Goal: Task Accomplishment & Management: Use online tool/utility

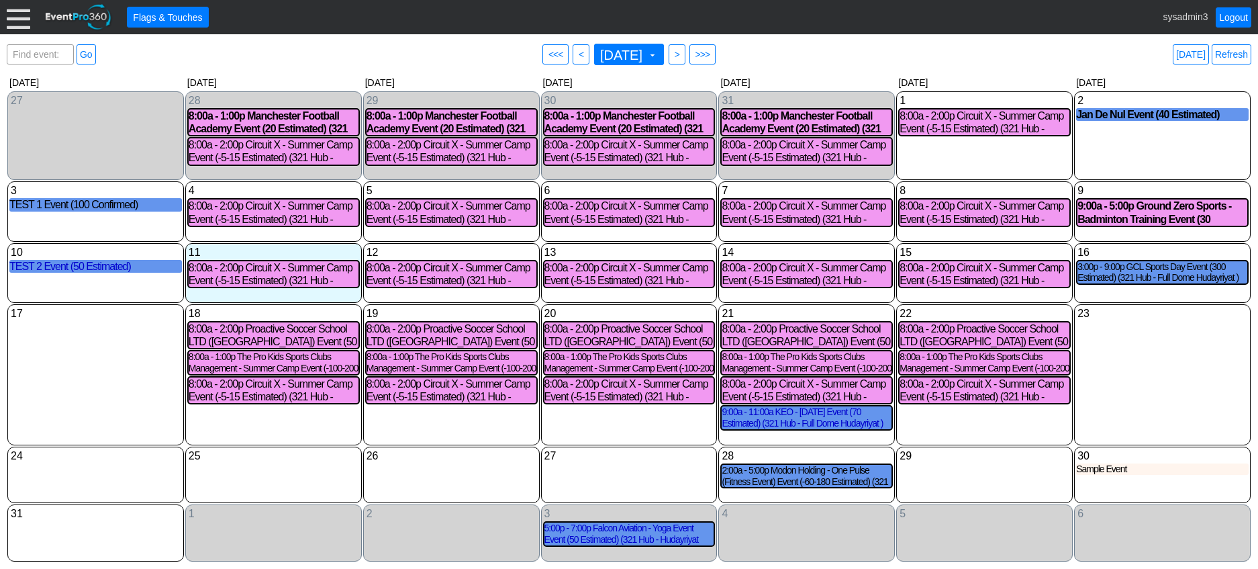
click at [21, 19] on div at bounding box center [18, 16] width 23 height 23
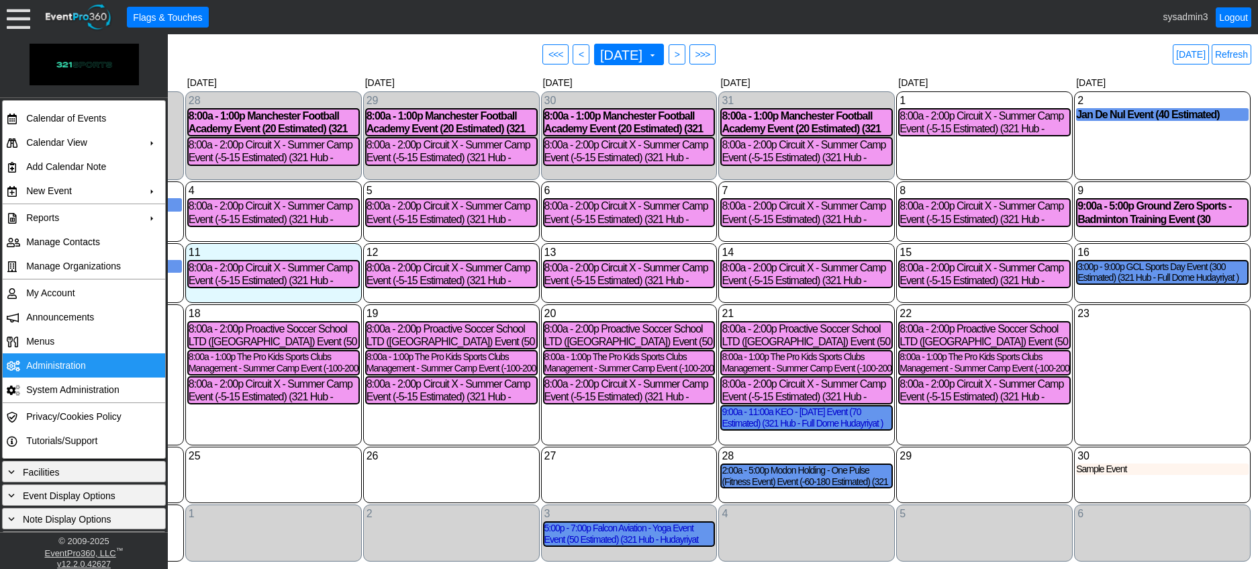
click at [63, 361] on td "Administration" at bounding box center [81, 365] width 120 height 24
click at [1227, 52] on link "Refresh" at bounding box center [1232, 54] width 40 height 20
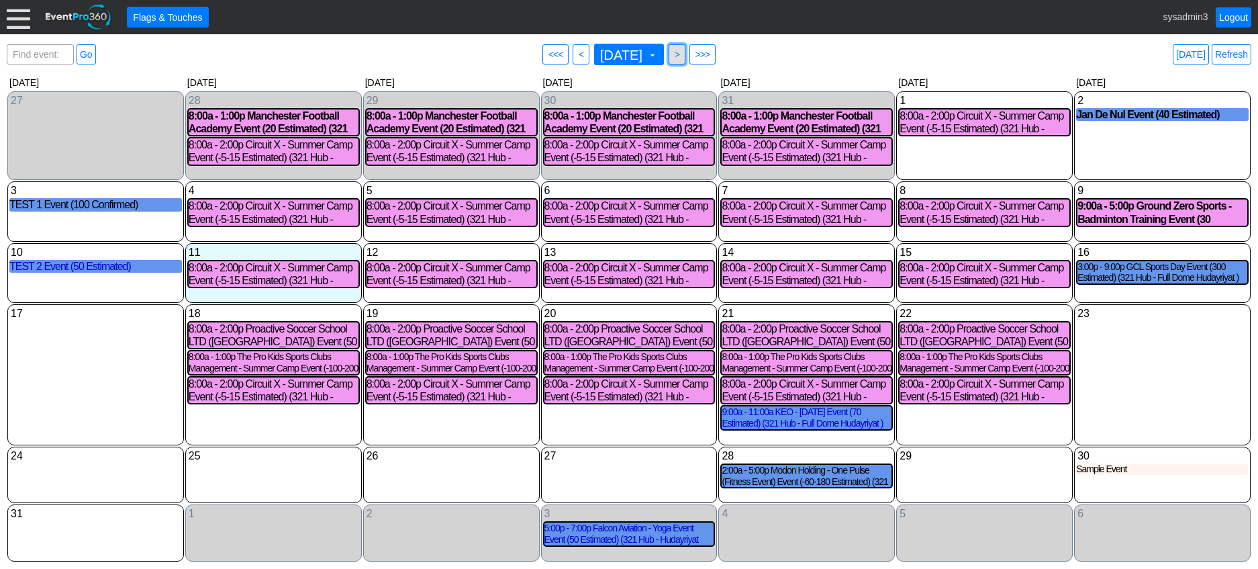
click at [682, 54] on span ">" at bounding box center [677, 54] width 10 height 13
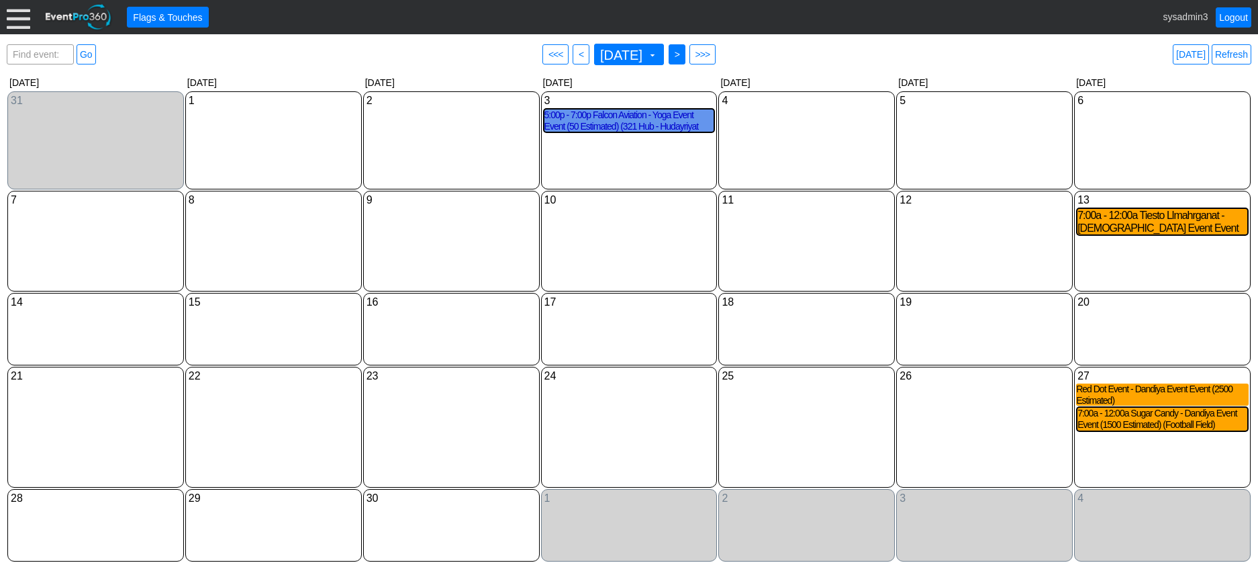
click at [682, 52] on span ">" at bounding box center [677, 54] width 10 height 13
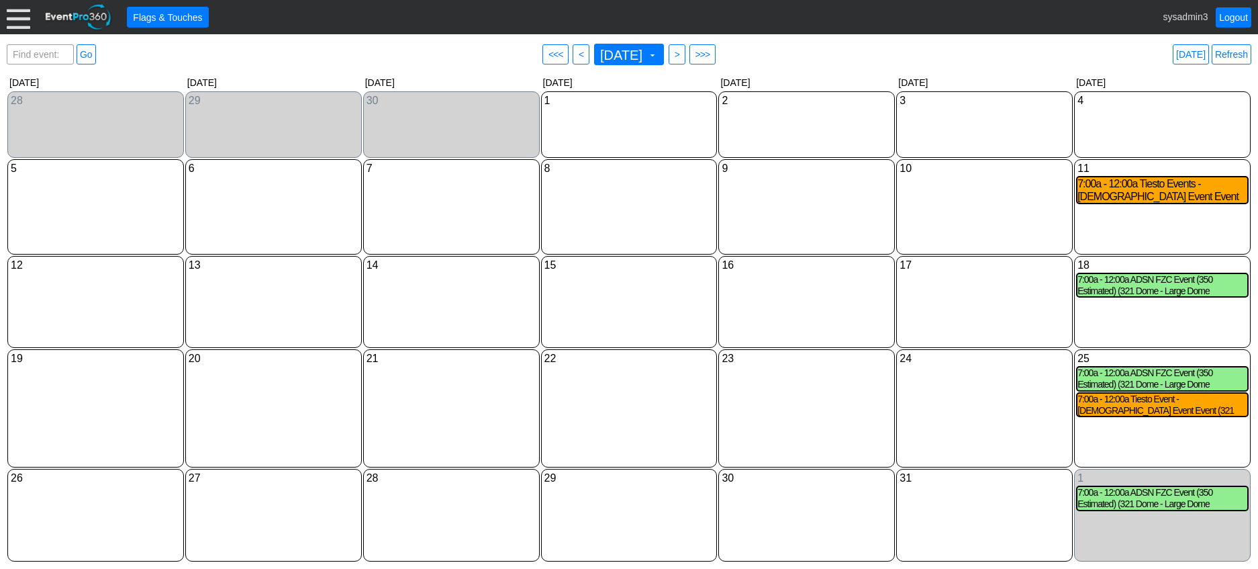
click at [706, 52] on div "● > ● >>>" at bounding box center [692, 54] width 51 height 24
click at [682, 54] on span ">" at bounding box center [677, 54] width 10 height 13
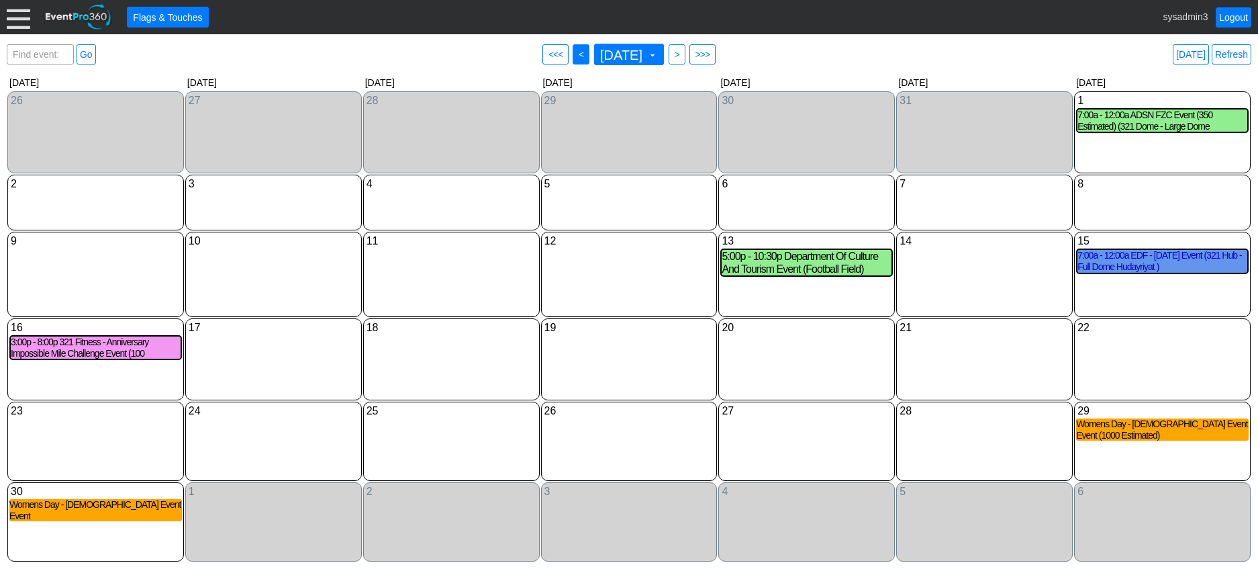
click at [576, 54] on span "<" at bounding box center [581, 54] width 10 height 13
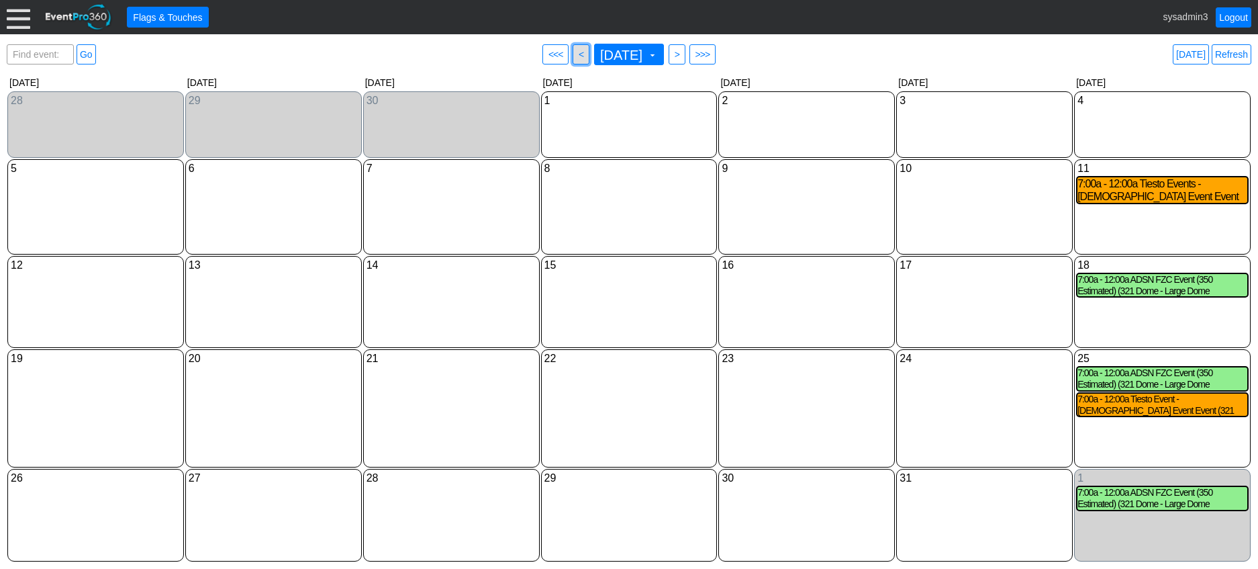
click at [576, 52] on span "<" at bounding box center [581, 54] width 10 height 13
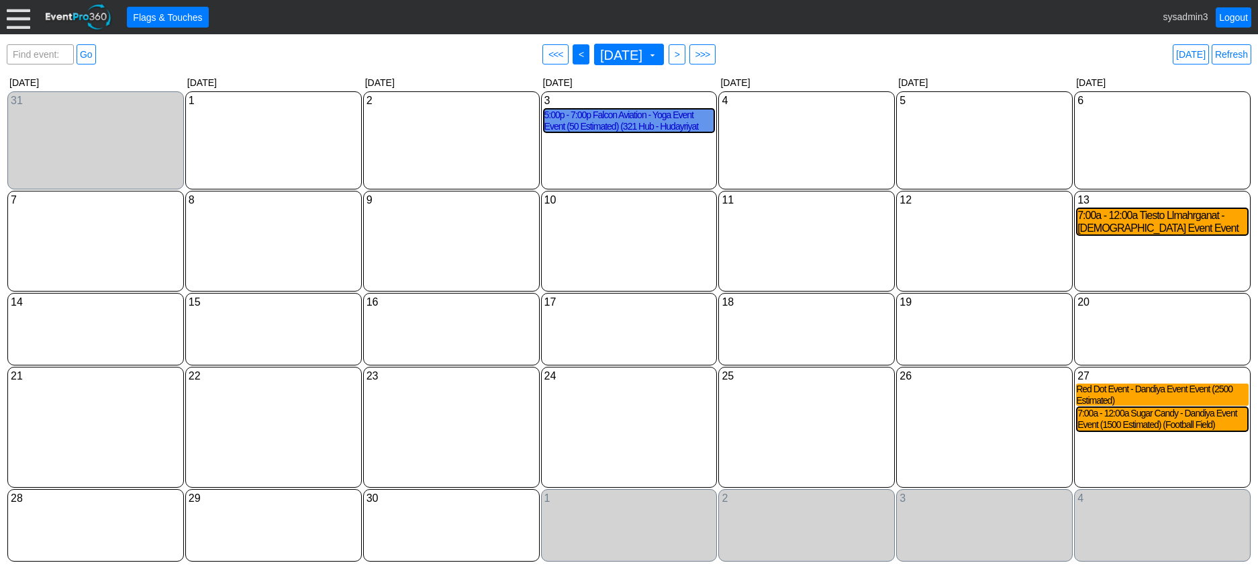
click at [573, 53] on span "● <" at bounding box center [581, 54] width 17 height 20
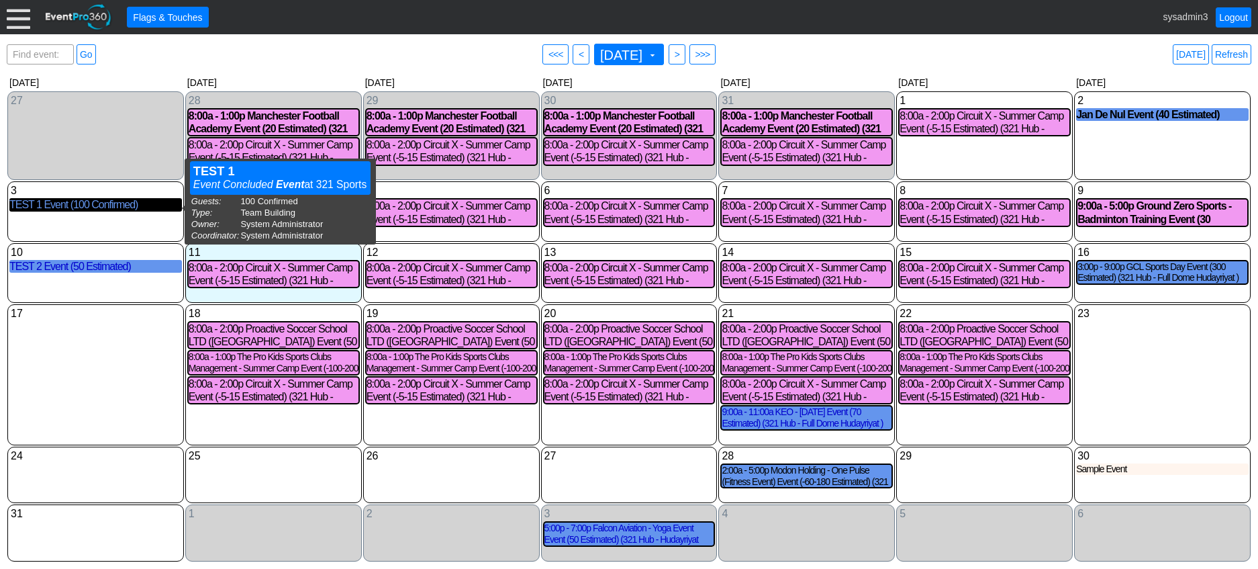
click at [93, 207] on div "TEST 1 Event (100 Confirmed)" at bounding box center [95, 204] width 173 height 13
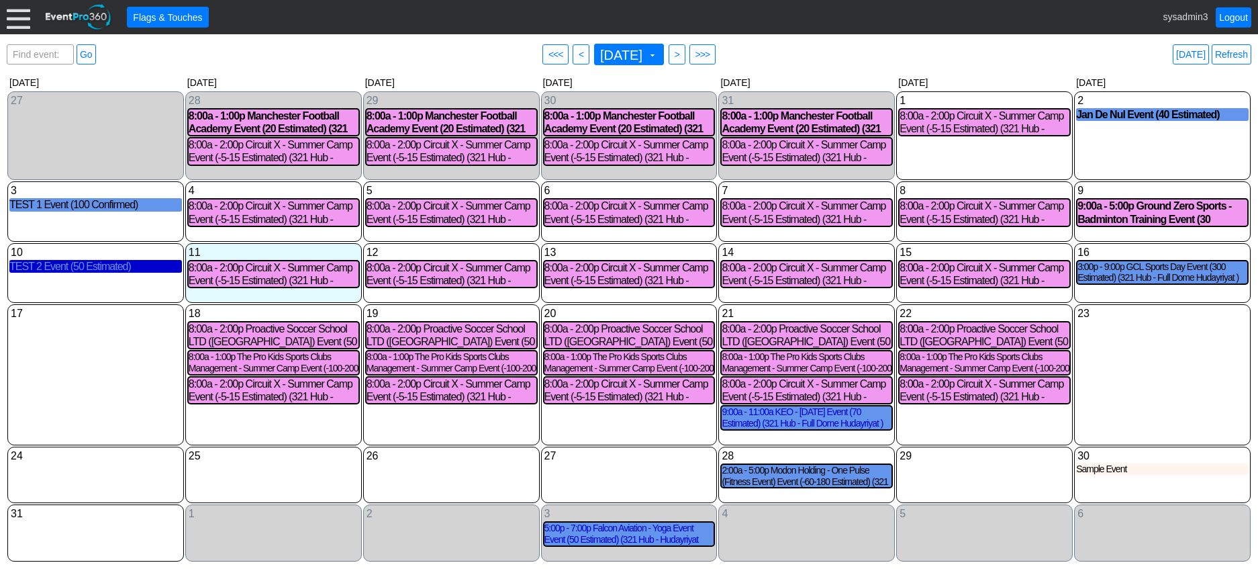
click at [105, 270] on div "TEST 2 Event (50 Estimated)" at bounding box center [95, 266] width 173 height 13
click at [17, 15] on div at bounding box center [18, 16] width 23 height 23
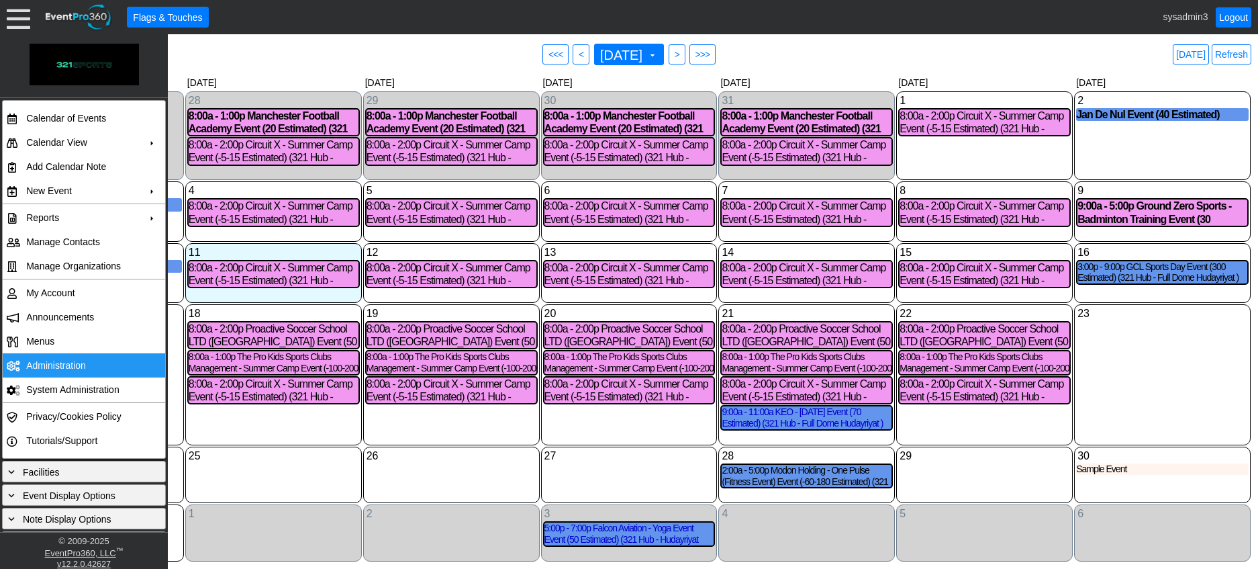
click at [54, 363] on td "Administration" at bounding box center [81, 365] width 120 height 24
click at [478, 416] on div "19 Tuesday 8:00a - 2:00p Proactive Soccer School LTD (Pass Abu Dhabi) Event (50…" at bounding box center [451, 374] width 177 height 141
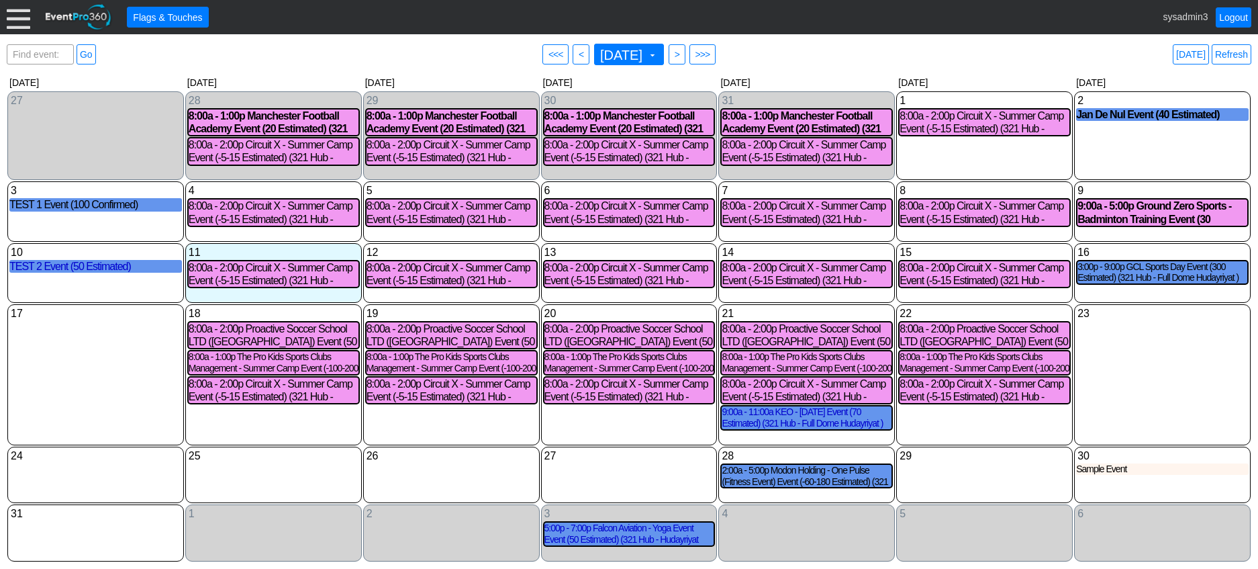
click at [13, 8] on div at bounding box center [18, 16] width 23 height 23
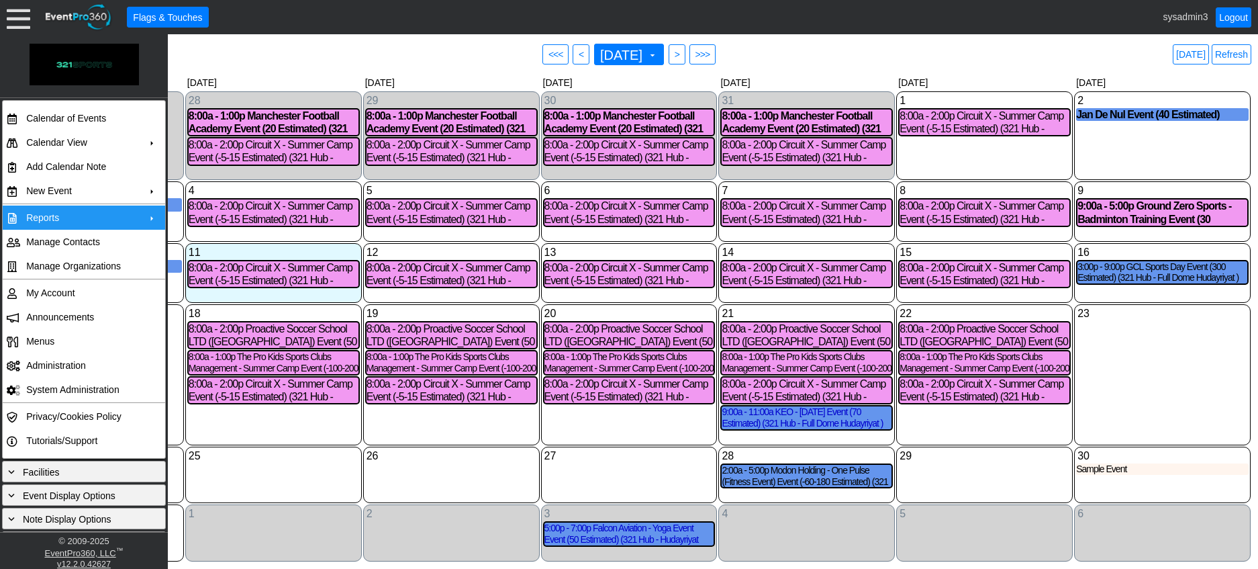
click at [66, 216] on td "Reports" at bounding box center [81, 217] width 120 height 24
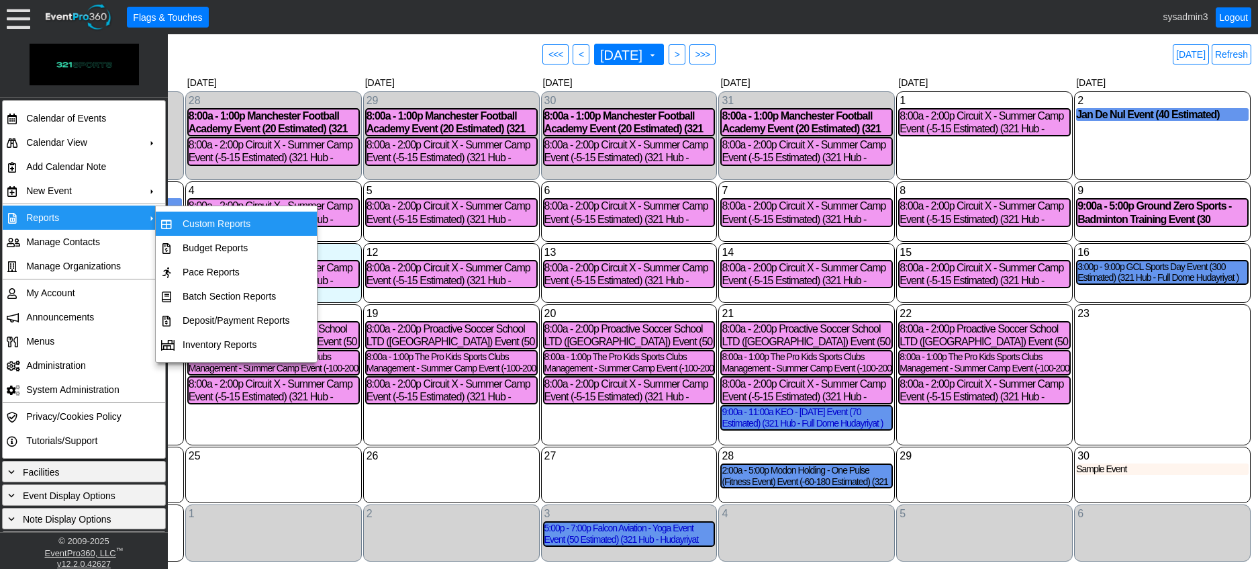
click at [213, 222] on td "Custom Reports" at bounding box center [236, 223] width 118 height 24
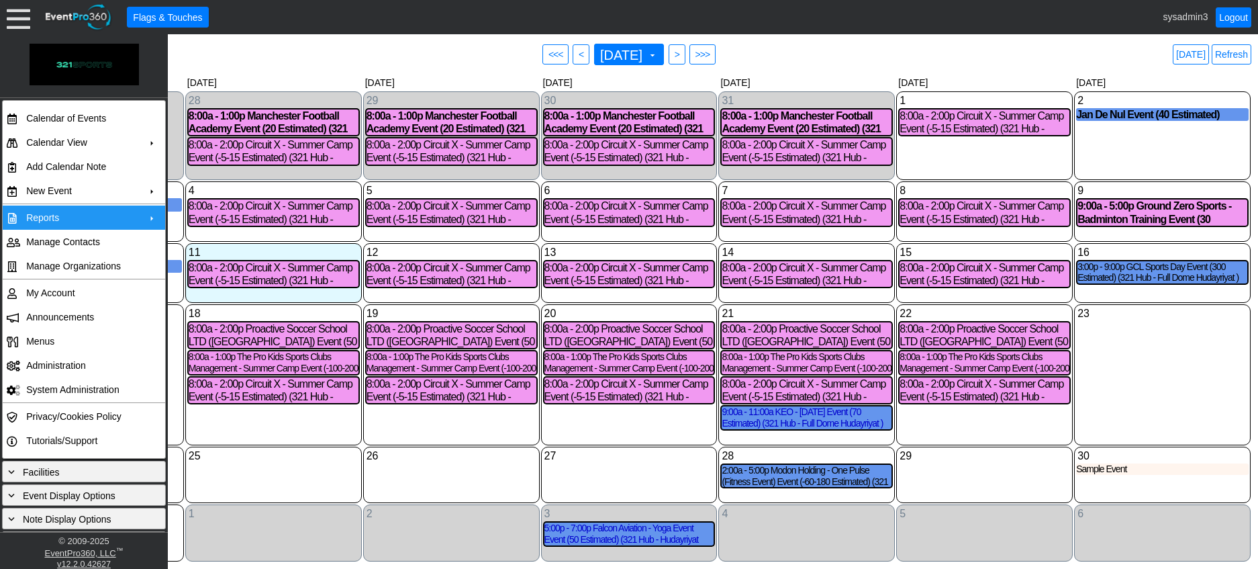
click at [425, 467] on div "26 Tuesday" at bounding box center [451, 474] width 177 height 56
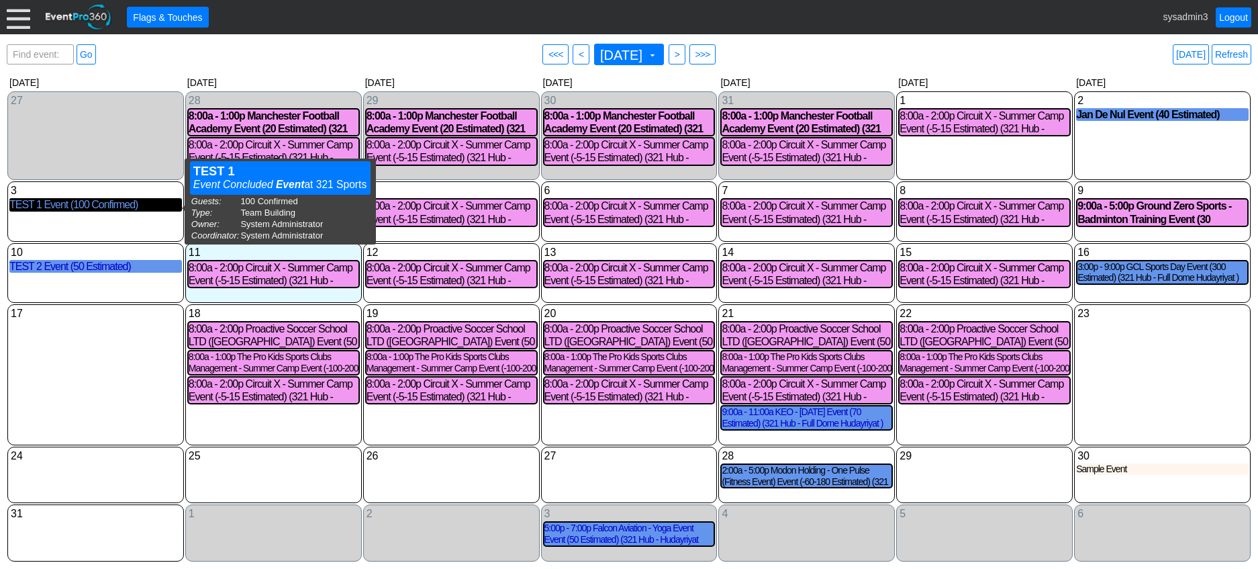
click at [105, 210] on div "TEST 1 Event (100 Confirmed)" at bounding box center [95, 204] width 173 height 13
click at [107, 209] on div "TEST 1 Event (100 Confirmed)" at bounding box center [95, 204] width 173 height 13
click at [98, 208] on div "TEST 1 Event (100 Confirmed)" at bounding box center [95, 204] width 173 height 13
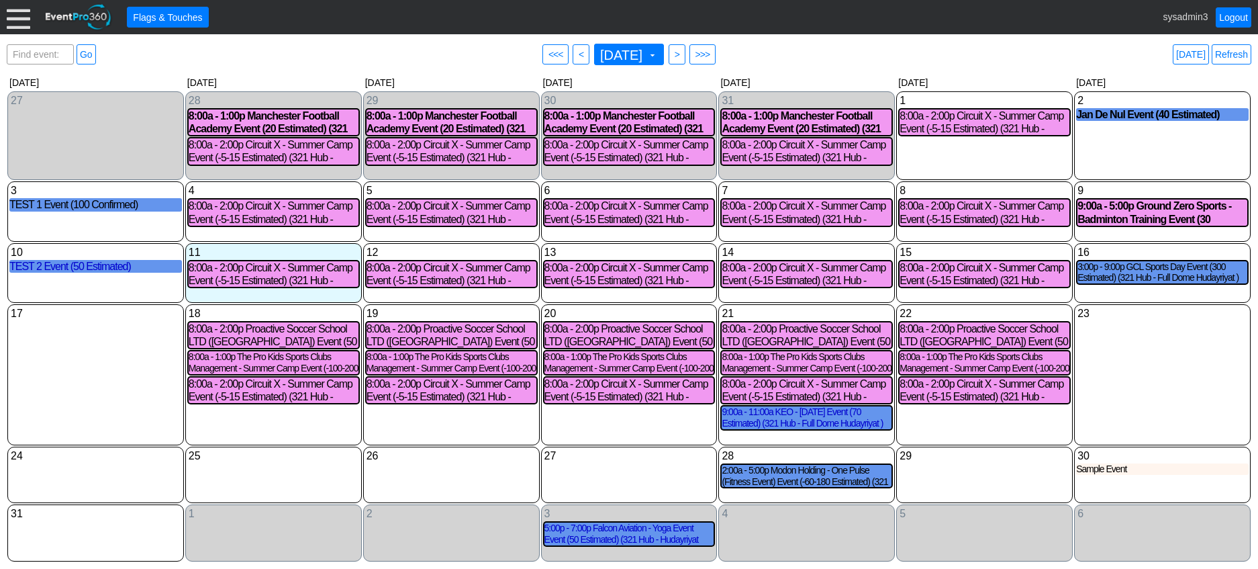
click at [16, 19] on div at bounding box center [18, 16] width 23 height 23
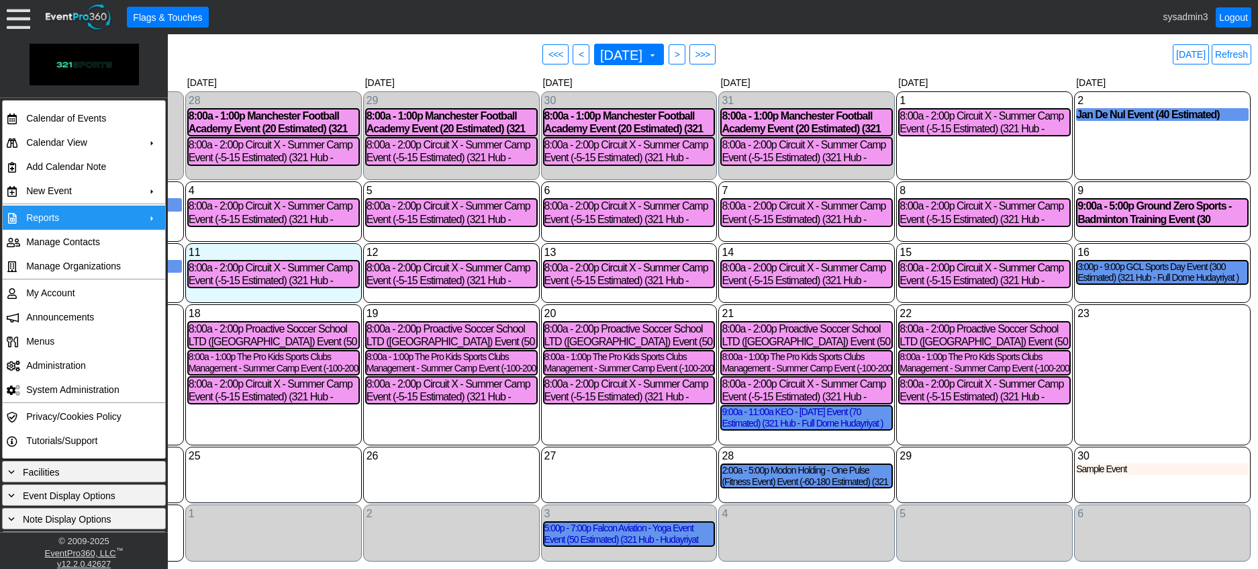
click at [56, 213] on td "Reports" at bounding box center [81, 217] width 120 height 24
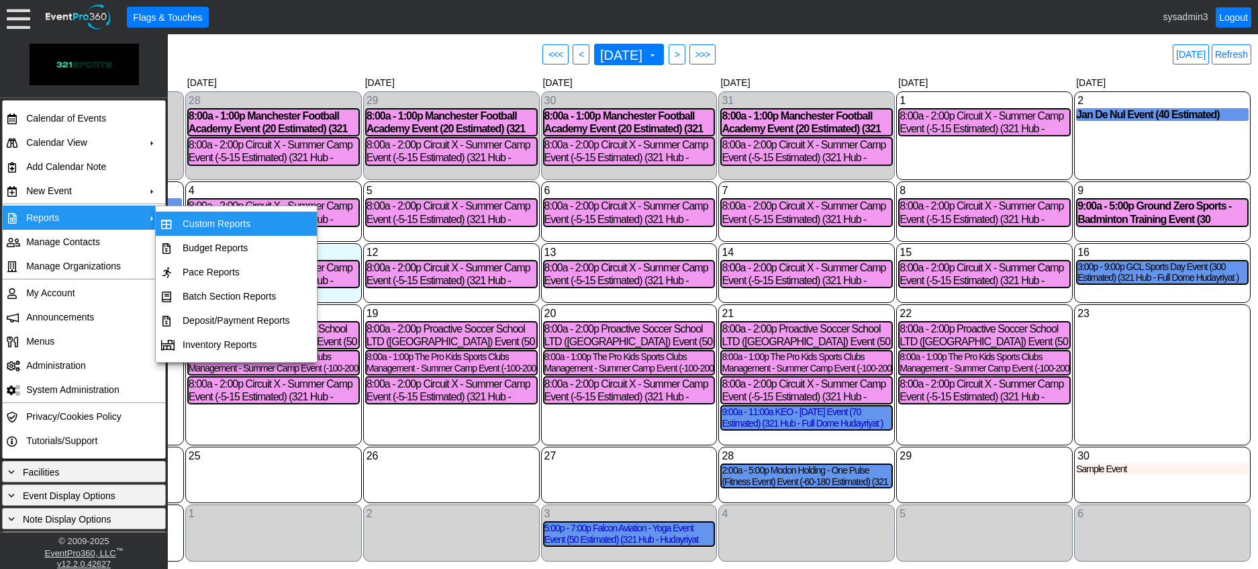
click at [207, 224] on td "Custom Reports" at bounding box center [236, 223] width 118 height 24
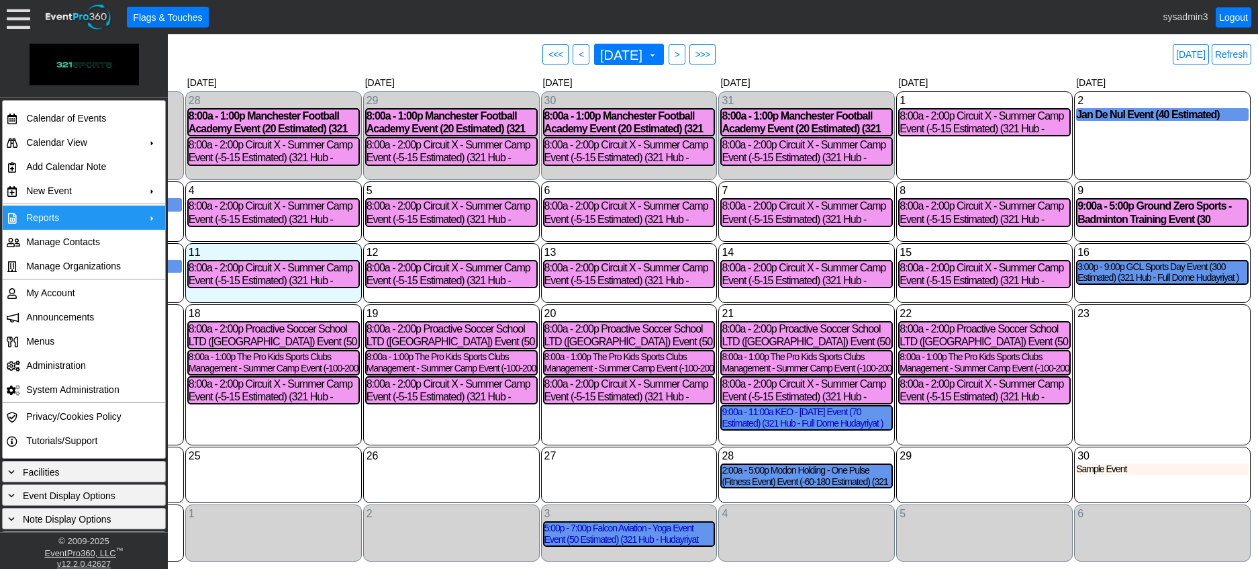
click at [266, 472] on div "25 Monday" at bounding box center [273, 474] width 177 height 56
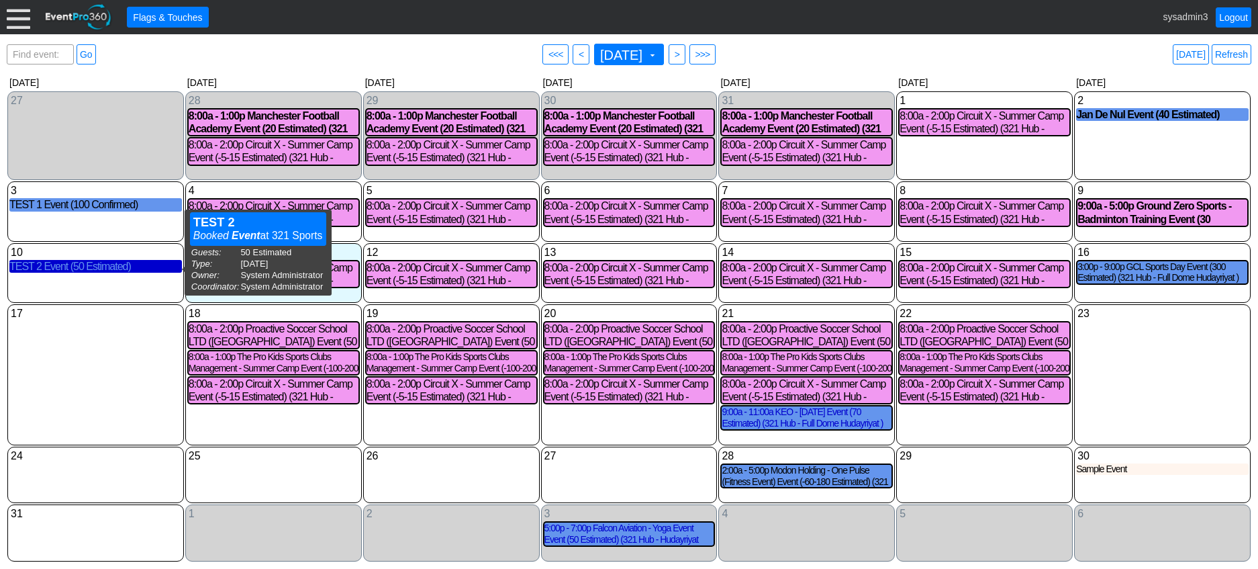
click at [81, 269] on div "TEST 2 Event (50 Estimated)" at bounding box center [95, 266] width 173 height 13
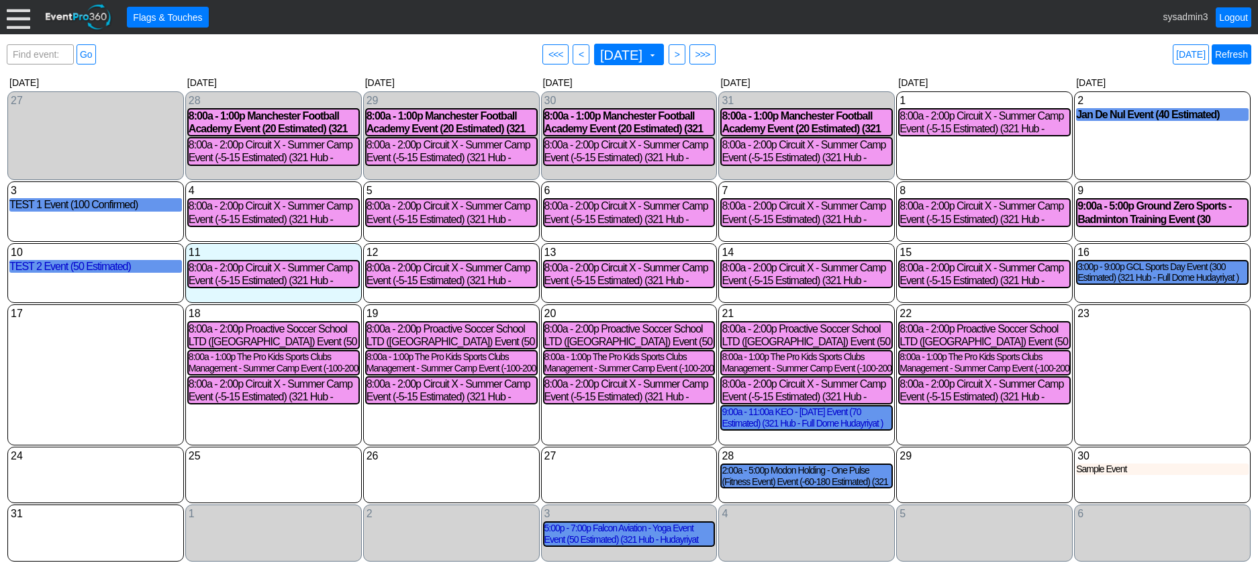
click at [1246, 52] on link "Refresh" at bounding box center [1232, 54] width 40 height 20
click at [1234, 15] on link "Logout" at bounding box center [1234, 17] width 36 height 20
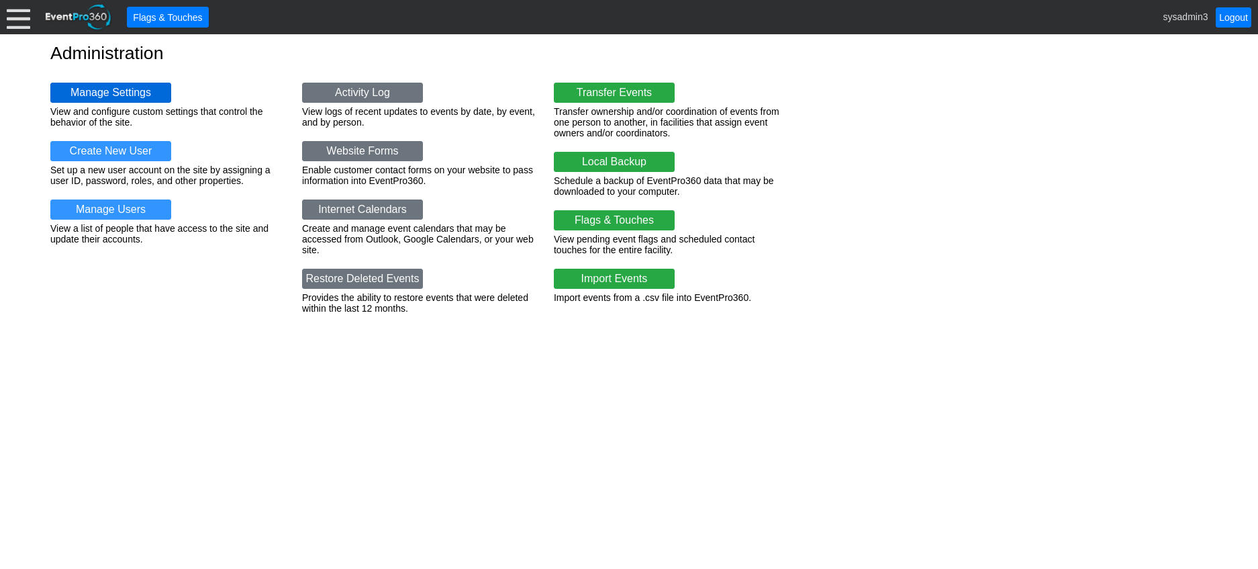
click at [139, 83] on link "Manage Settings" at bounding box center [110, 93] width 121 height 20
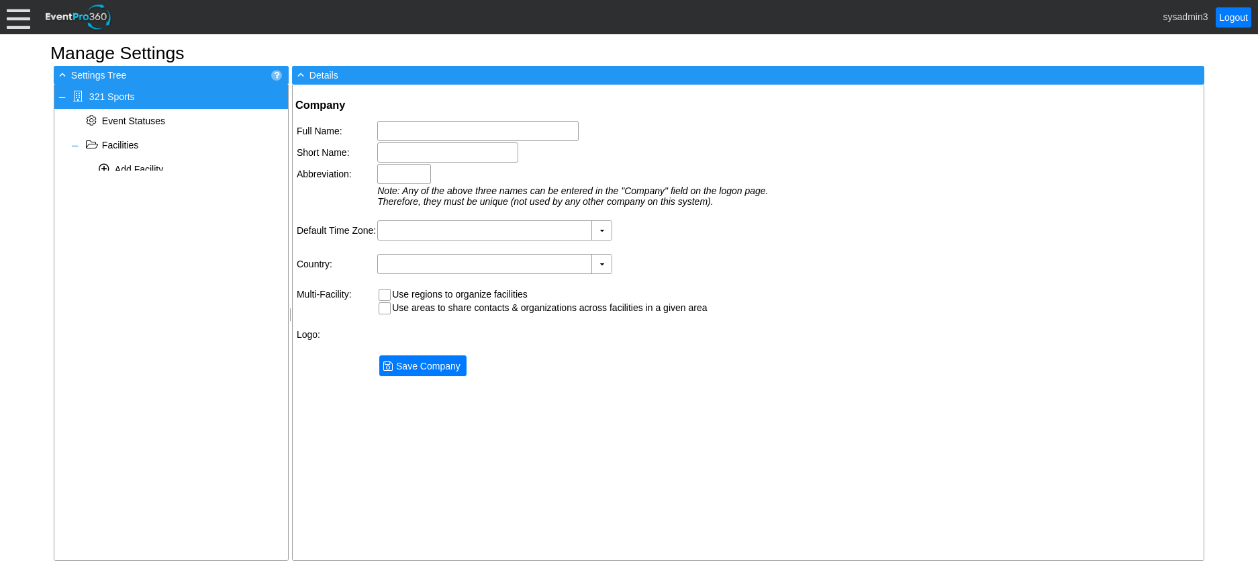
type input "321 Sports"
type input "321"
type input "(GMT+04:00) Abu Dhabi, Muscat"
type input "United Arab Emirates (Arabic)"
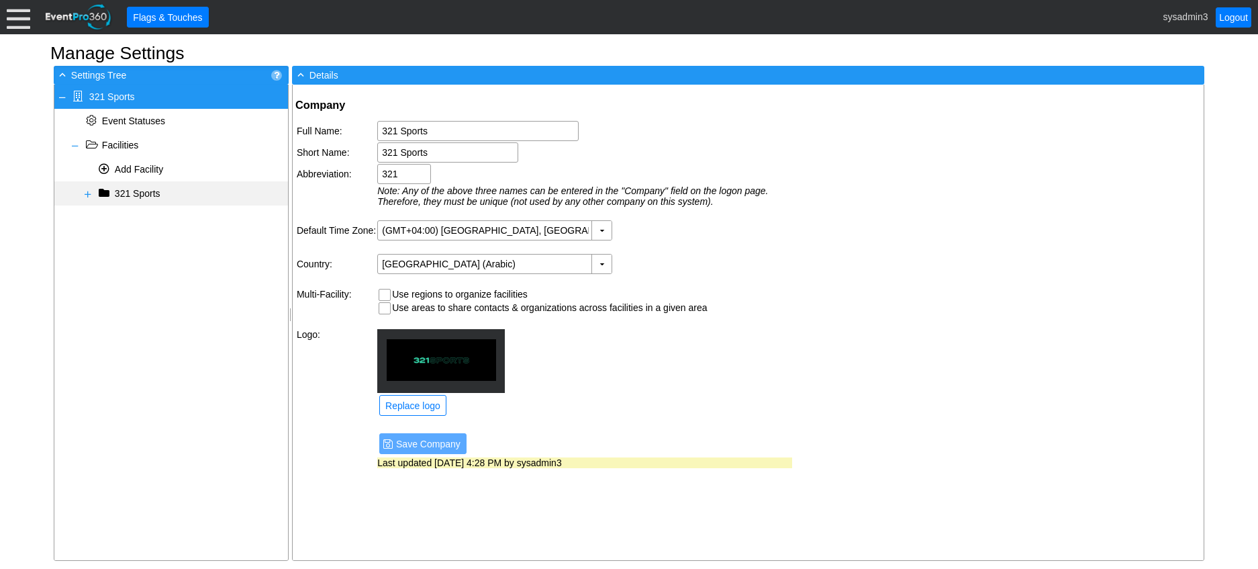
click at [87, 191] on span at bounding box center [88, 194] width 11 height 11
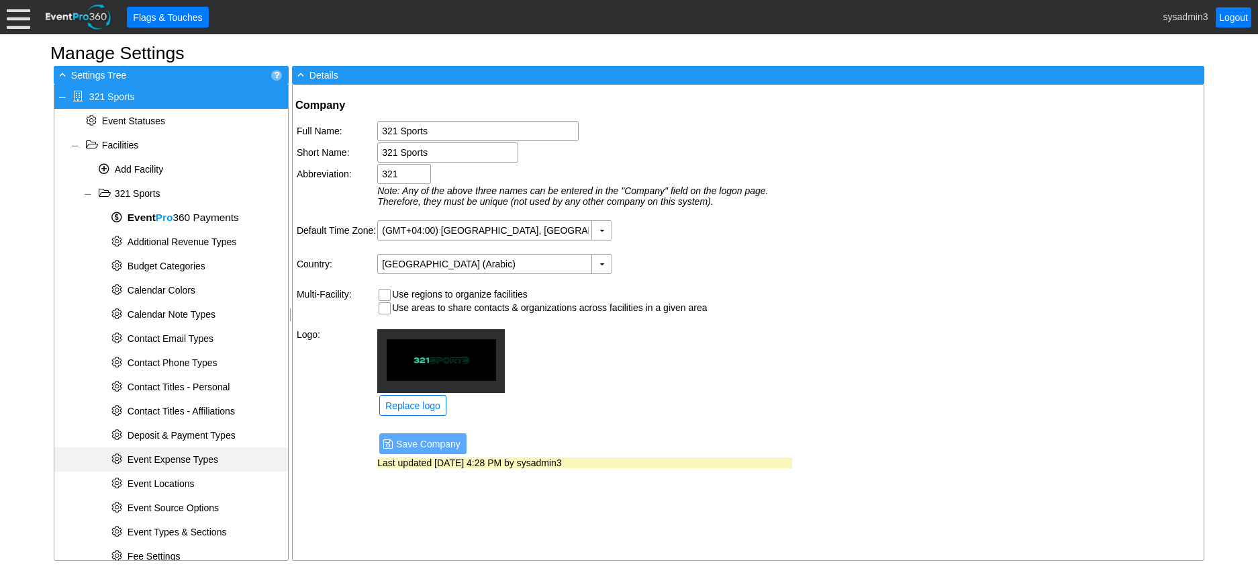
click at [176, 462] on span "Event Expense Types" at bounding box center [173, 459] width 91 height 11
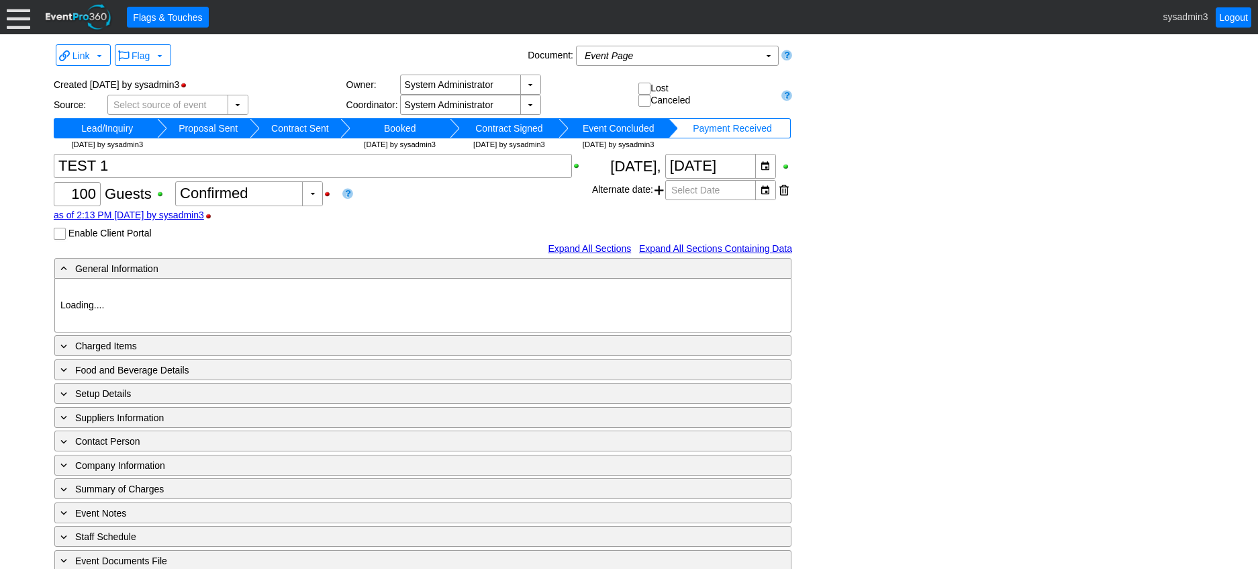
type input "321 Sports"
type input "Team Building"
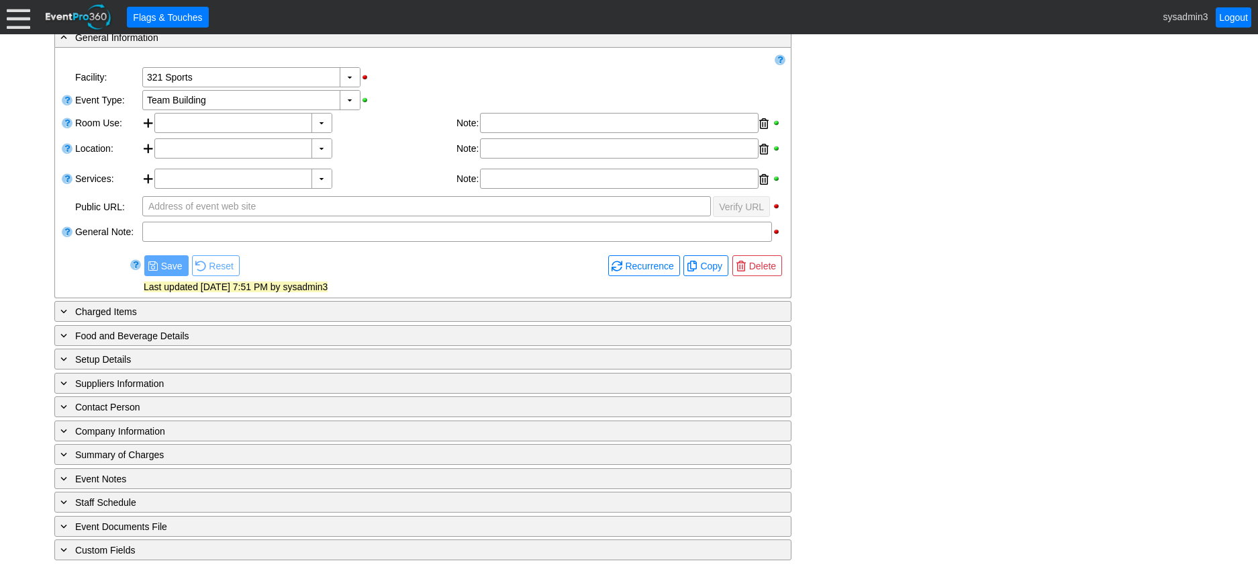
scroll to position [236, 0]
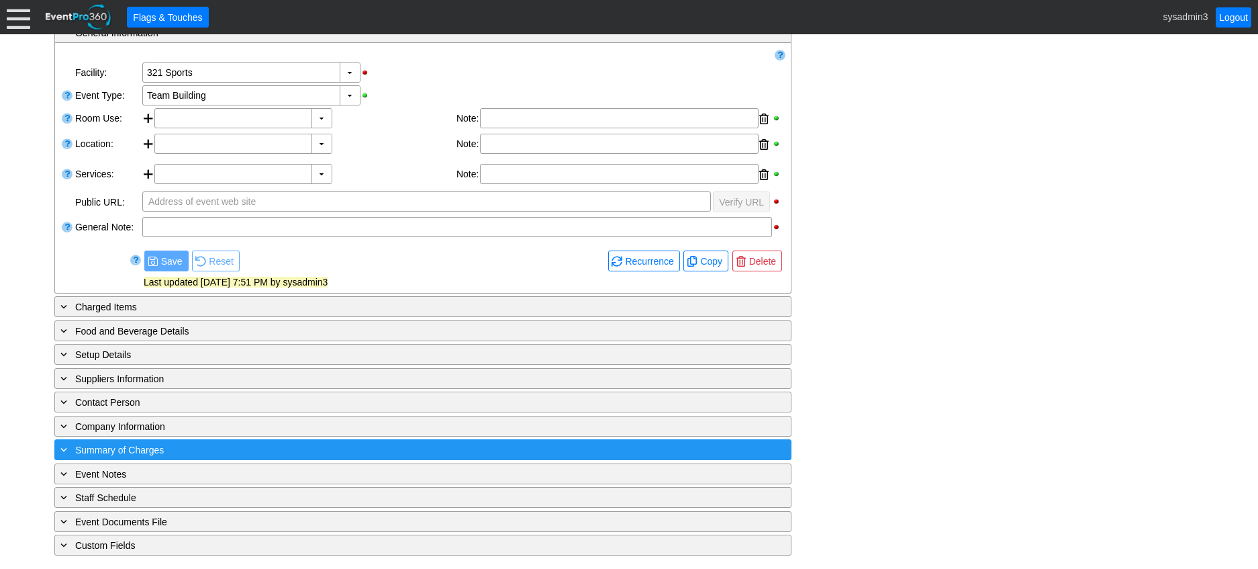
click at [275, 451] on div "+ Summary of Charges" at bounding box center [395, 449] width 675 height 15
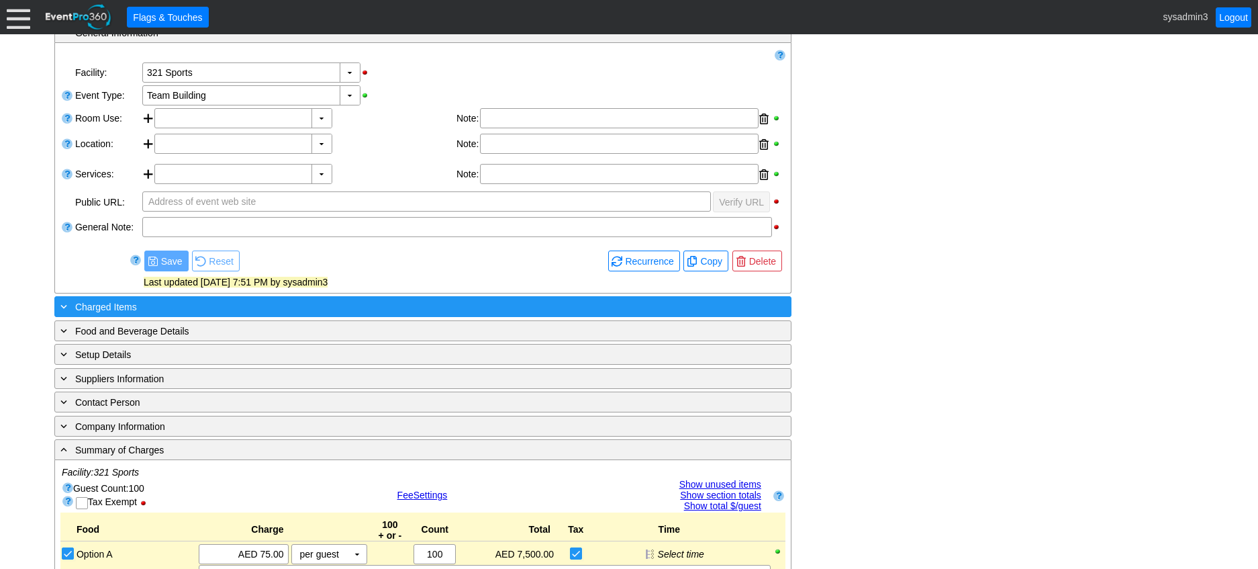
click at [254, 305] on div "+ Charged Items" at bounding box center [395, 306] width 675 height 15
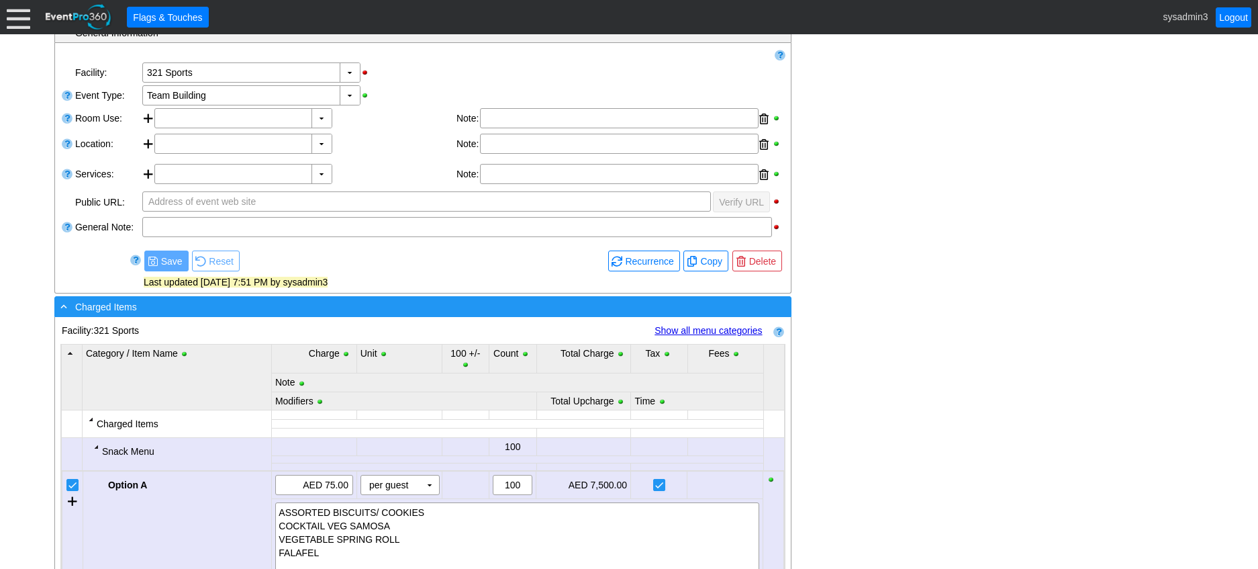
click at [291, 305] on div "- Charged Items" at bounding box center [395, 306] width 675 height 15
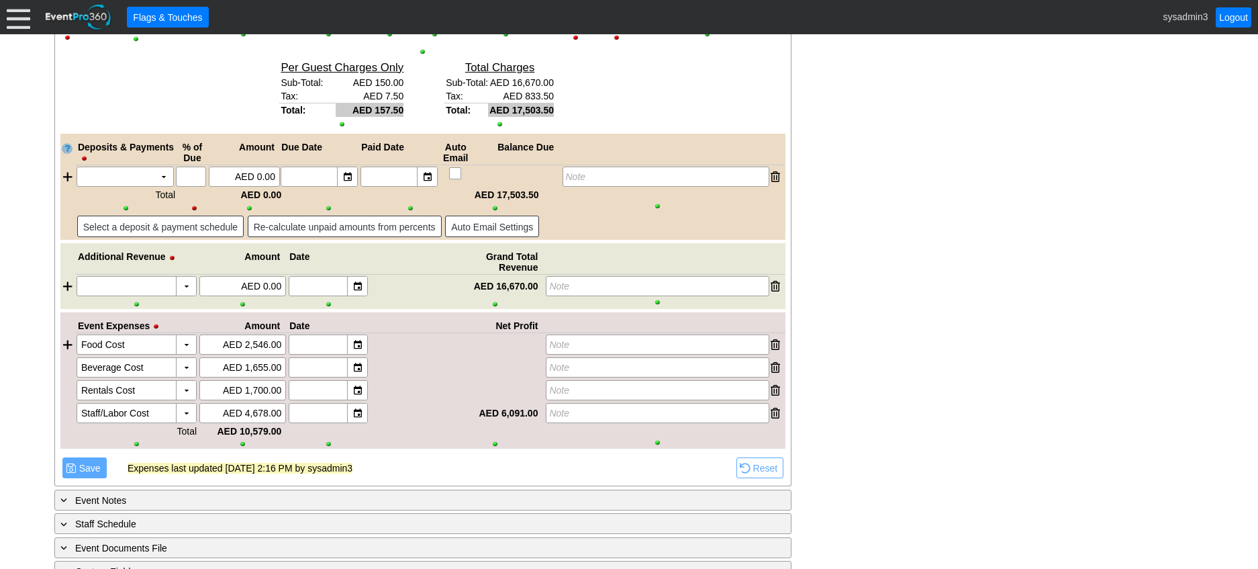
scroll to position [1355, 0]
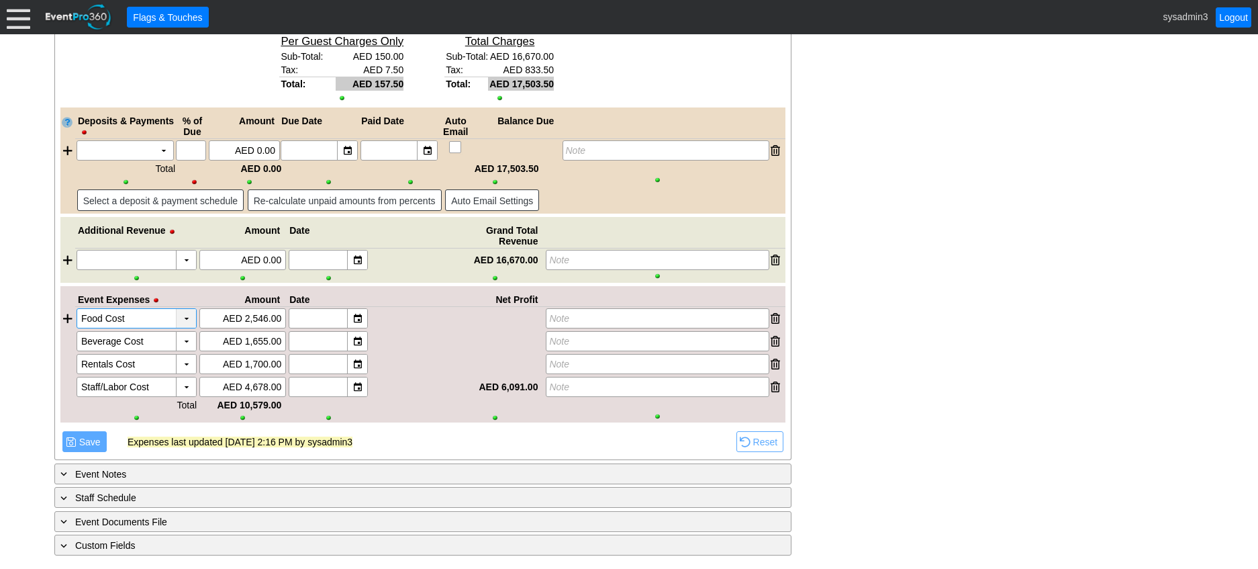
click at [186, 316] on div "▼" at bounding box center [186, 318] width 20 height 19
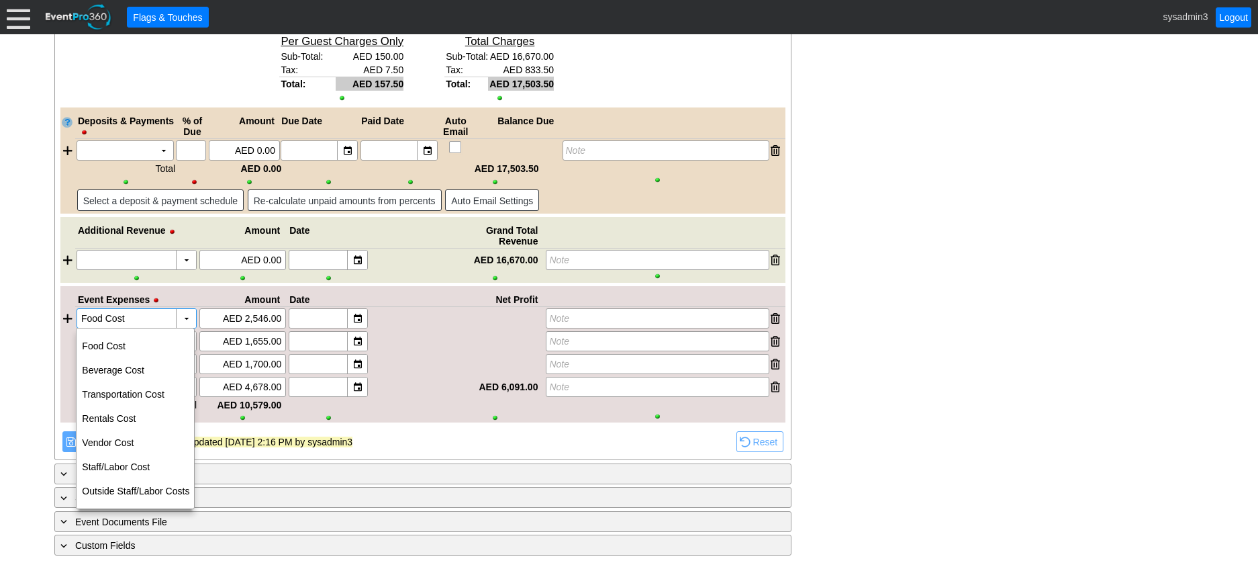
click at [418, 360] on div at bounding box center [410, 364] width 82 height 20
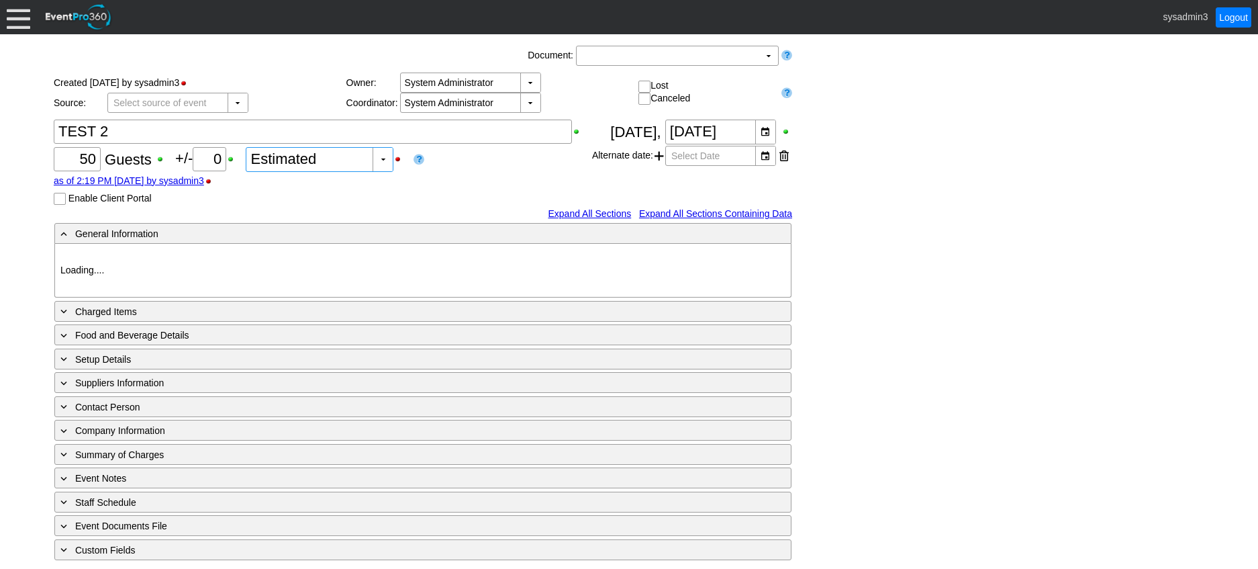
type input "321 Sports"
type input "[DATE]"
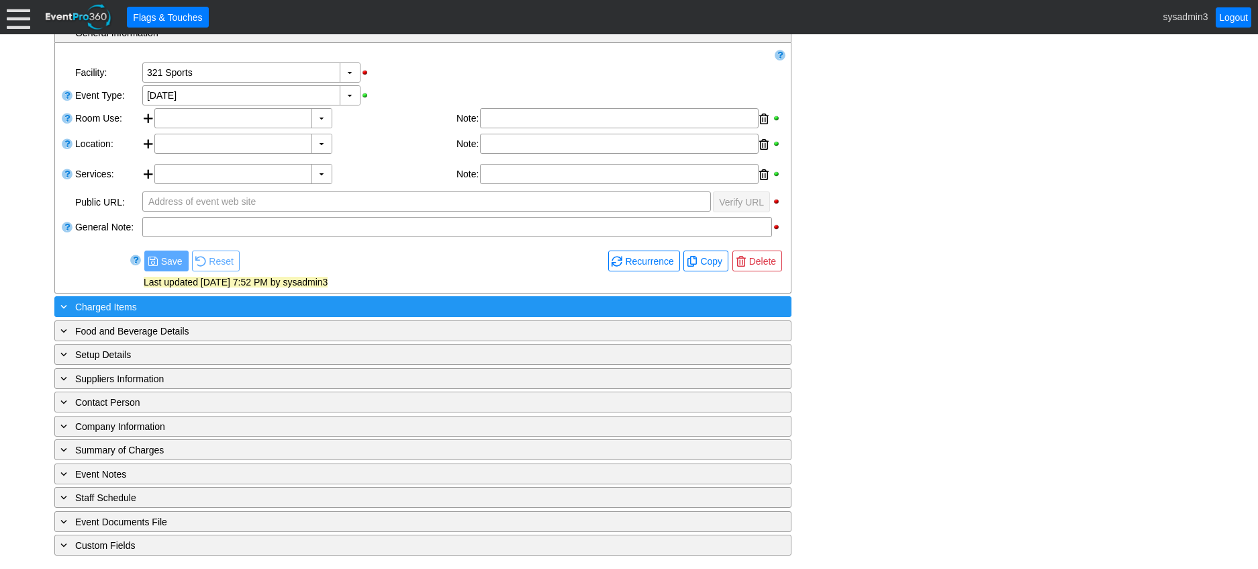
click at [256, 301] on div "+ Charged Items" at bounding box center [395, 306] width 675 height 15
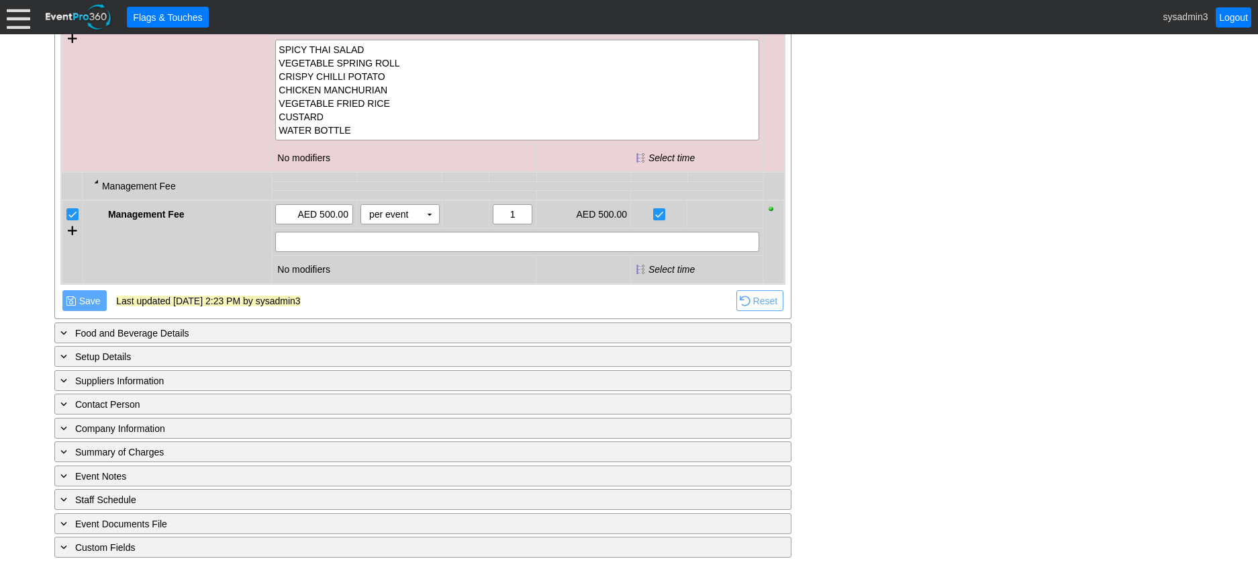
scroll to position [1280, 0]
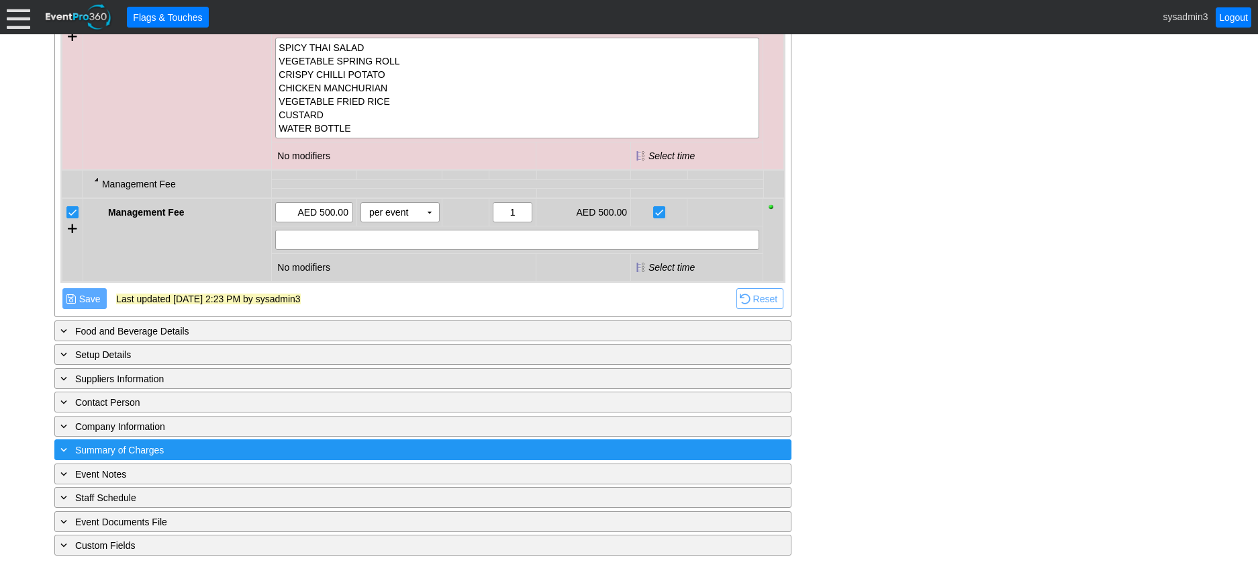
click at [279, 450] on div "+ Summary of Charges" at bounding box center [395, 449] width 675 height 15
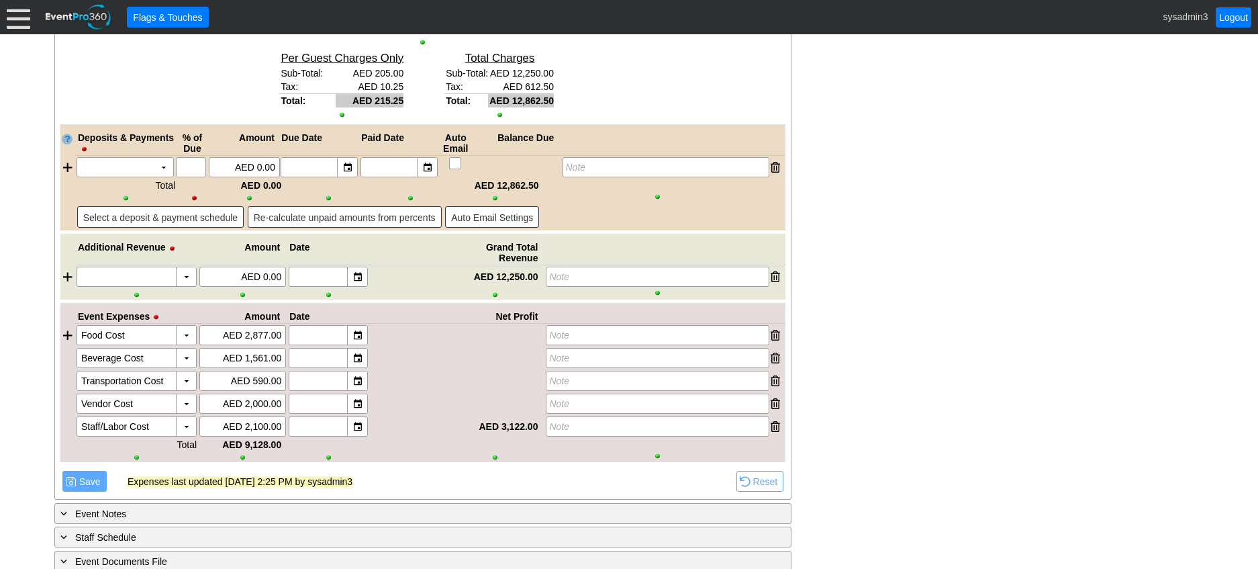
scroll to position [2542, 0]
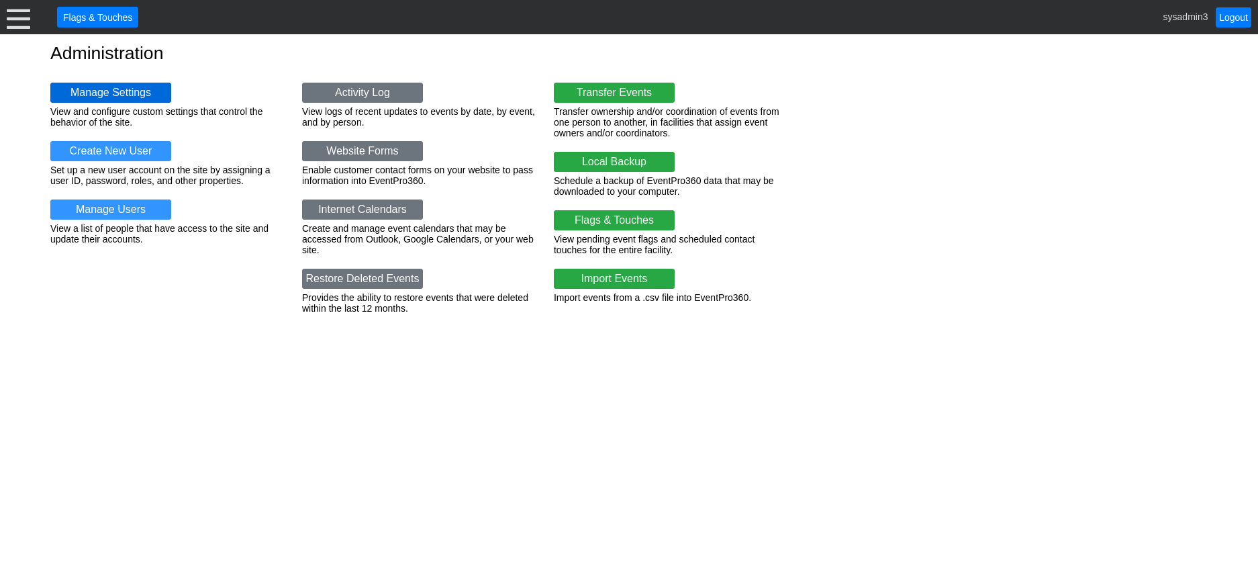
click at [120, 85] on link "Manage Settings" at bounding box center [110, 93] width 121 height 20
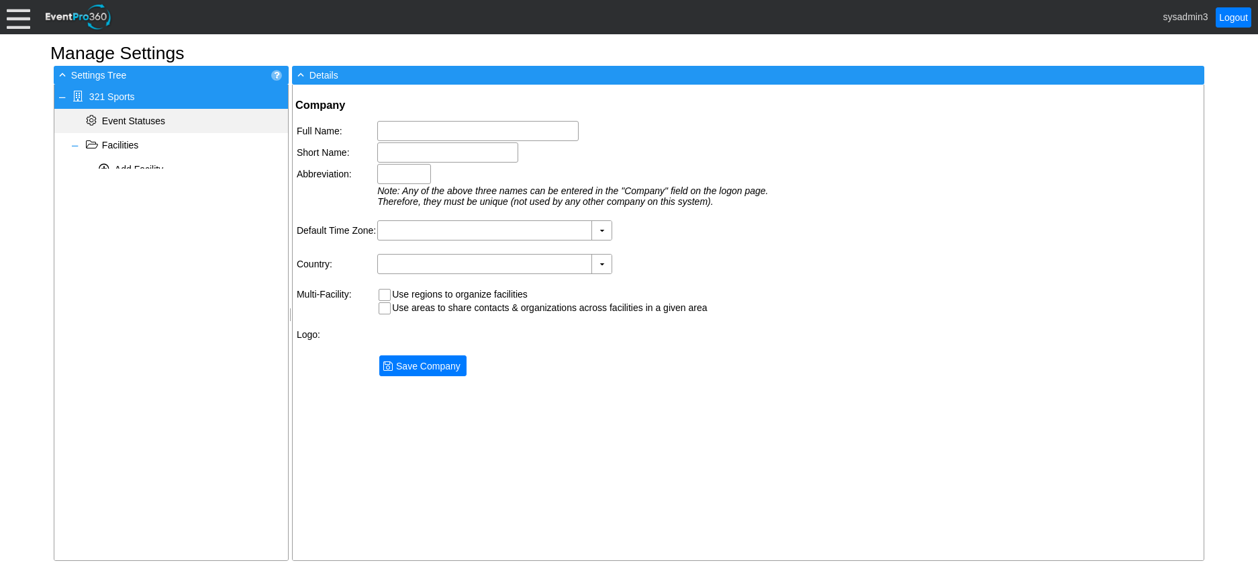
type input "321 Sports"
type input "321"
type input "(GMT+04:00) Abu Dhabi, Muscat"
type input "United Arab Emirates (Arabic)"
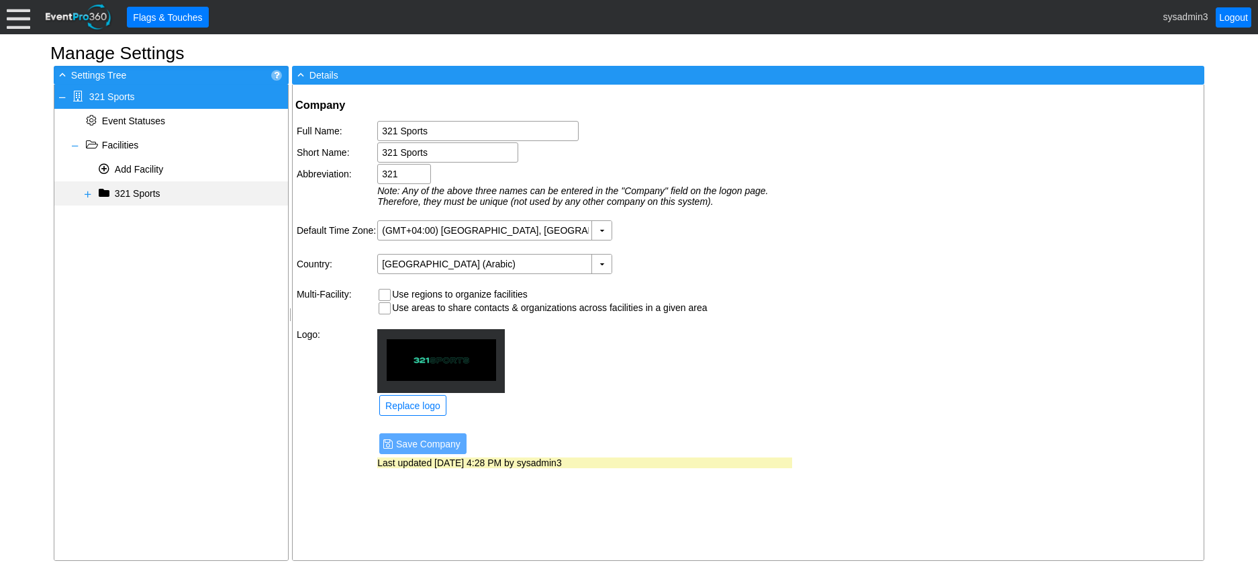
click at [85, 193] on span at bounding box center [88, 194] width 11 height 11
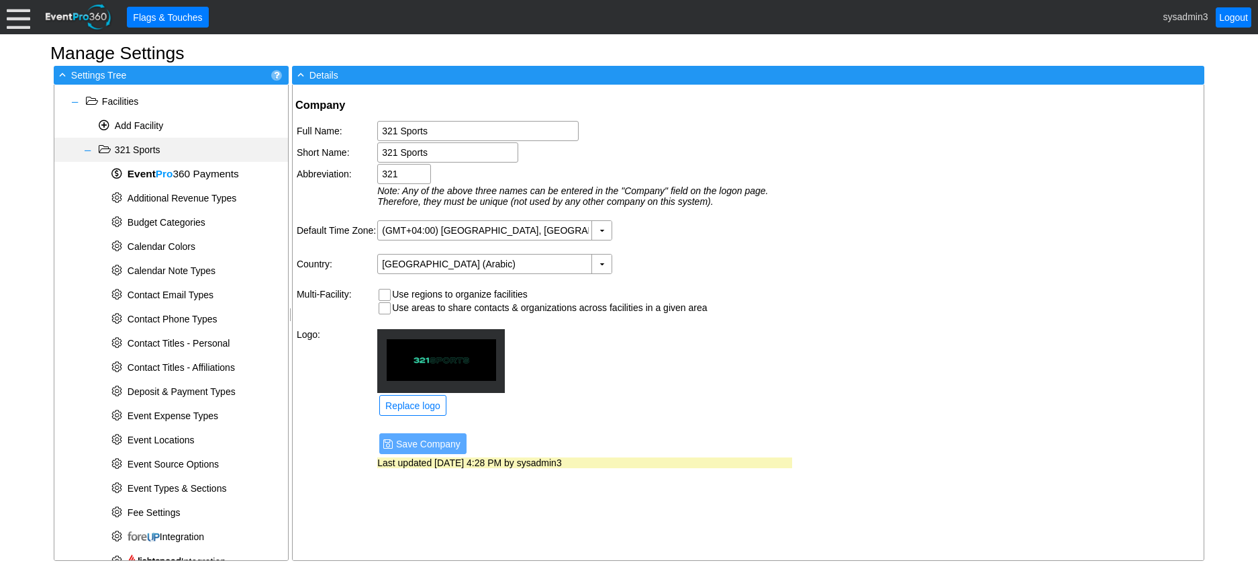
scroll to position [67, 0]
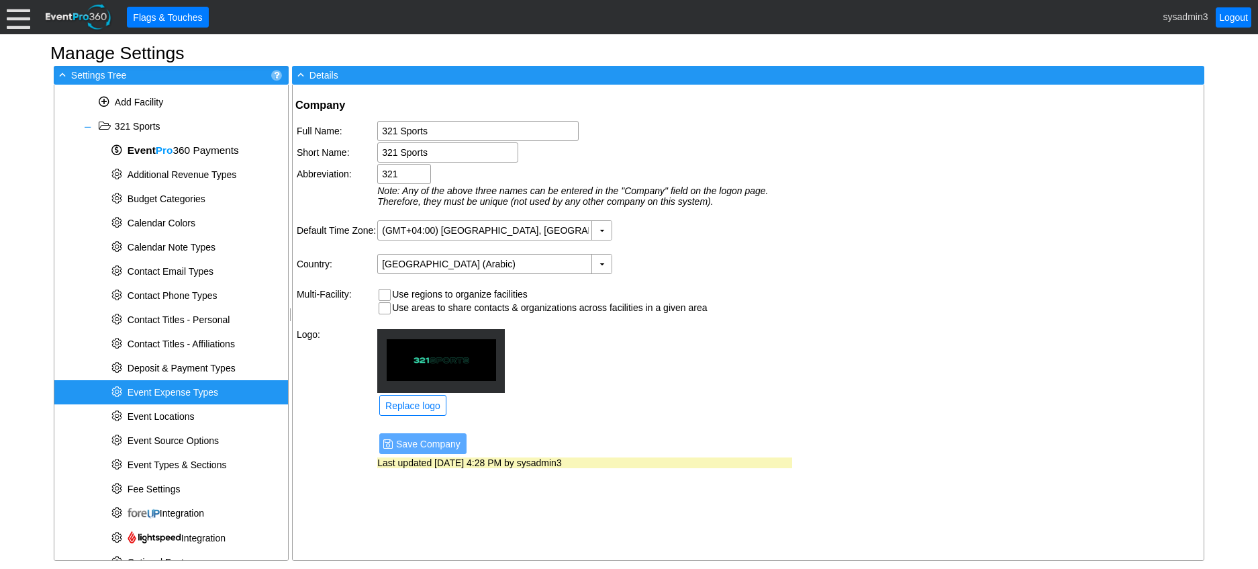
click at [169, 391] on span "Event Expense Types" at bounding box center [173, 392] width 91 height 11
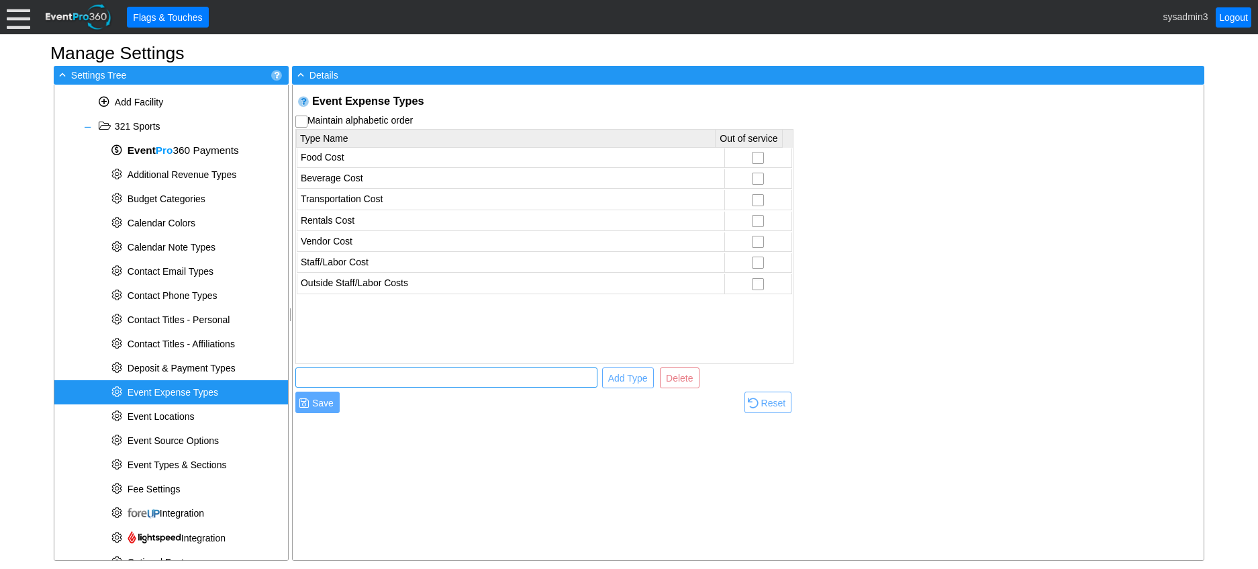
click at [332, 377] on input "text" at bounding box center [446, 377] width 293 height 19
type input "ADD NEW TYPE"
click at [619, 372] on span "Add Type" at bounding box center [628, 377] width 45 height 13
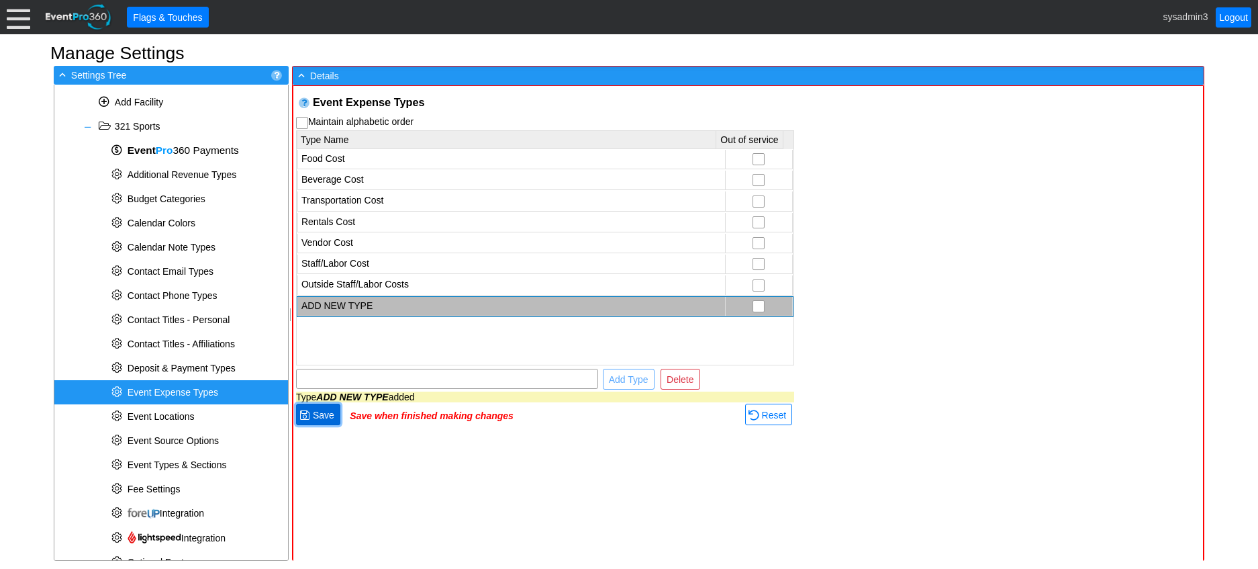
click at [318, 418] on span "Save" at bounding box center [323, 414] width 27 height 13
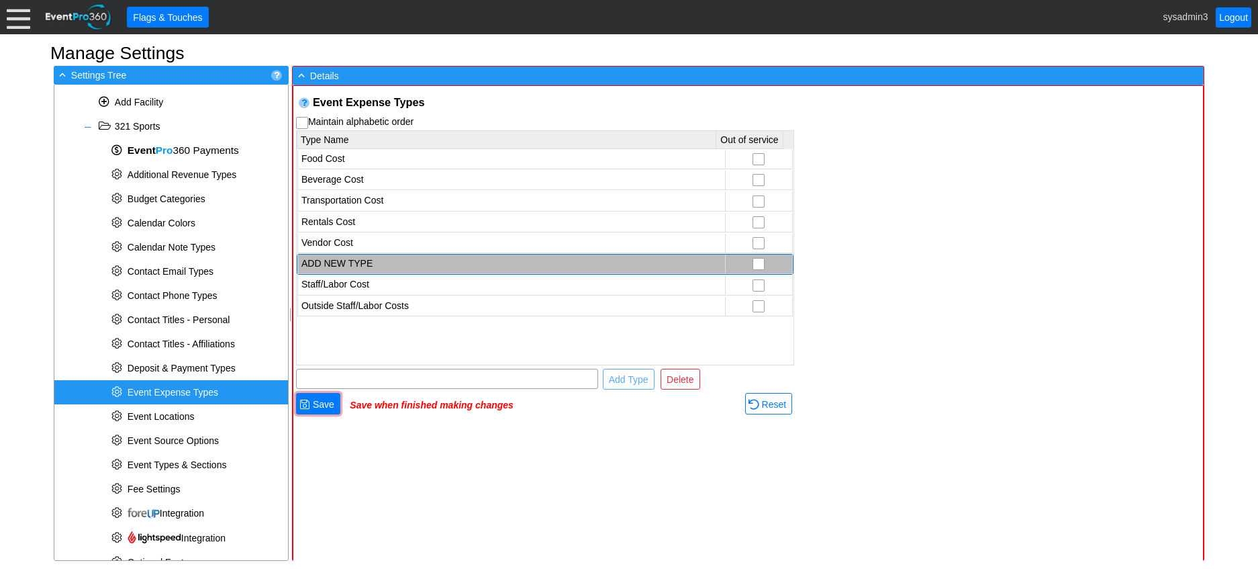
click at [374, 259] on td "ADD NEW TYPE" at bounding box center [511, 263] width 428 height 19
click at [377, 256] on td "ADD NEW TYPE" at bounding box center [511, 263] width 428 height 19
click at [677, 378] on span "Delete" at bounding box center [680, 379] width 32 height 13
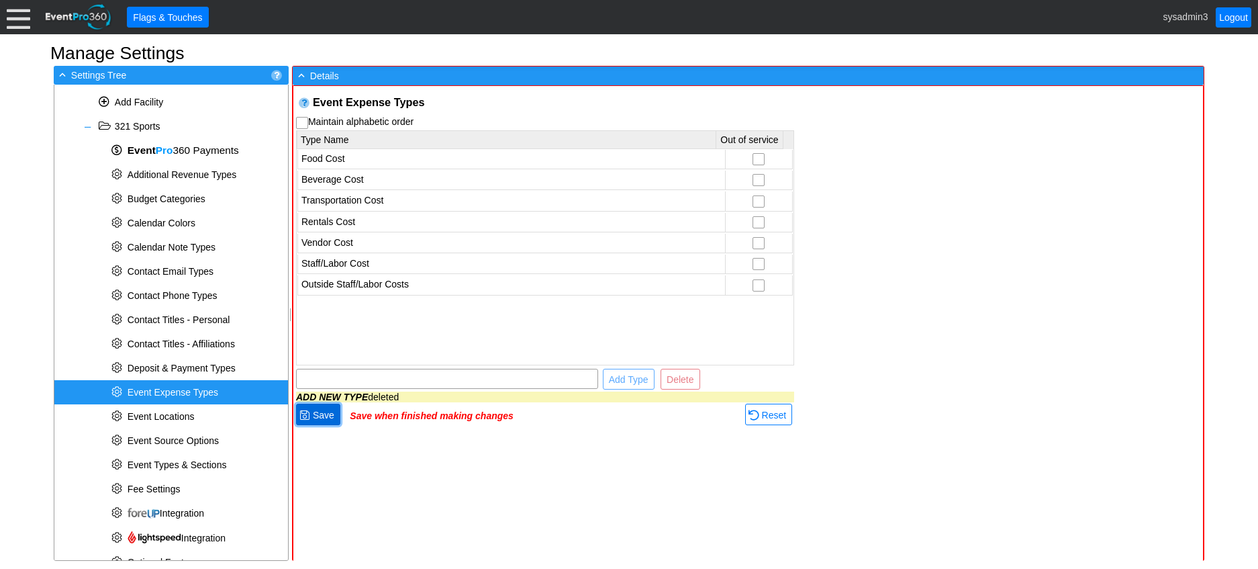
click at [329, 409] on span "Save" at bounding box center [323, 414] width 27 height 13
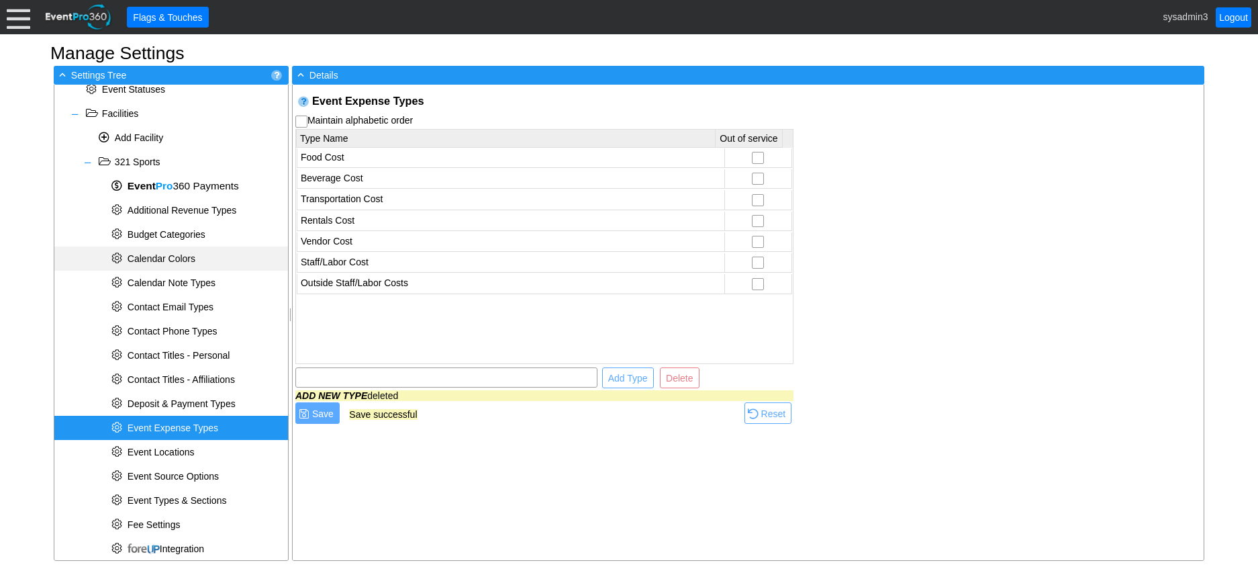
scroll to position [0, 0]
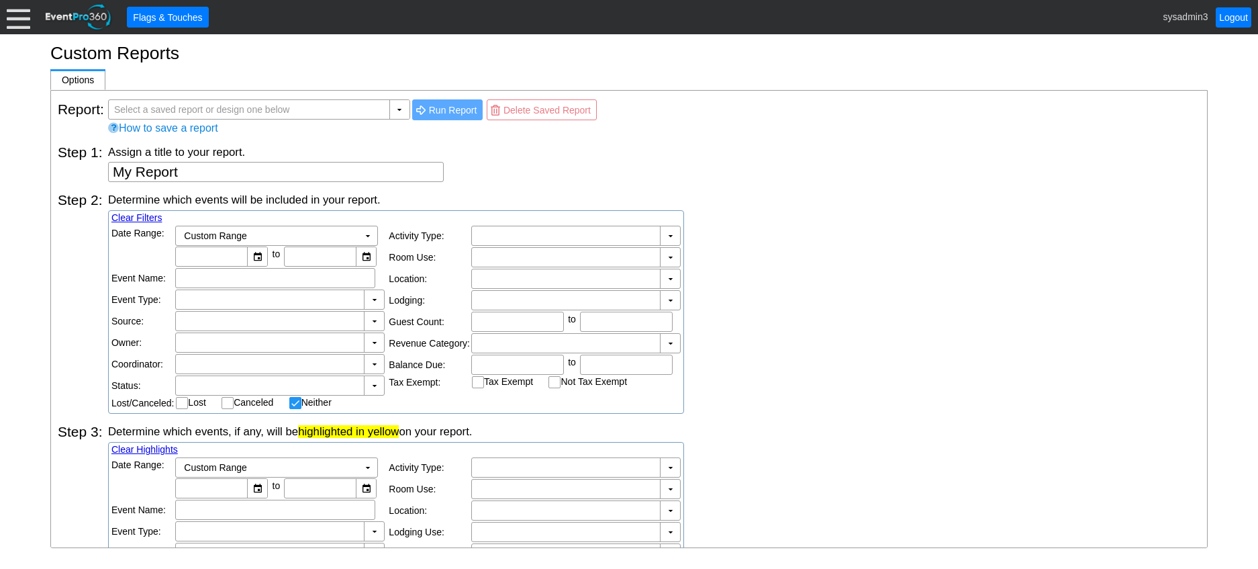
checkbox input "false"
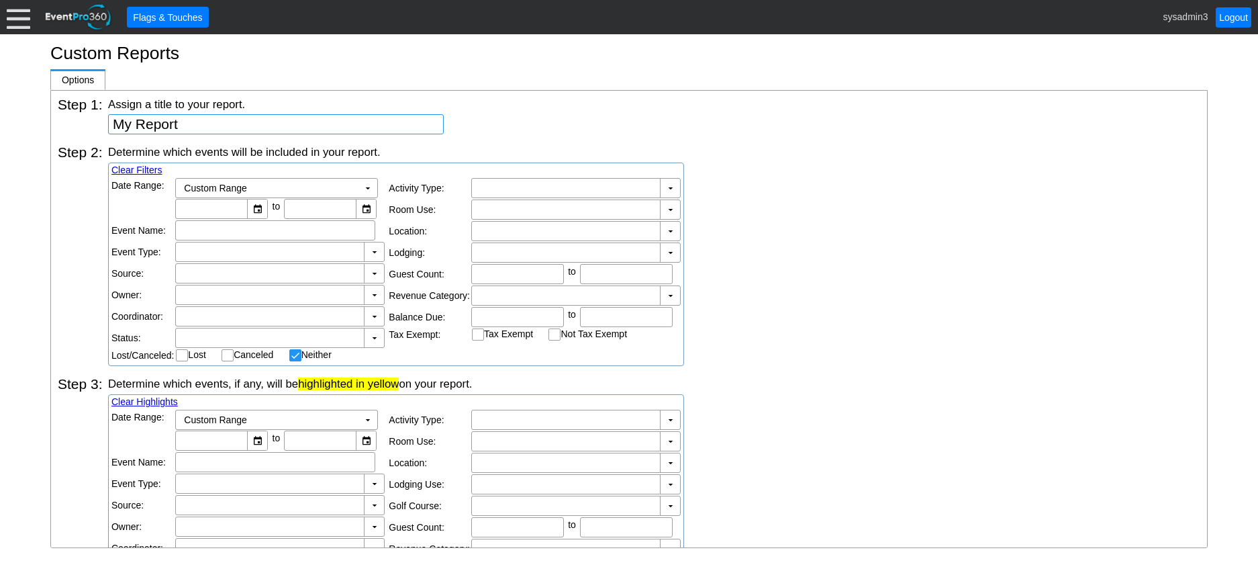
scroll to position [67, 0]
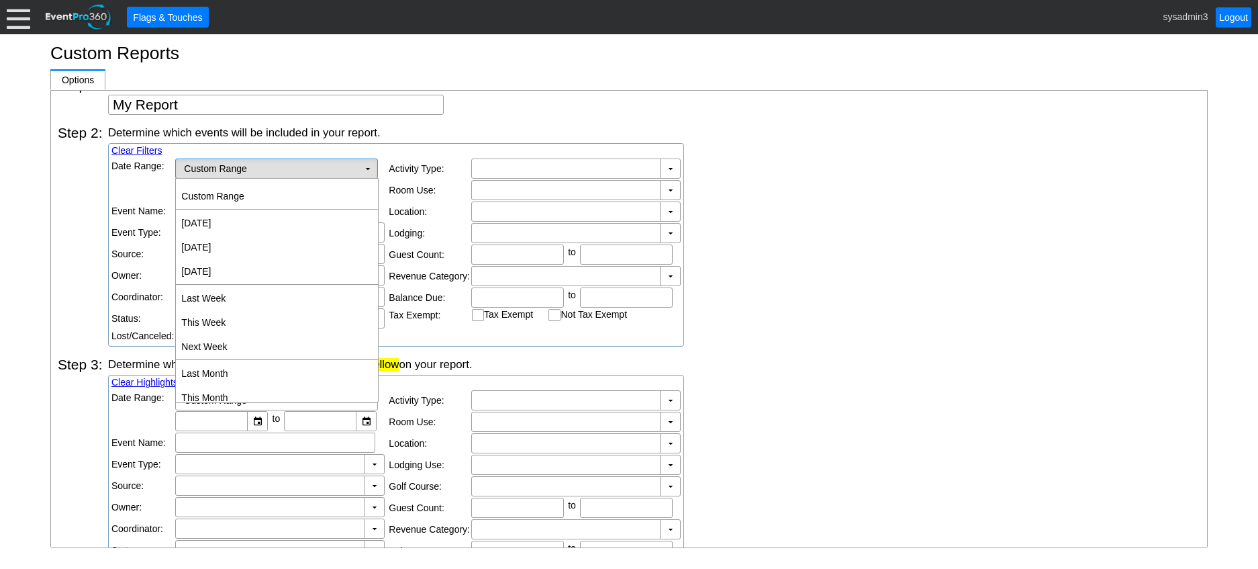
click at [367, 166] on td "▼" at bounding box center [368, 168] width 19 height 19
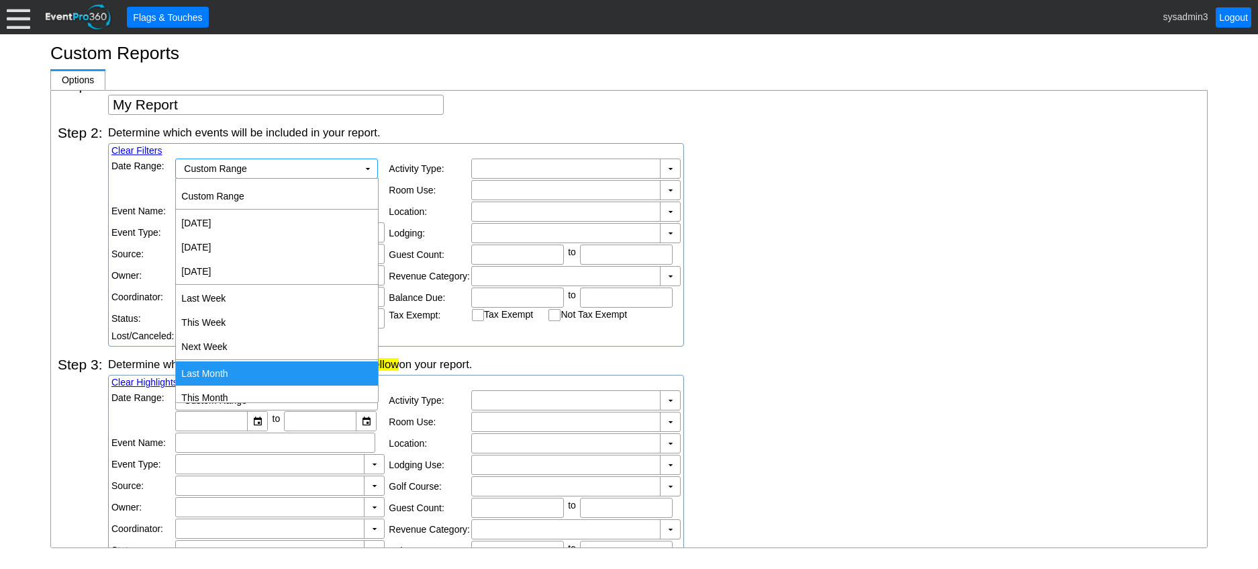
click at [228, 371] on td "Last Month" at bounding box center [277, 373] width 202 height 24
type input "1/7/2025"
type input "31/7/2025"
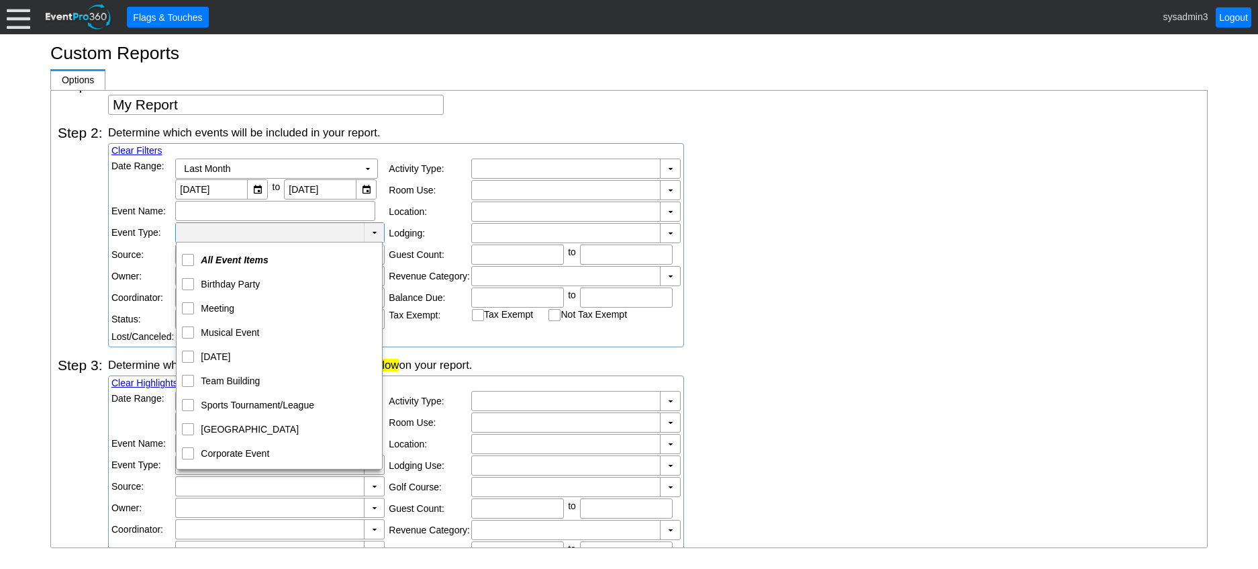
click at [375, 232] on td "▼" at bounding box center [374, 232] width 20 height 19
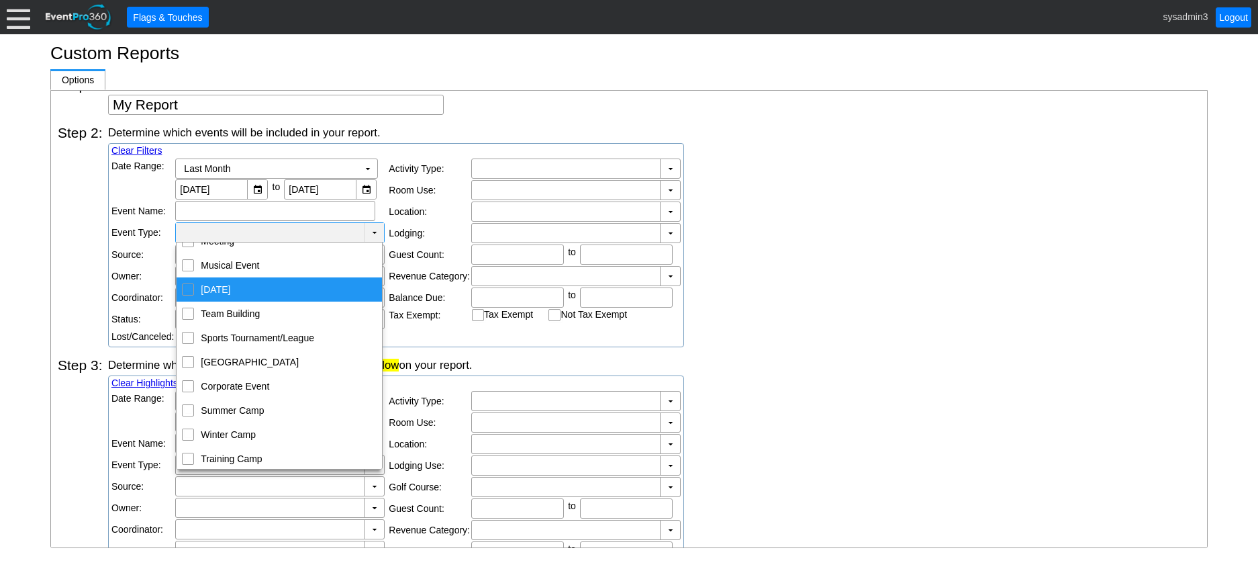
scroll to position [75, 0]
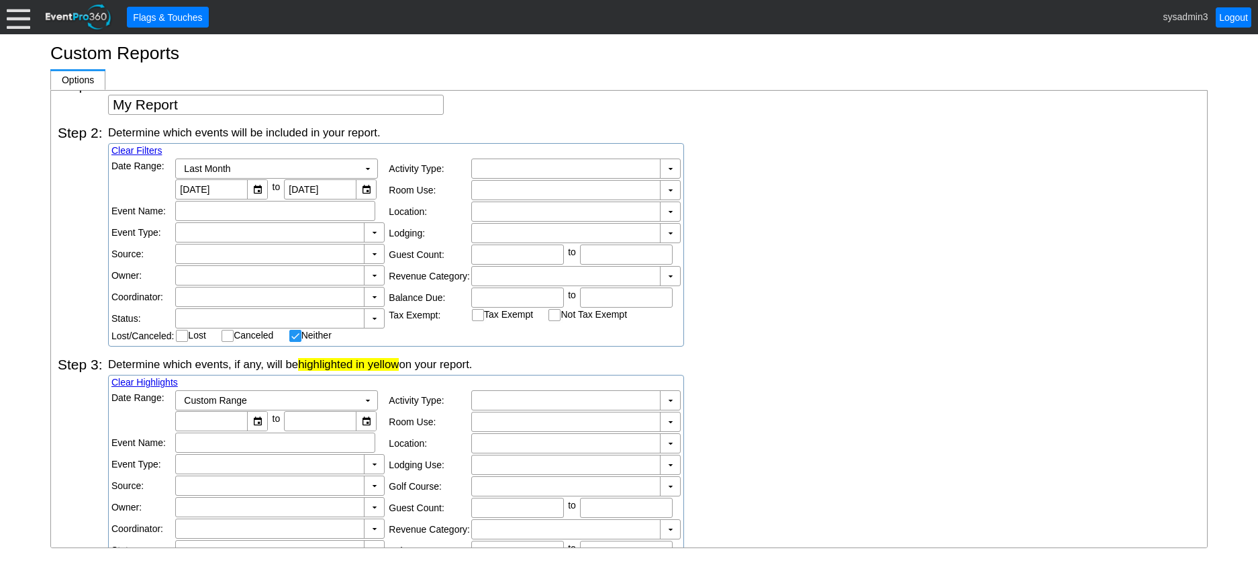
click at [808, 220] on div "Determine which events will be included in your report. Clear Filters Date Rang…" at bounding box center [654, 236] width 1092 height 222
click at [331, 211] on input "text" at bounding box center [275, 210] width 191 height 19
click at [215, 208] on input "text" at bounding box center [275, 210] width 191 height 19
click at [379, 275] on td "▼" at bounding box center [374, 275] width 20 height 19
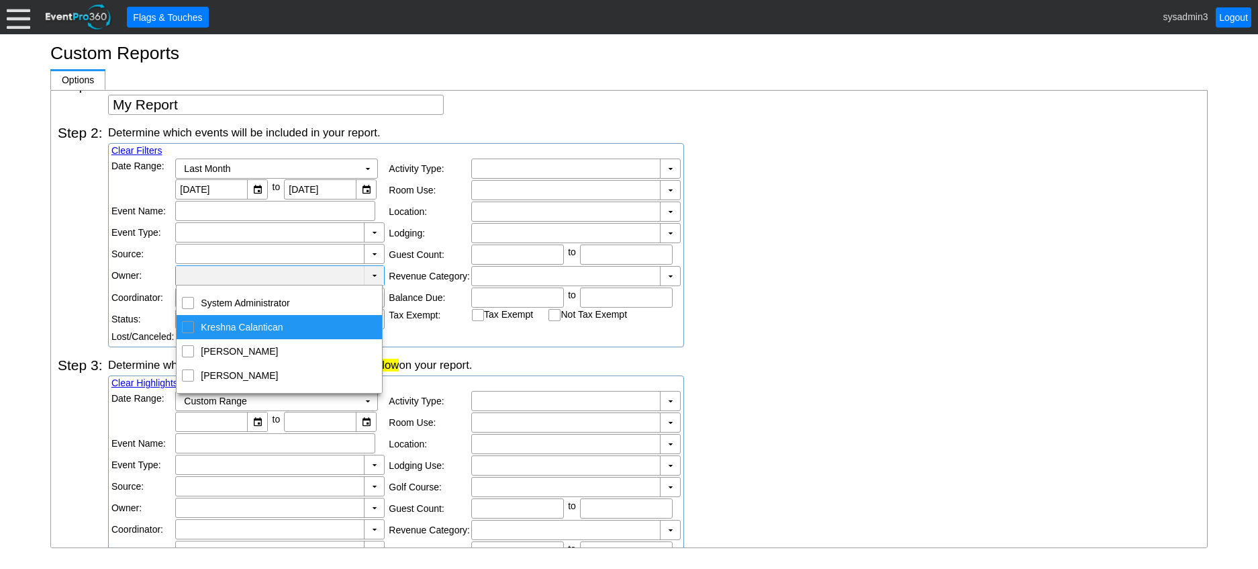
click at [812, 279] on div "Determine which events will be included in your report. Clear Filters Date Rang…" at bounding box center [654, 236] width 1092 height 222
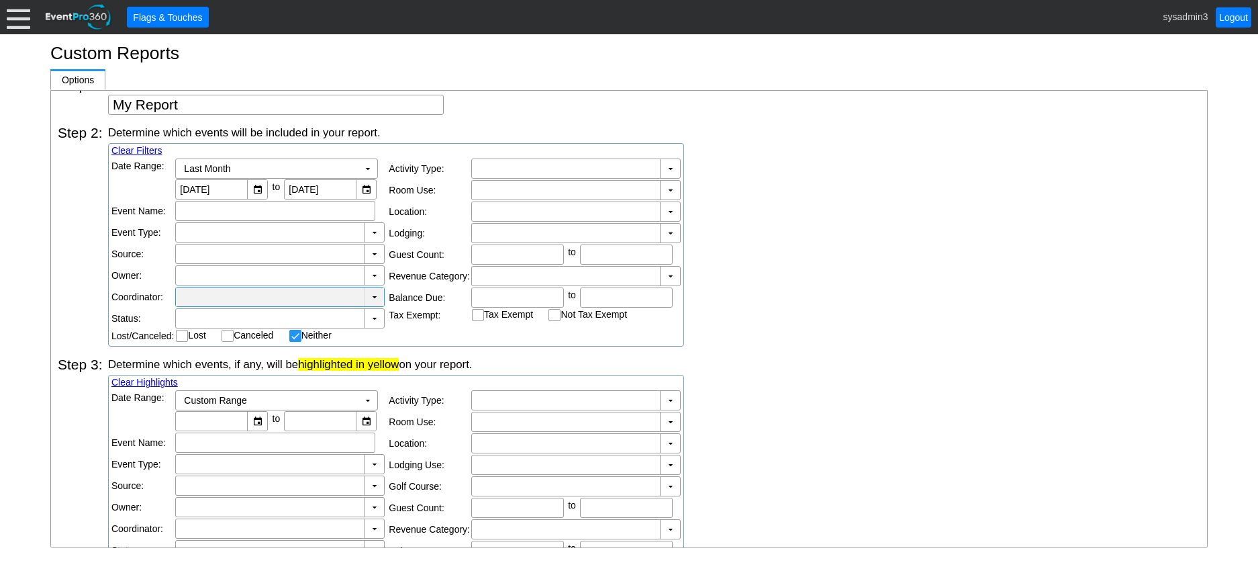
click at [374, 297] on td "▼" at bounding box center [374, 296] width 20 height 19
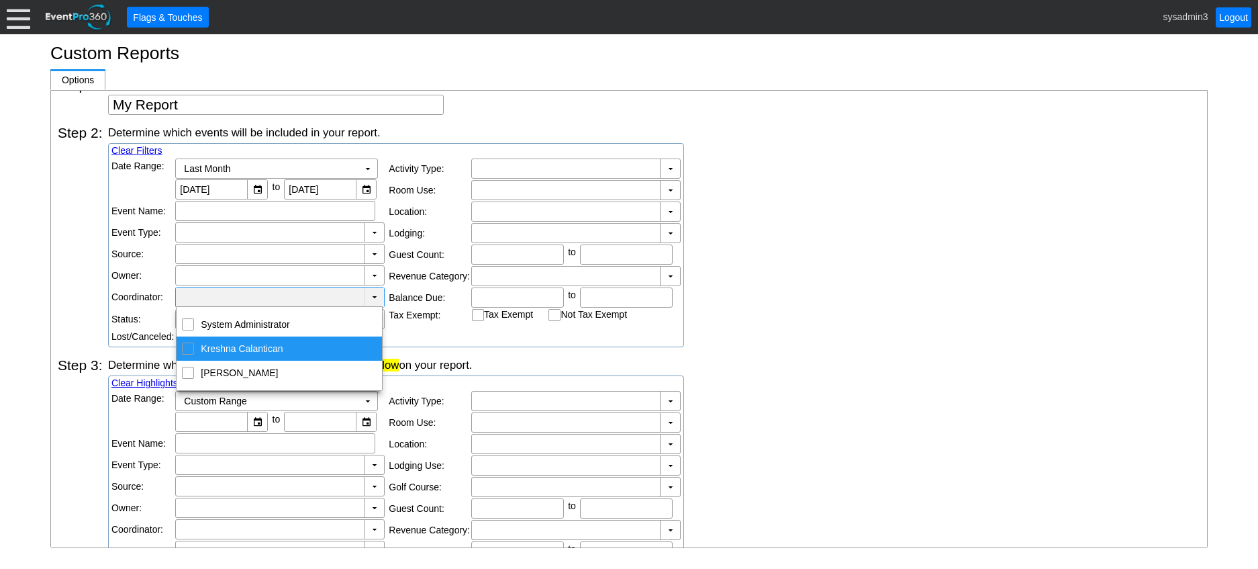
click at [911, 332] on div "Determine which events will be included in your report. Clear Filters Date Rang…" at bounding box center [654, 236] width 1092 height 222
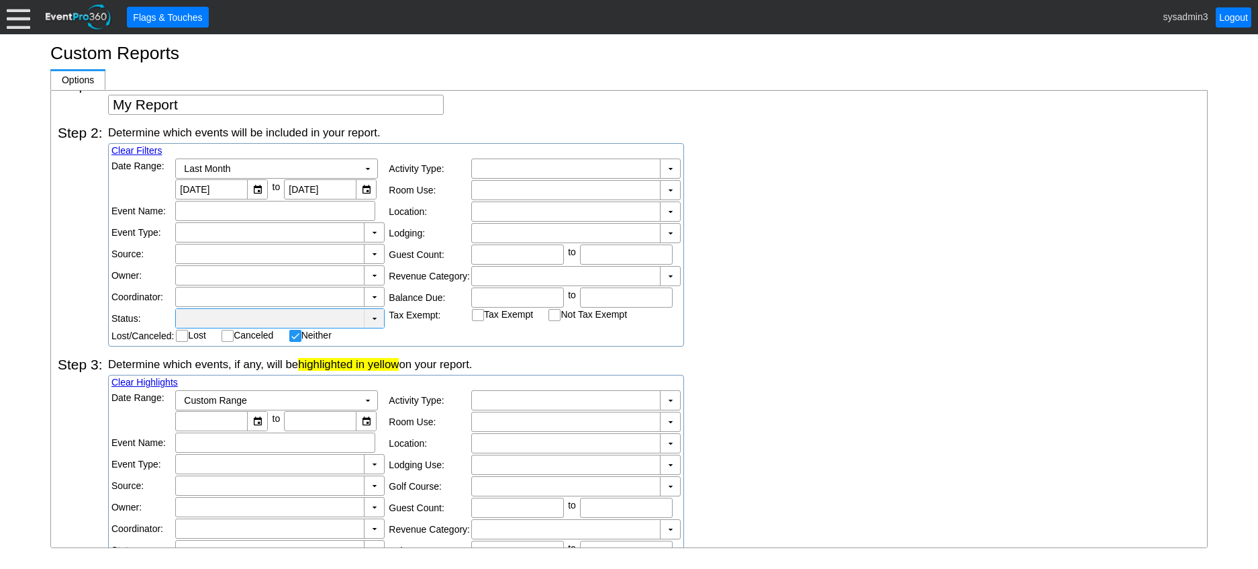
click at [374, 320] on td "▼" at bounding box center [374, 318] width 20 height 19
click at [781, 412] on div "Determine which events, if any, will be highlighted in yellow on your report. C…" at bounding box center [654, 467] width 1092 height 222
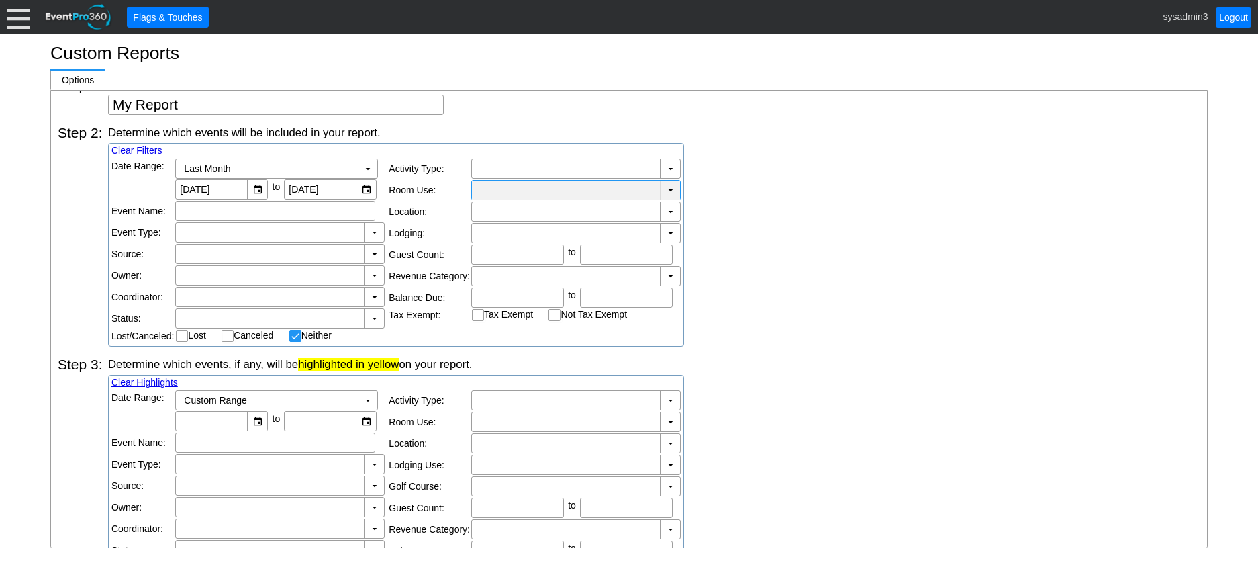
click at [669, 188] on td "▼" at bounding box center [670, 190] width 20 height 19
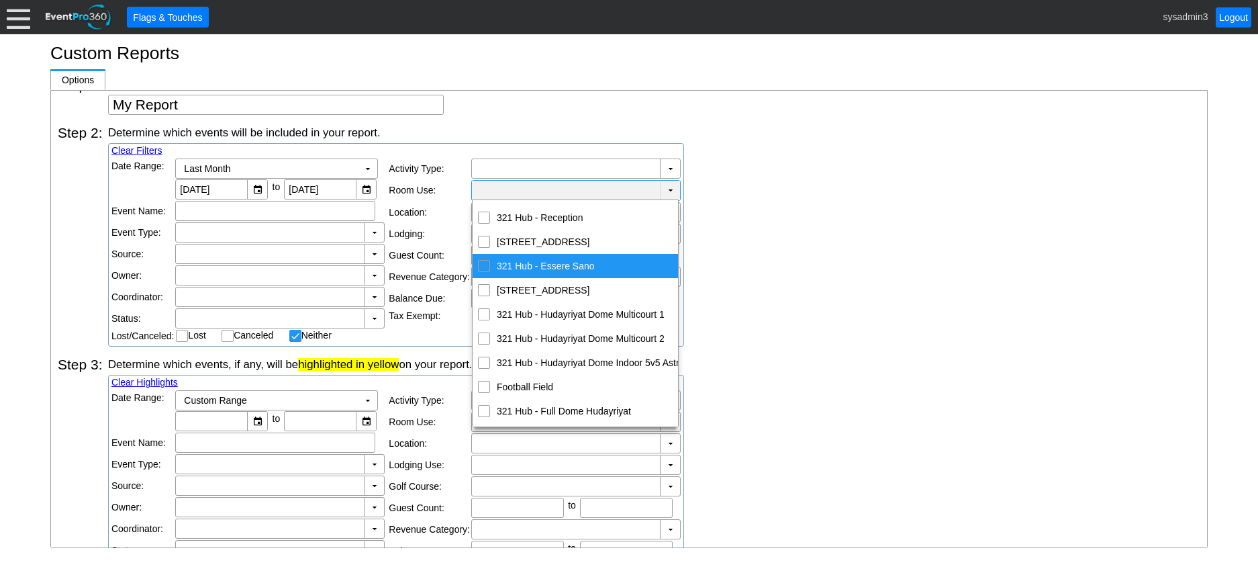
click at [775, 241] on div "Determine which events will be included in your report. Clear Filters Date Rang…" at bounding box center [654, 236] width 1092 height 222
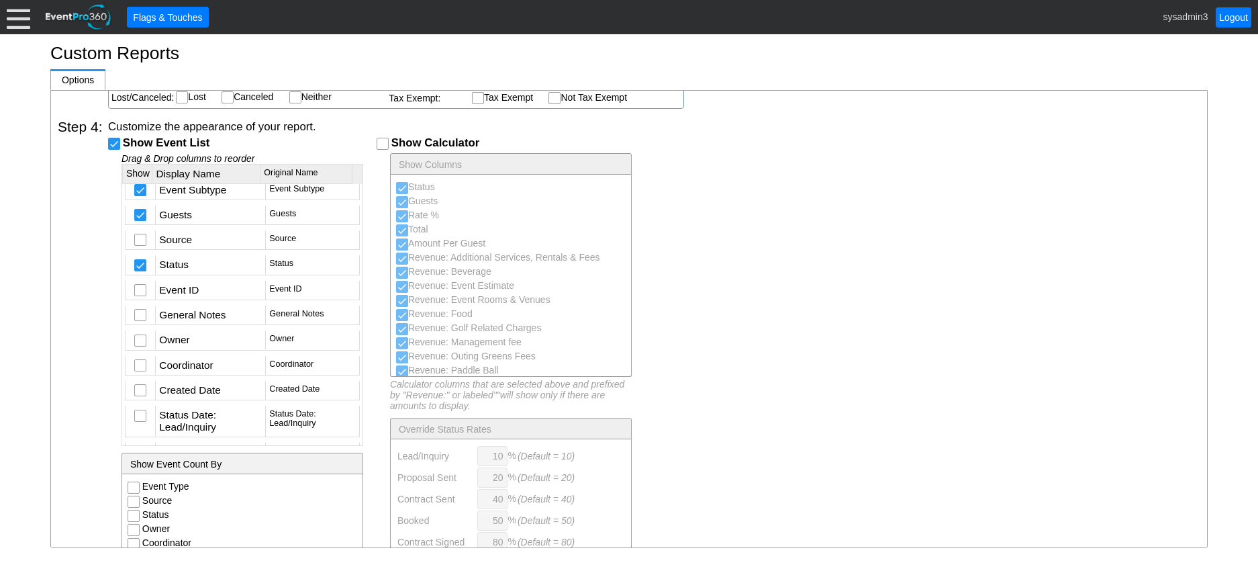
scroll to position [0, 0]
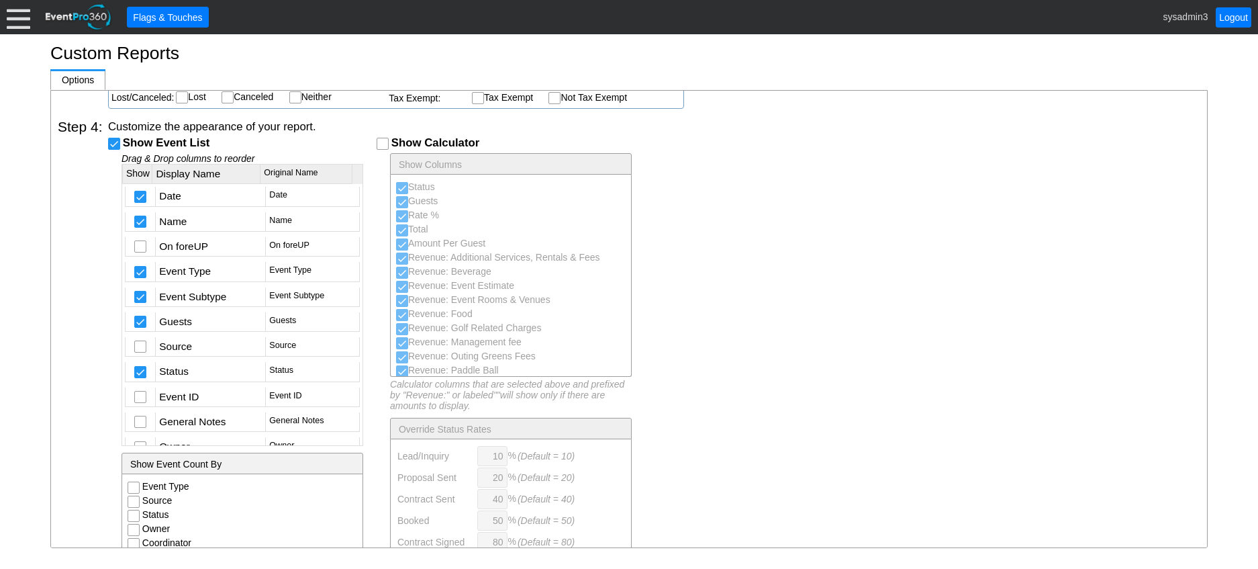
click at [671, 178] on div "Customize the appearance of your report. Show Event List Drag & Drop columns to…" at bounding box center [654, 360] width 1092 height 483
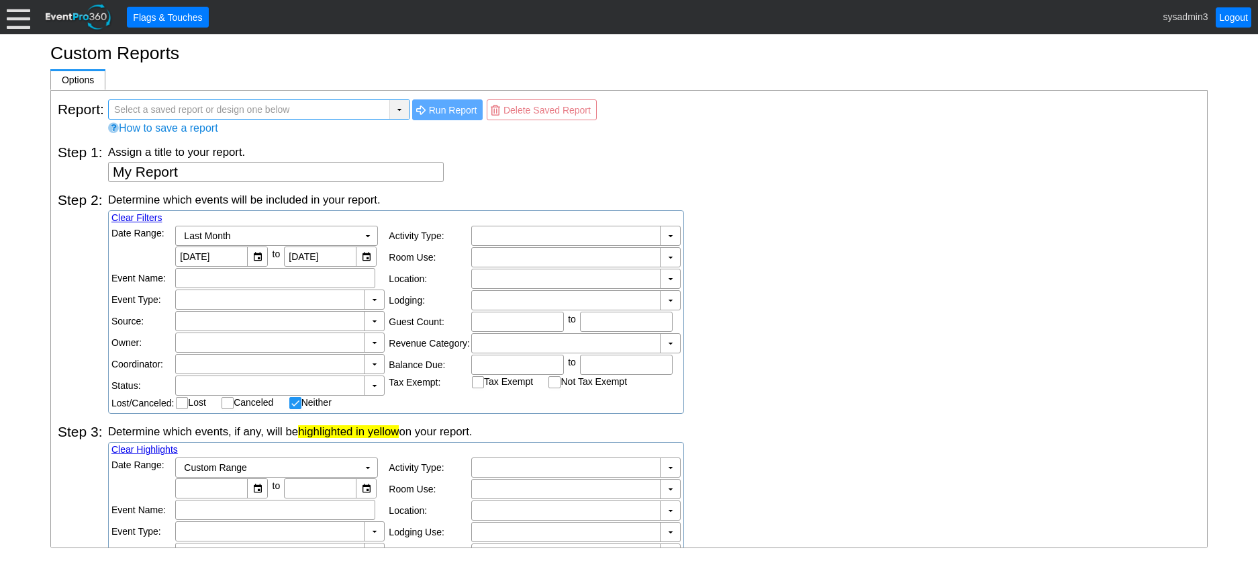
click at [397, 106] on div "▼" at bounding box center [399, 109] width 20 height 19
click at [522, 178] on div "Assign a title to your report. My Report" at bounding box center [654, 163] width 1092 height 38
click at [398, 106] on div "▼" at bounding box center [399, 109] width 20 height 19
click at [498, 144] on div "Assign a title to your report." at bounding box center [654, 151] width 1092 height 15
click at [401, 108] on div "▼" at bounding box center [399, 109] width 20 height 19
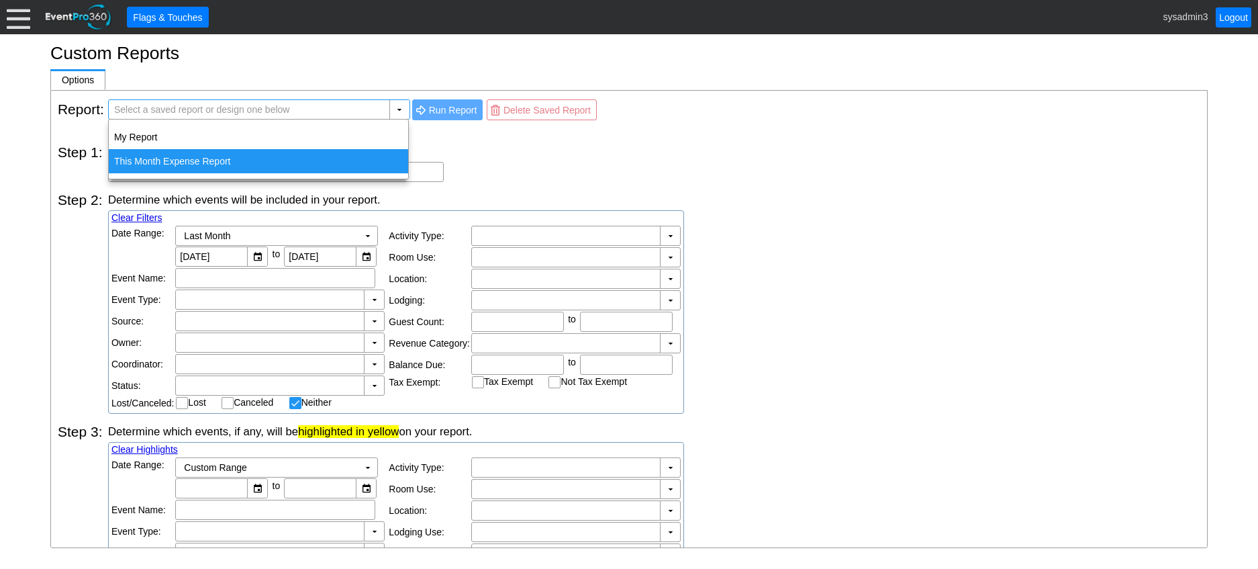
click at [190, 157] on div "This Month Expense Report" at bounding box center [258, 161] width 299 height 24
type input "This Month Expense Report"
type textarea "This Month Expense Report"
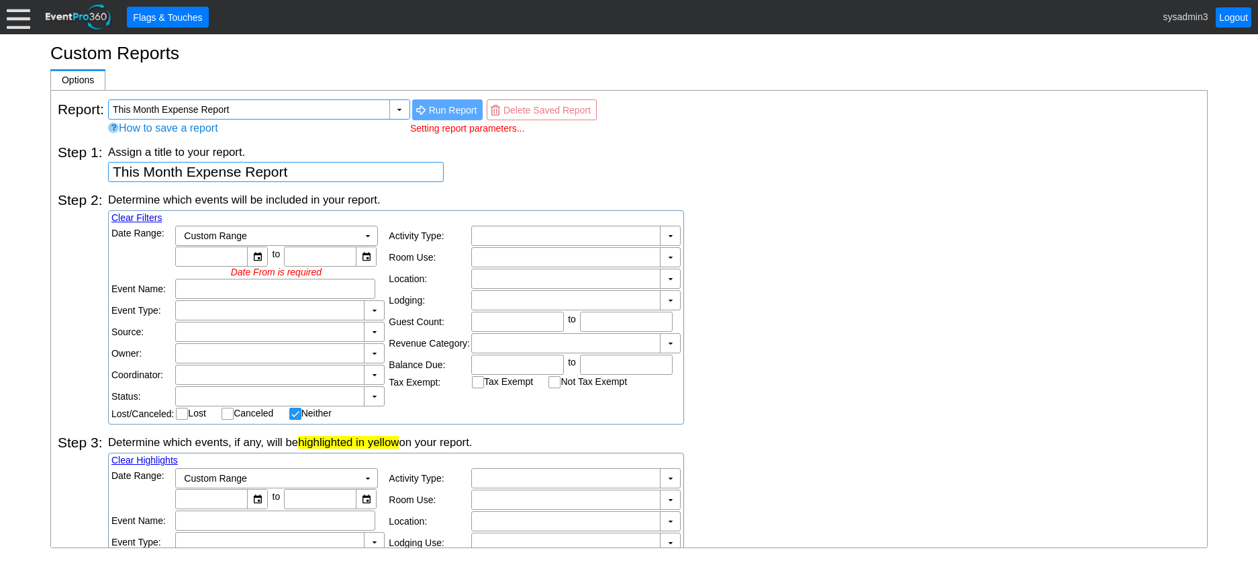
type input "1/8/2025"
type input "31/8/2025"
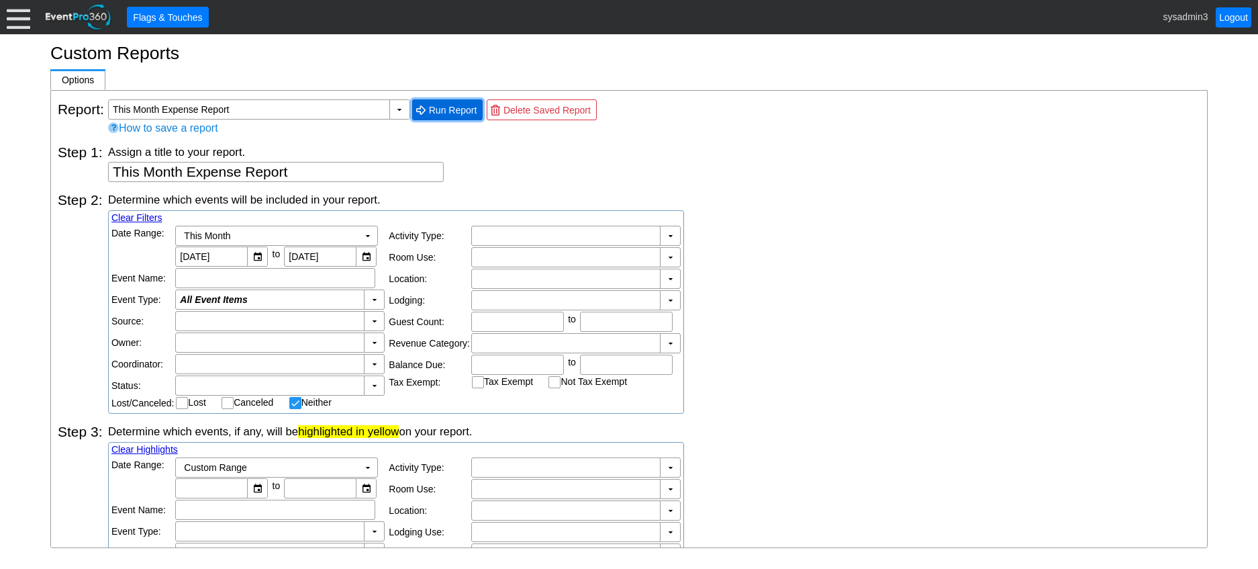
click at [448, 104] on span "Run Report" at bounding box center [453, 109] width 54 height 13
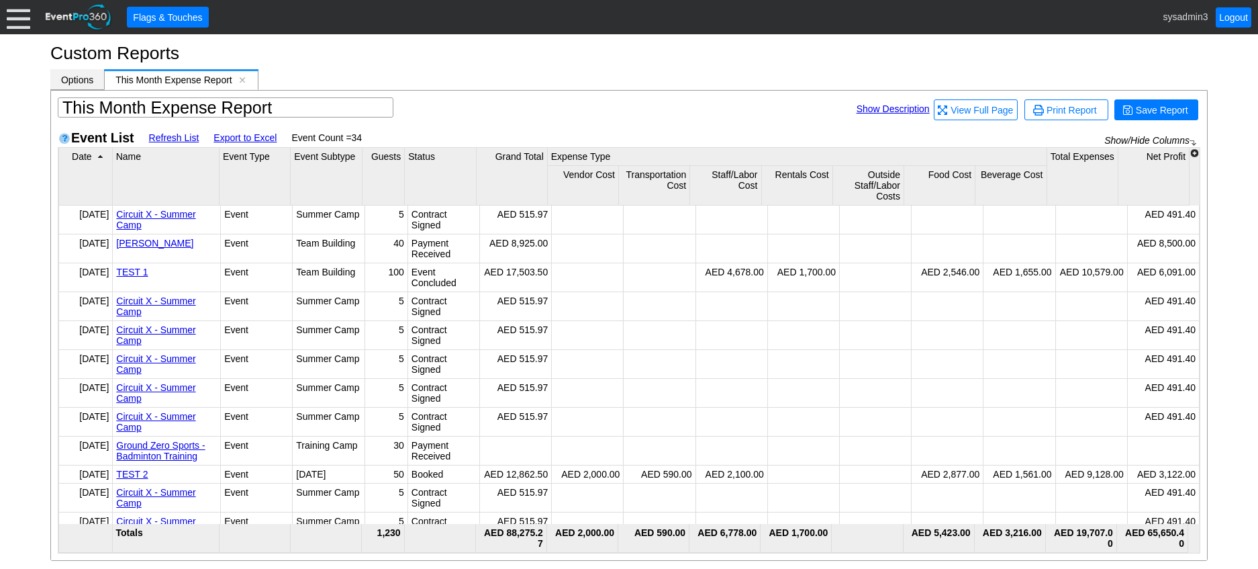
click at [90, 76] on span "Options" at bounding box center [77, 80] width 32 height 11
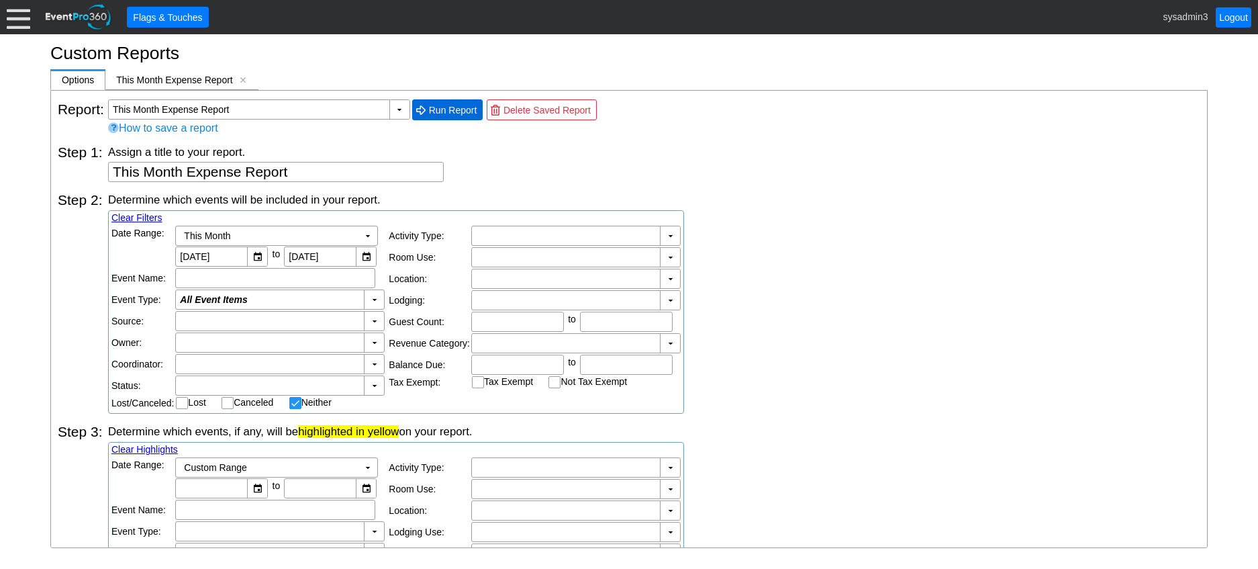
click at [457, 103] on span "● Run Report" at bounding box center [448, 110] width 64 height 14
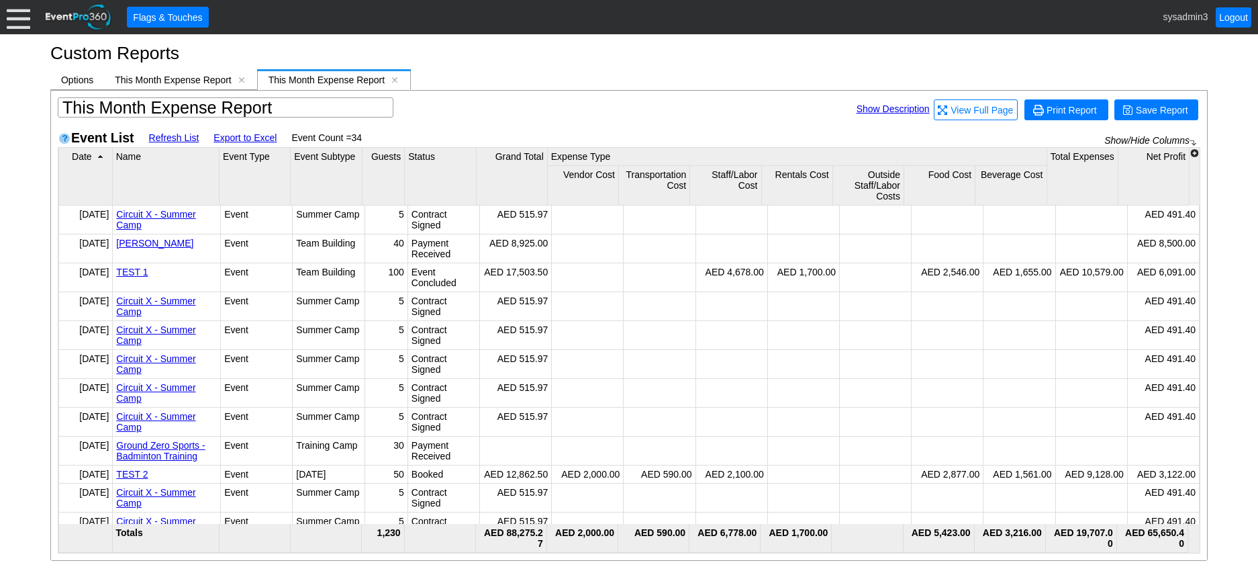
click at [1077, 107] on span "Print Report" at bounding box center [1072, 109] width 56 height 13
click at [1067, 109] on span "Print Report" at bounding box center [1072, 109] width 56 height 13
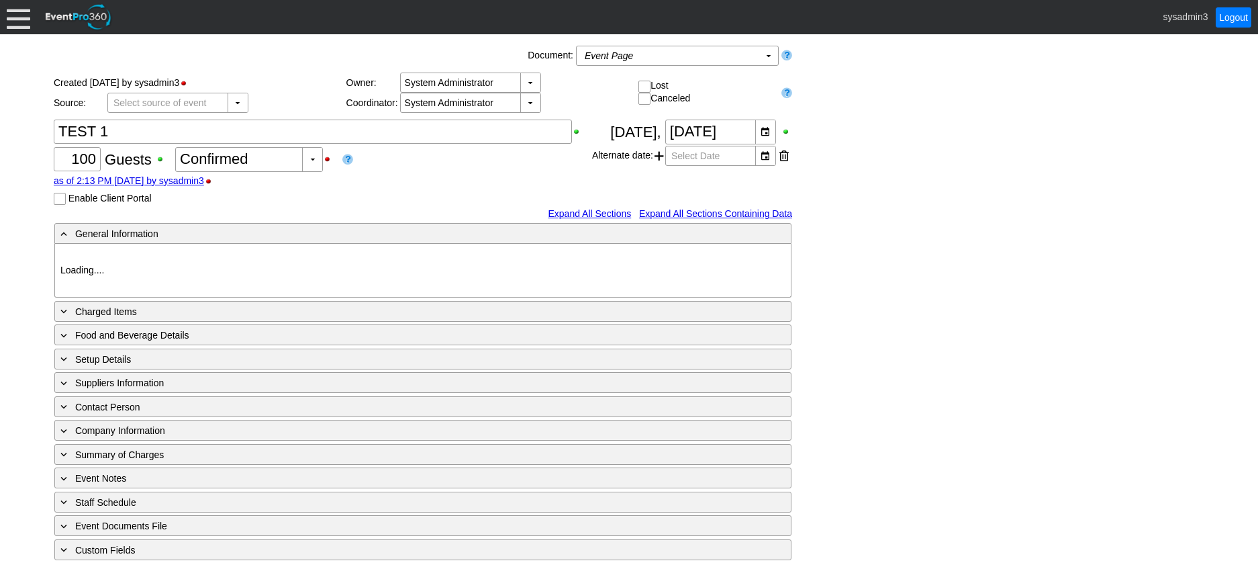
type input "321 Sports"
type input "Team Building"
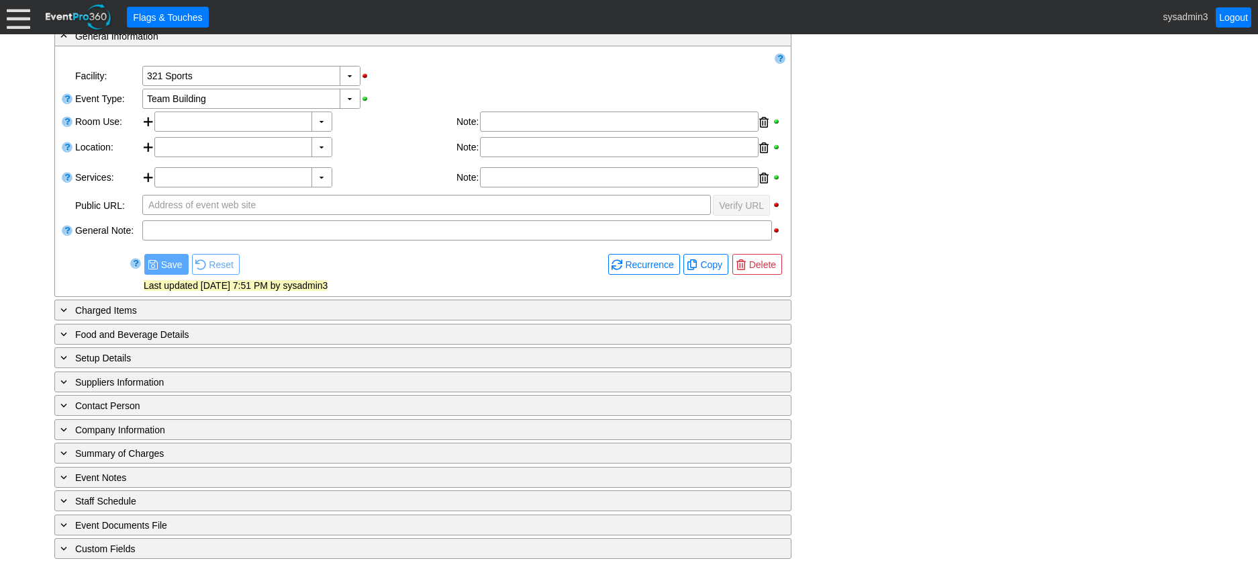
scroll to position [236, 0]
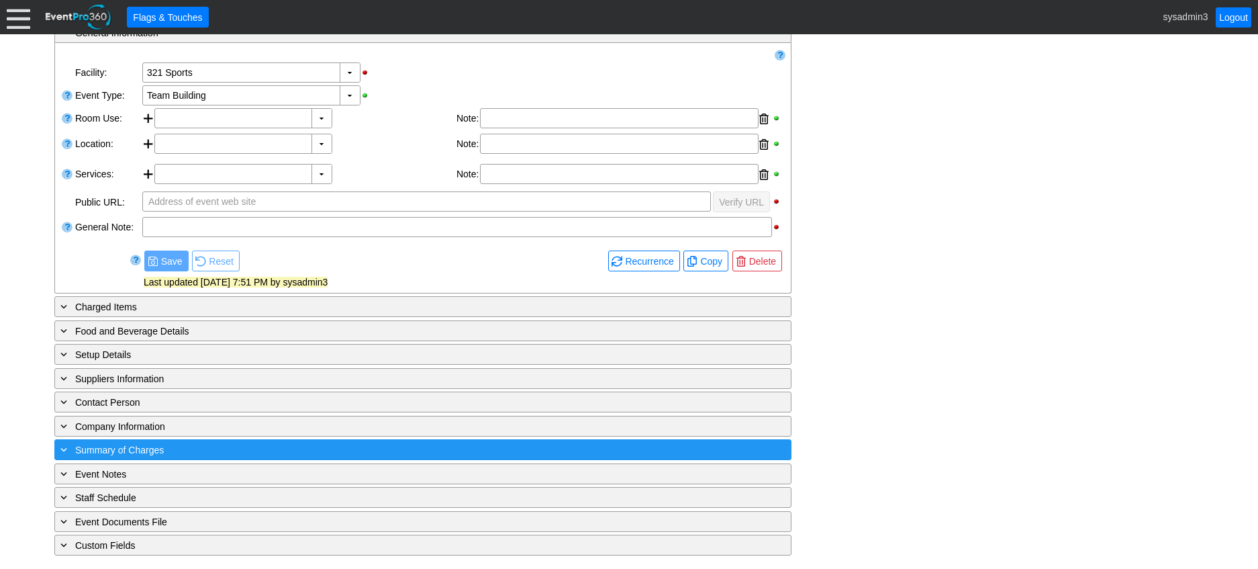
click at [301, 450] on div "+ Summary of Charges" at bounding box center [395, 449] width 675 height 15
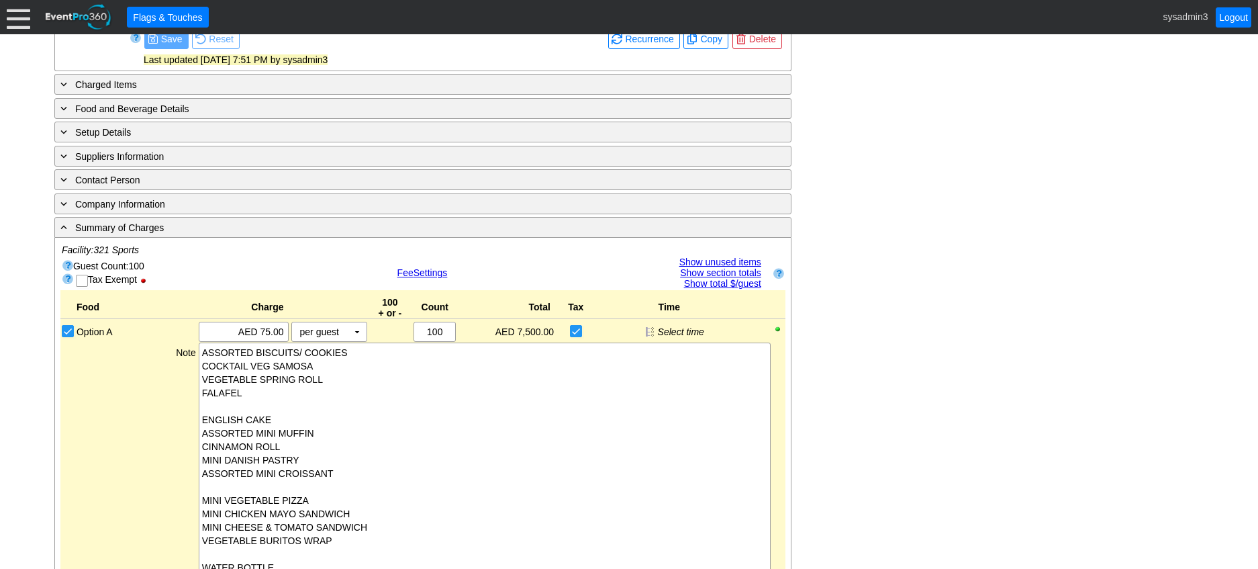
scroll to position [437, 0]
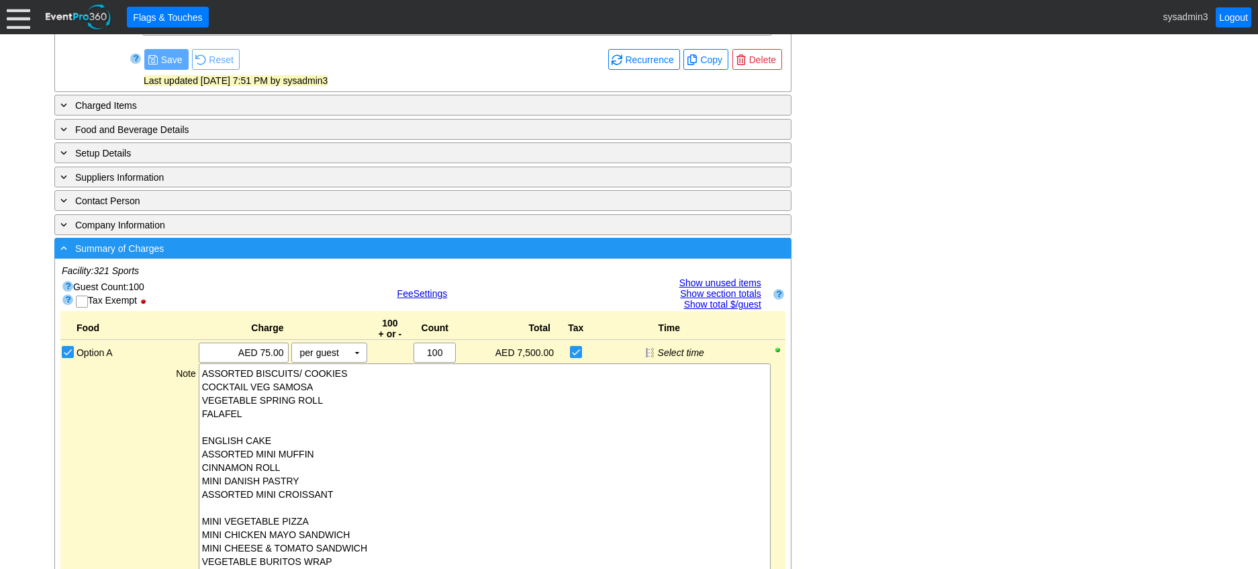
click at [343, 250] on div "- Summary of Charges" at bounding box center [395, 247] width 675 height 15
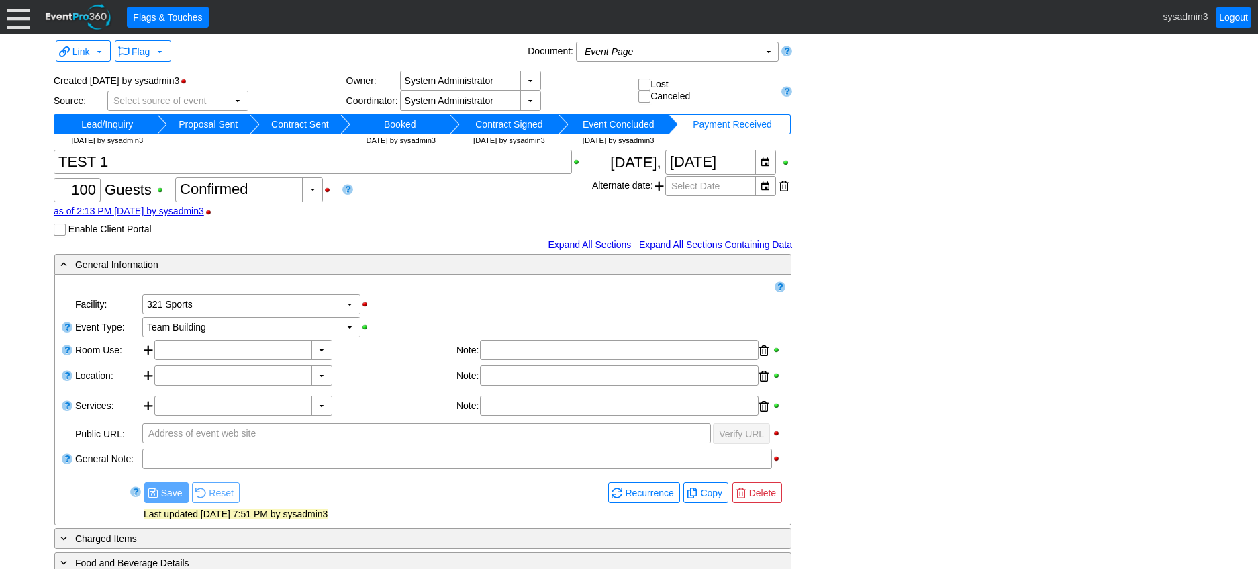
scroll to position [0, 0]
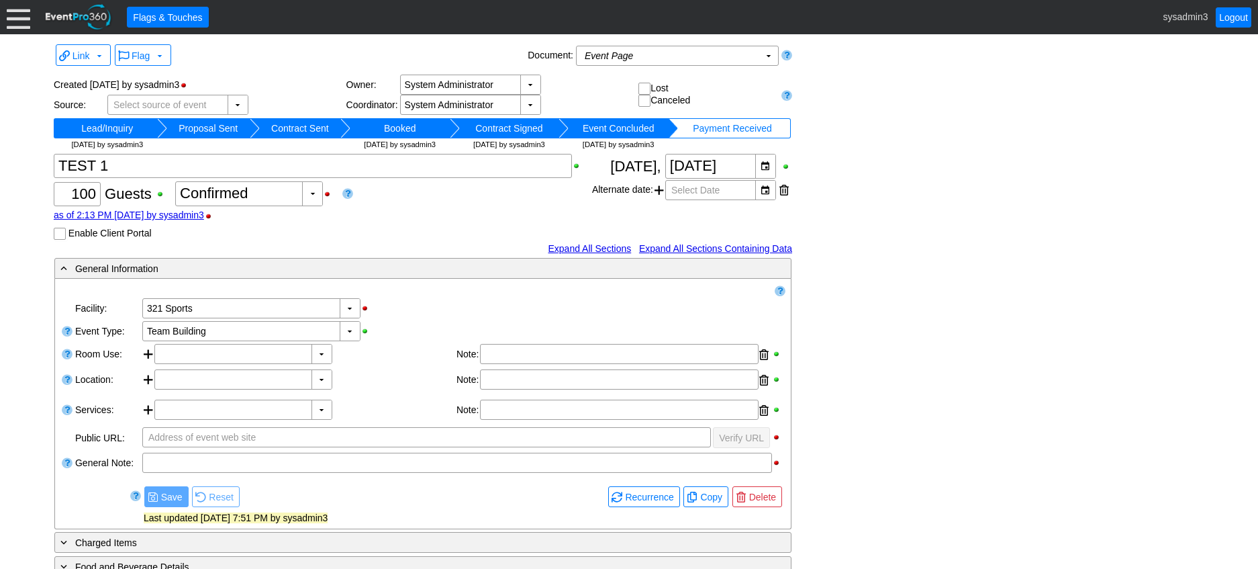
click at [19, 19] on div at bounding box center [18, 16] width 23 height 23
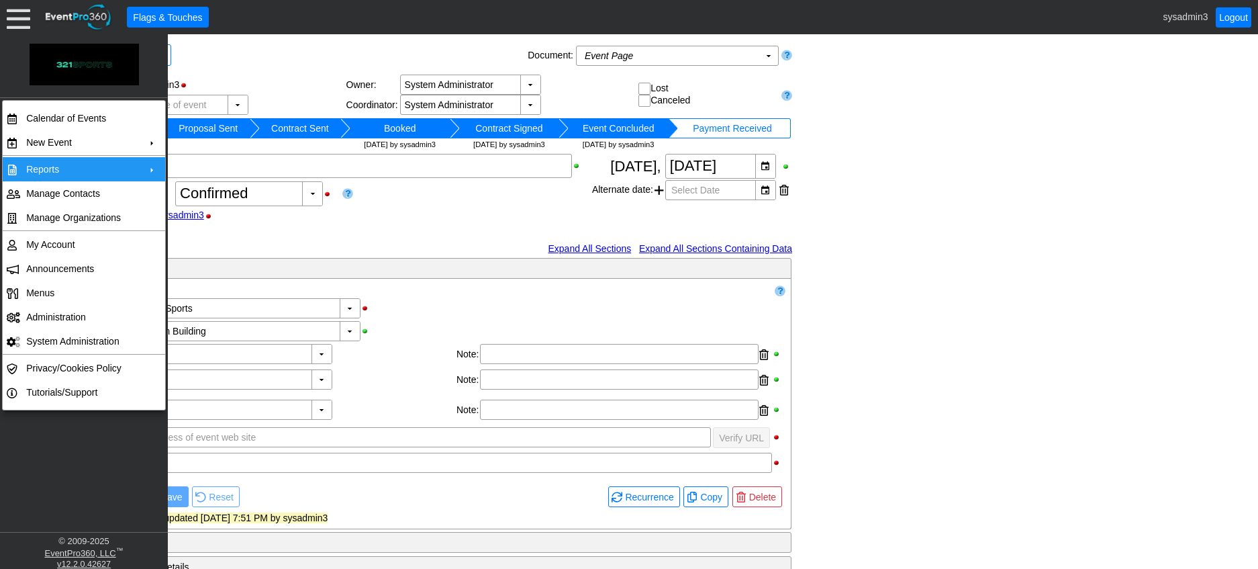
click at [54, 163] on td "Reports" at bounding box center [81, 169] width 120 height 24
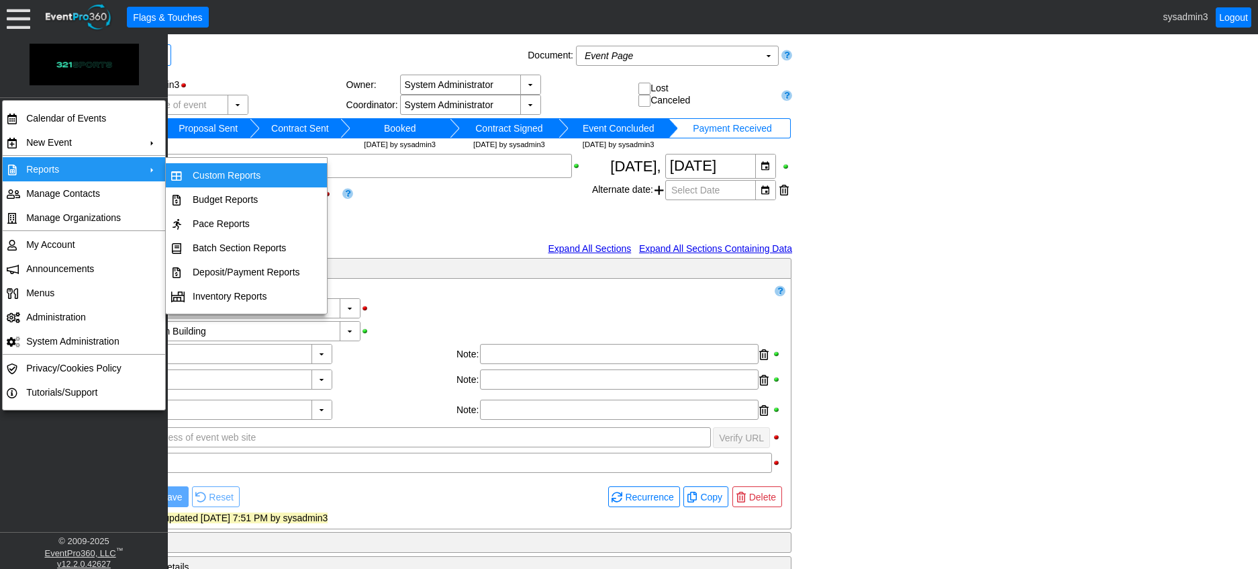
click at [213, 166] on td "Custom Reports" at bounding box center [246, 175] width 118 height 24
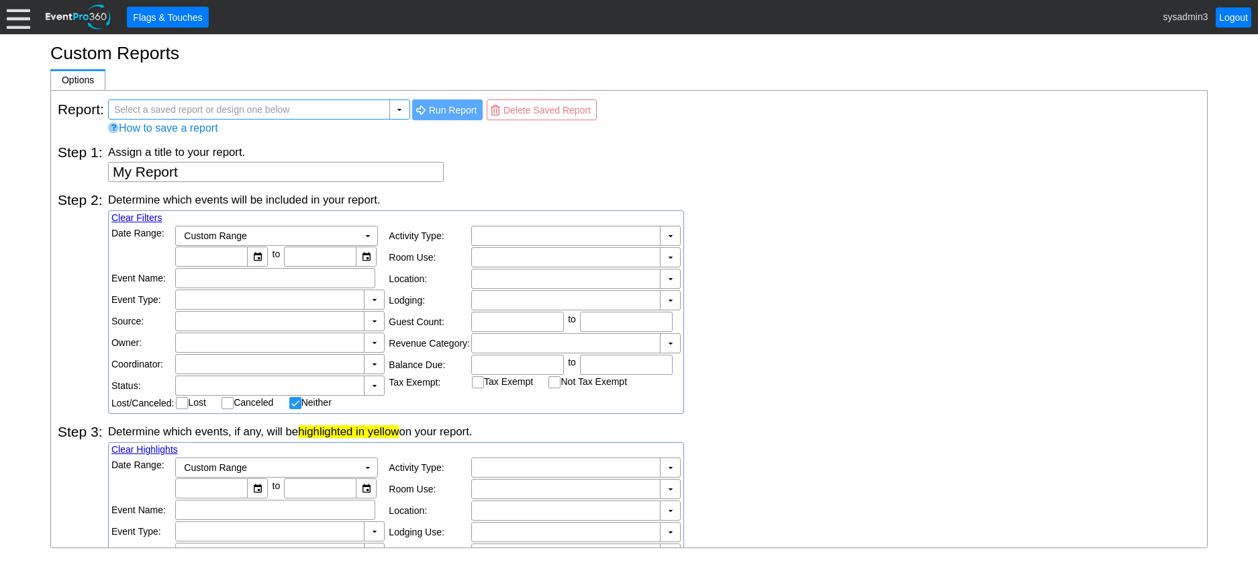
checkbox input "false"
click at [395, 109] on div "▼" at bounding box center [399, 109] width 20 height 19
click at [19, 19] on div at bounding box center [18, 16] width 23 height 23
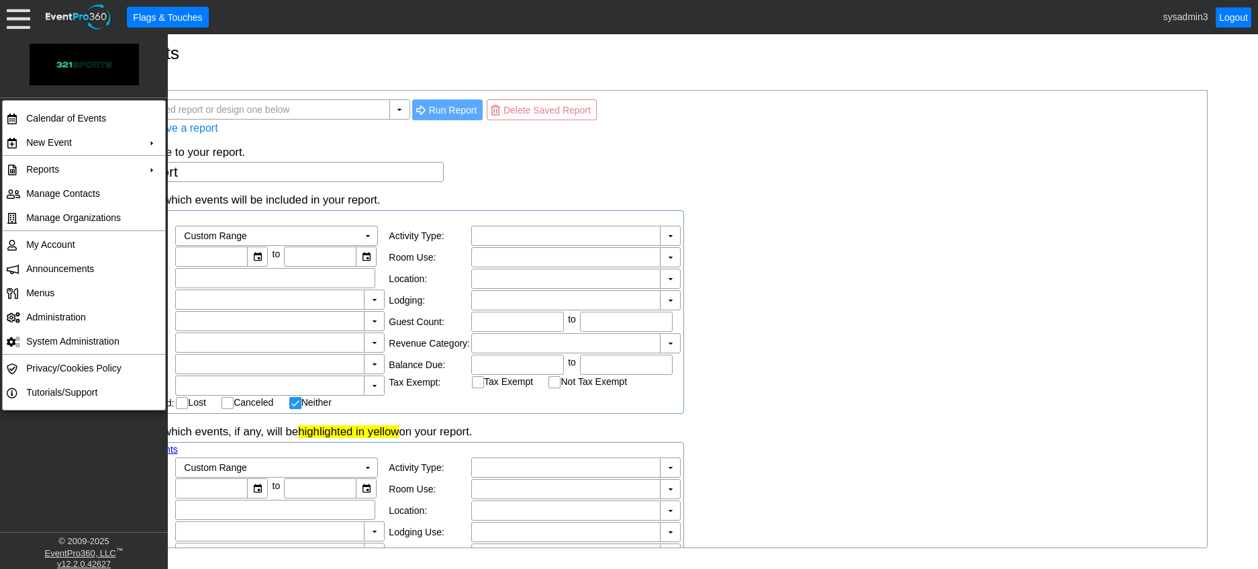
click at [655, 136] on div "Step 1: Assign a title to your report. My Report" at bounding box center [629, 158] width 1143 height 48
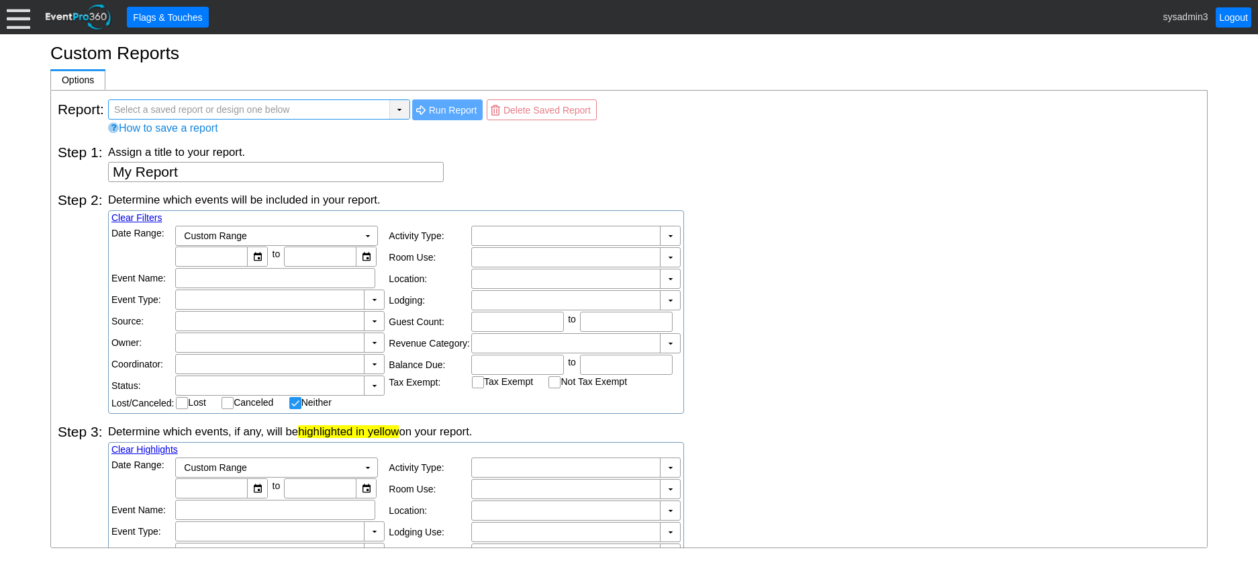
click at [394, 109] on div "▼" at bounding box center [399, 109] width 20 height 19
click at [493, 149] on div "Assign a title to your report." at bounding box center [654, 151] width 1092 height 15
click at [448, 115] on span "Run Report" at bounding box center [453, 109] width 54 height 13
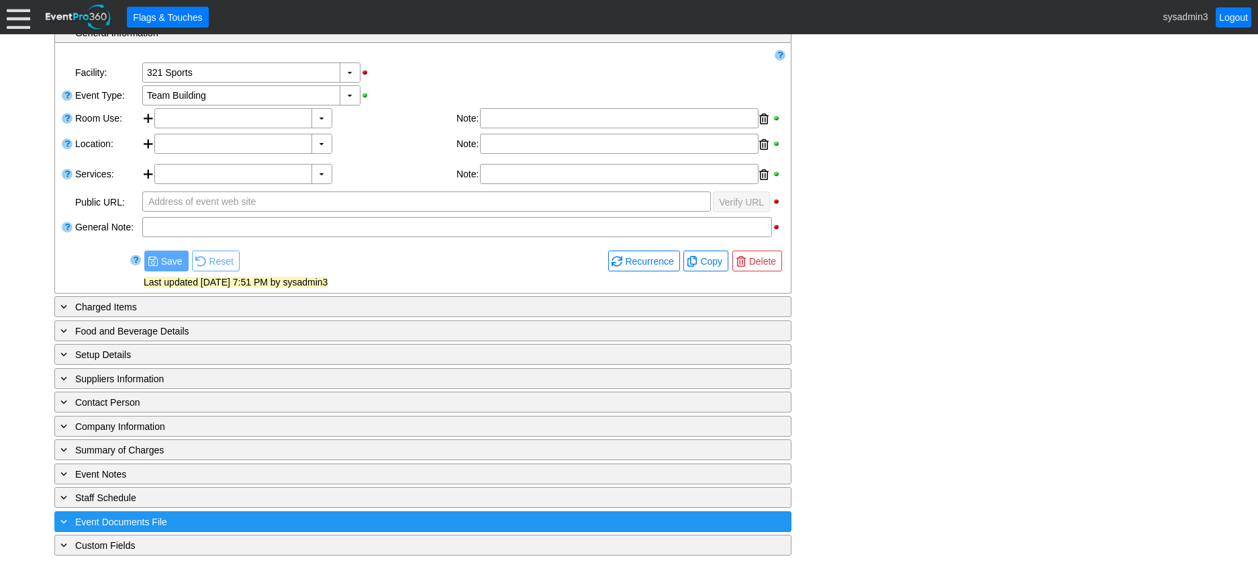
click at [245, 520] on div "+ Event Documents File" at bounding box center [395, 521] width 675 height 15
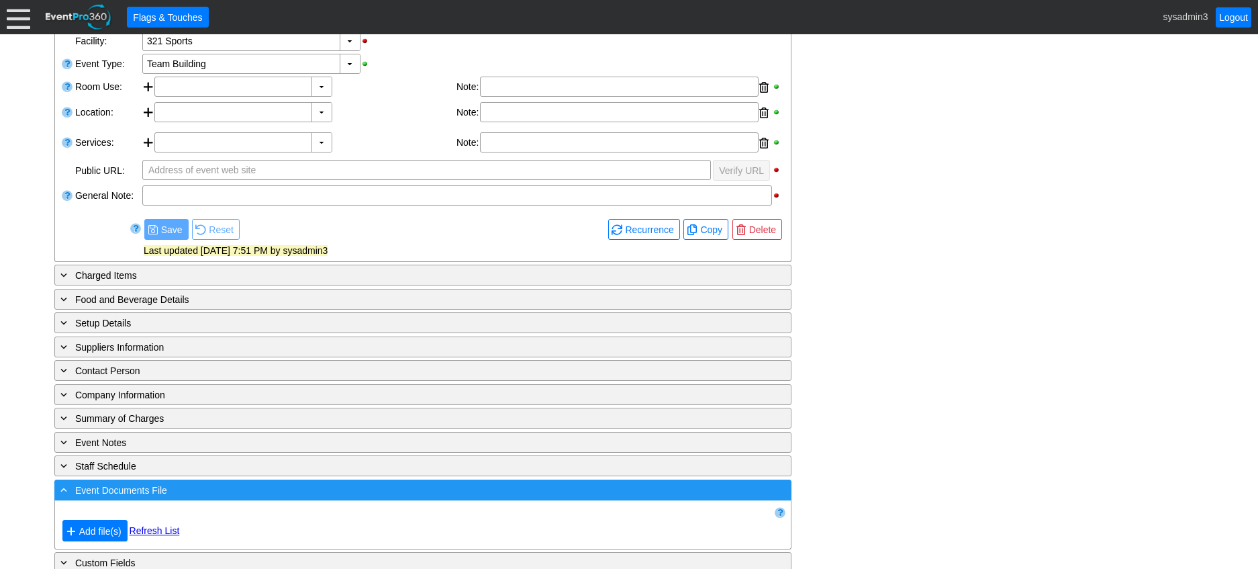
scroll to position [285, 0]
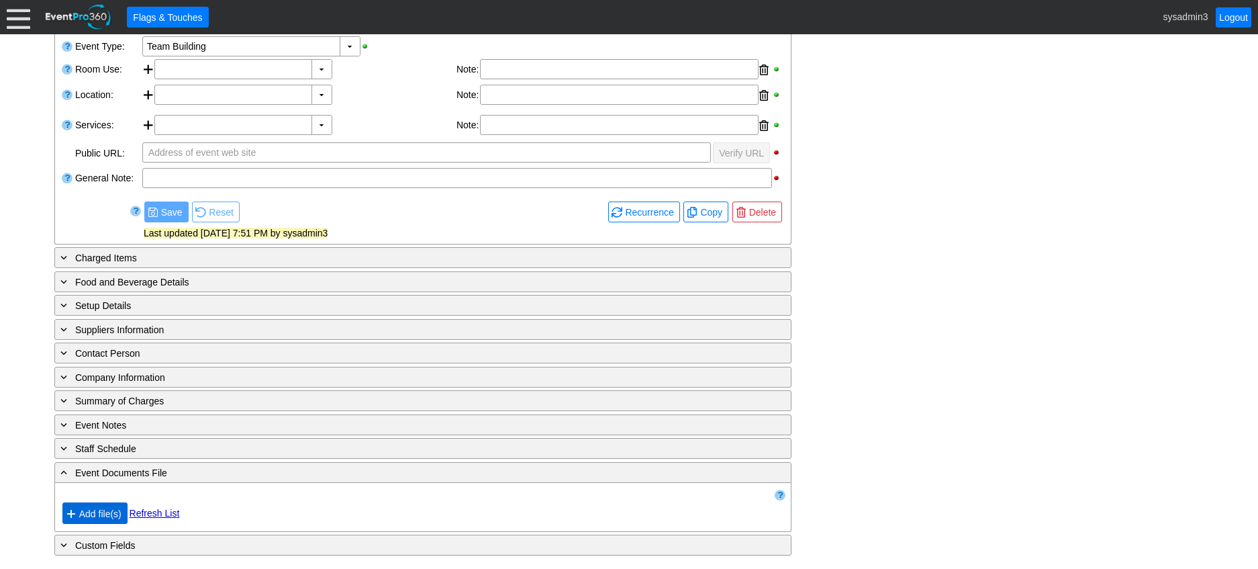
click at [101, 515] on span "Add file(s)" at bounding box center [101, 513] width 48 height 13
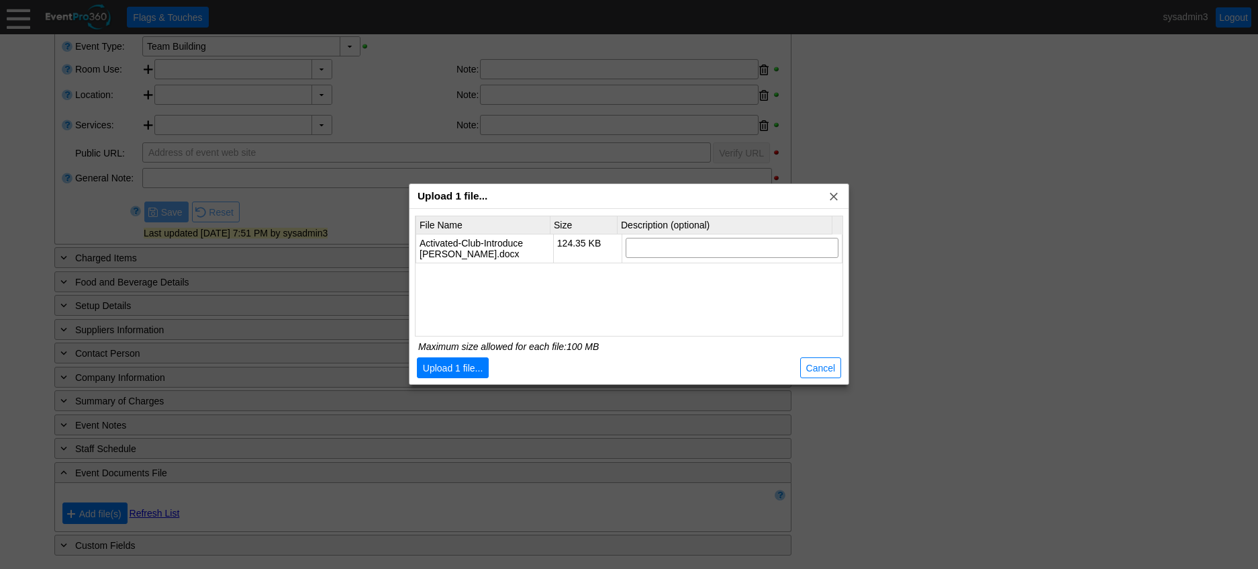
click at [463, 245] on td "Activated-Club-Introduce Tawnya.docx" at bounding box center [485, 248] width 138 height 29
click at [470, 364] on span "Upload 1 file..." at bounding box center [453, 367] width 66 height 13
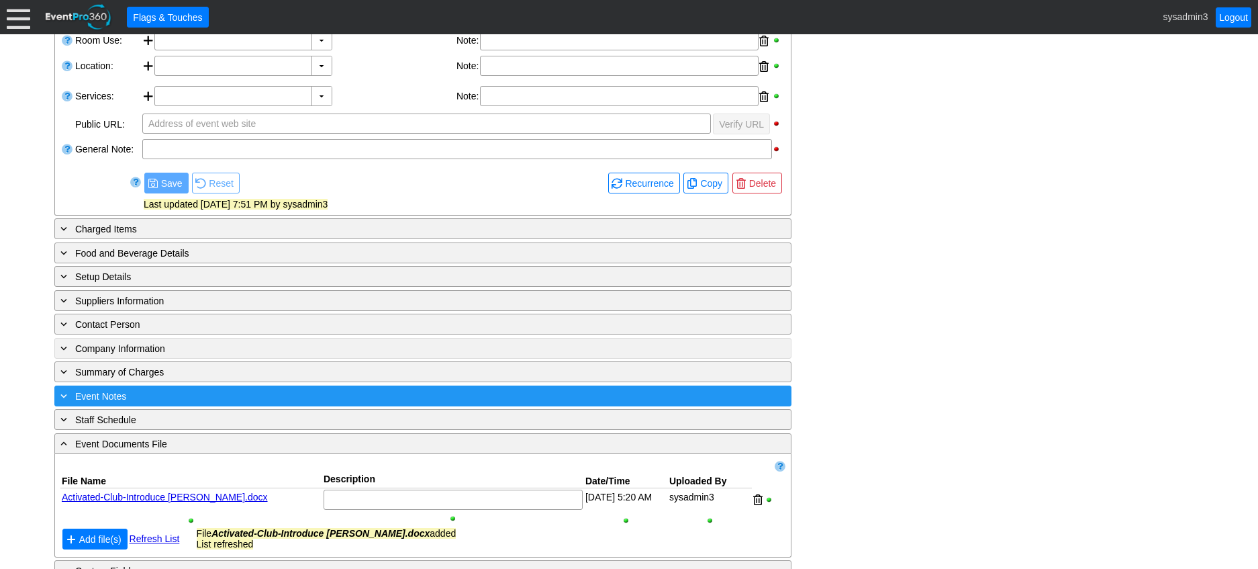
scroll to position [339, 0]
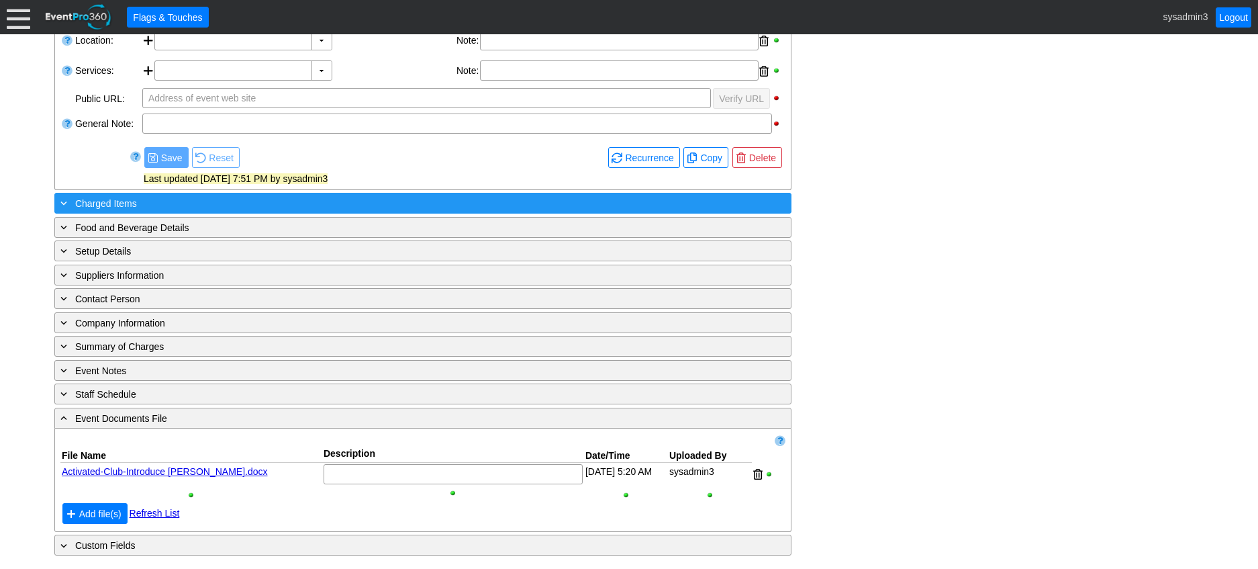
click at [288, 204] on div "+ Charged Items" at bounding box center [395, 202] width 675 height 15
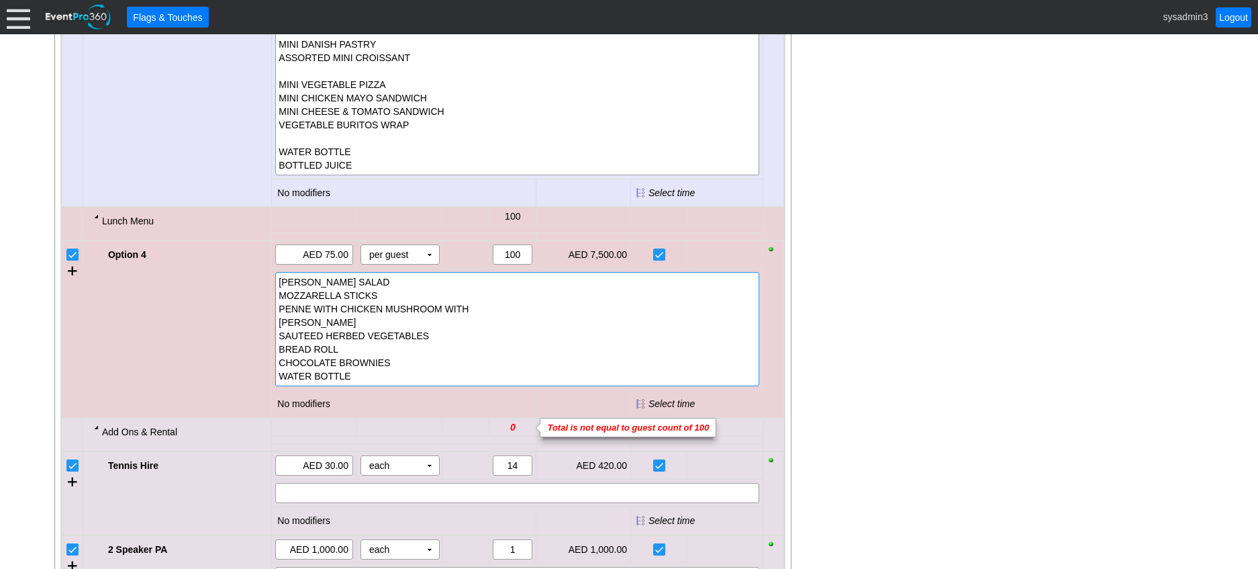
scroll to position [408, 0]
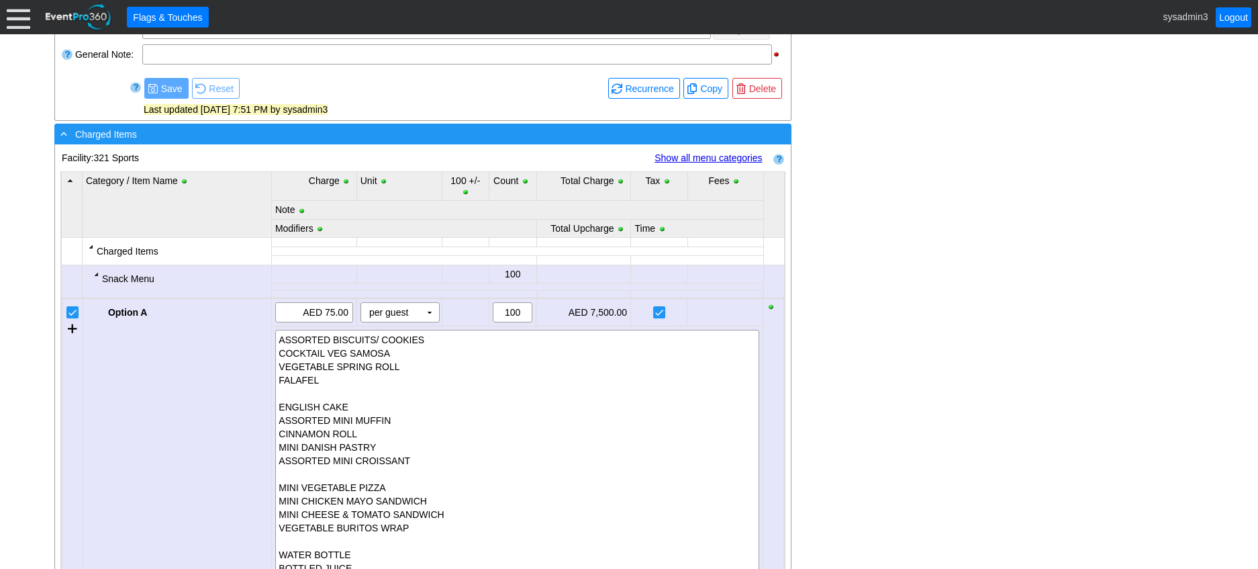
click at [350, 134] on div "- Charged Items" at bounding box center [395, 133] width 675 height 15
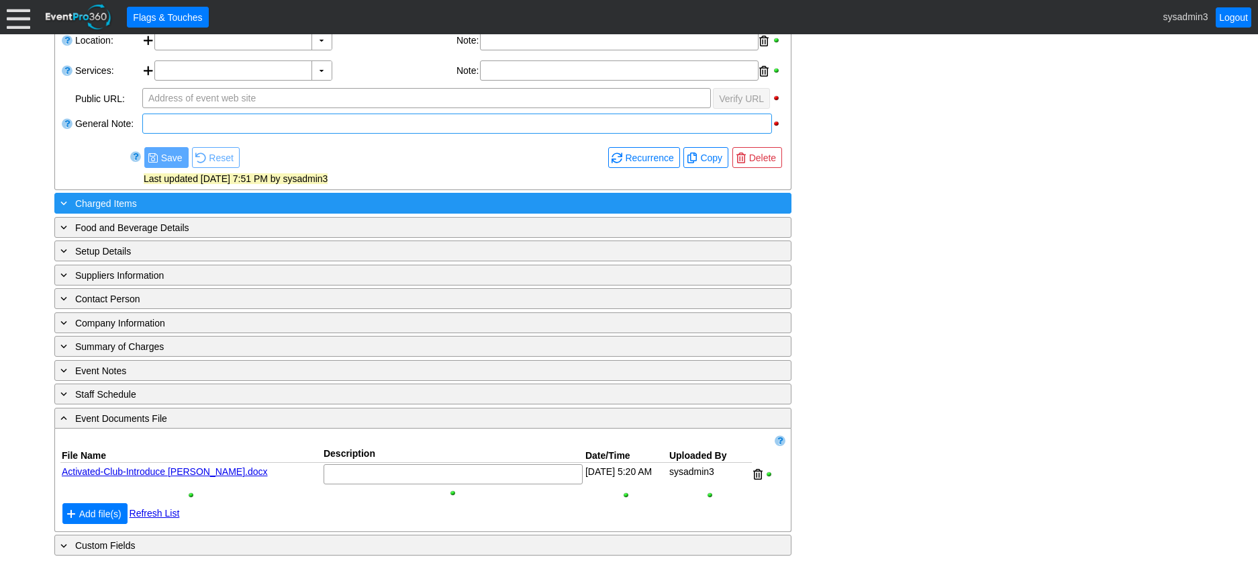
scroll to position [339, 0]
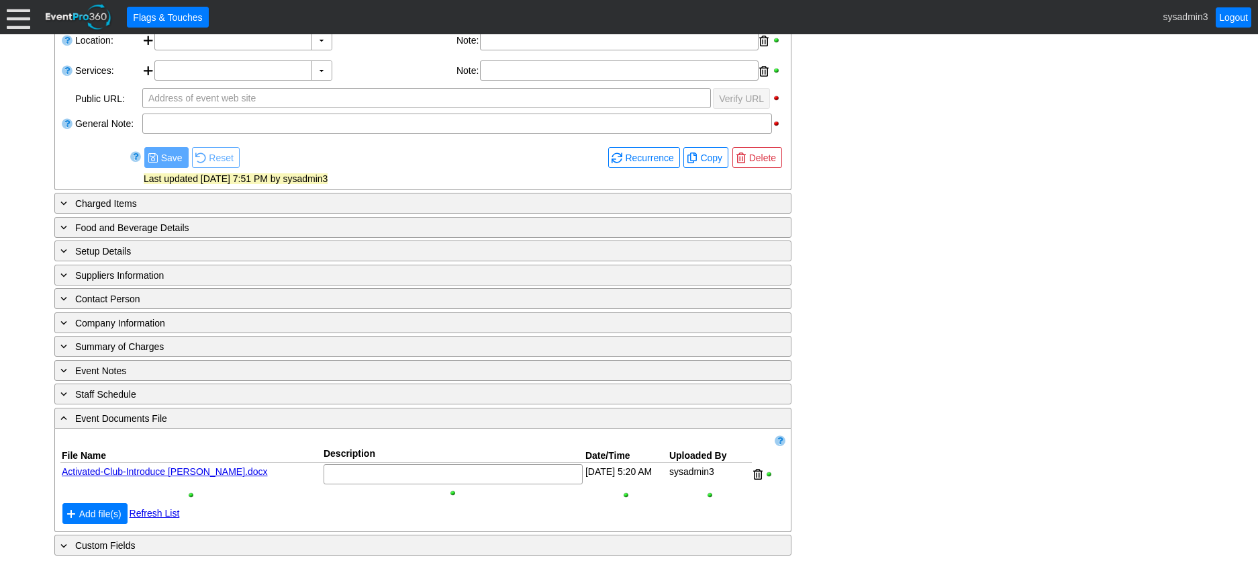
click at [11, 19] on div at bounding box center [18, 16] width 23 height 23
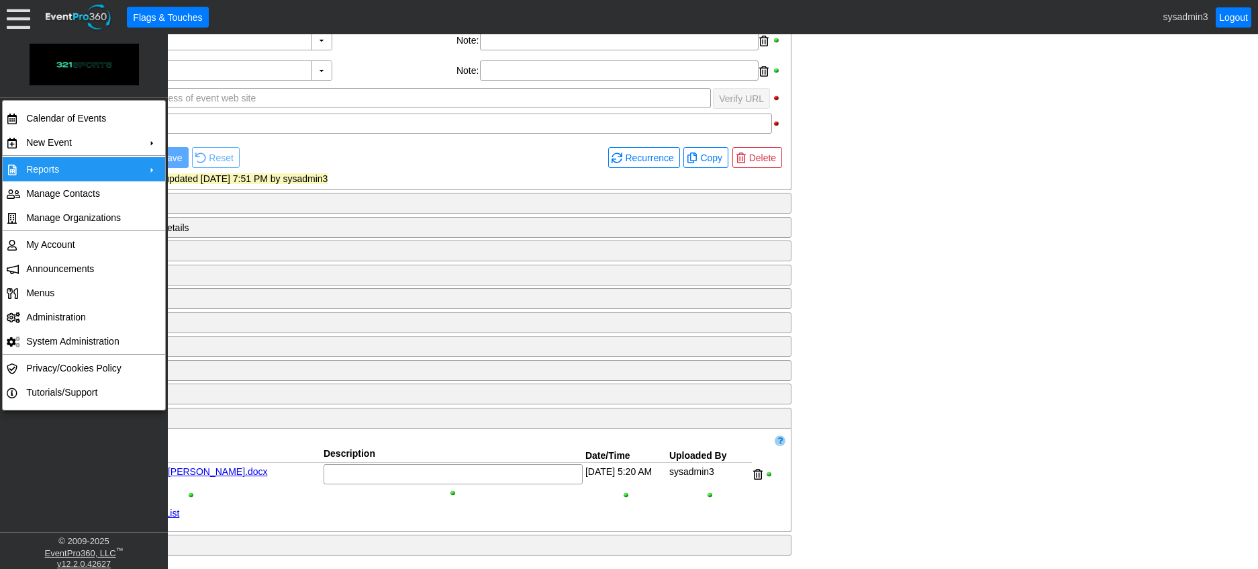
click at [54, 170] on td "Reports" at bounding box center [81, 169] width 120 height 24
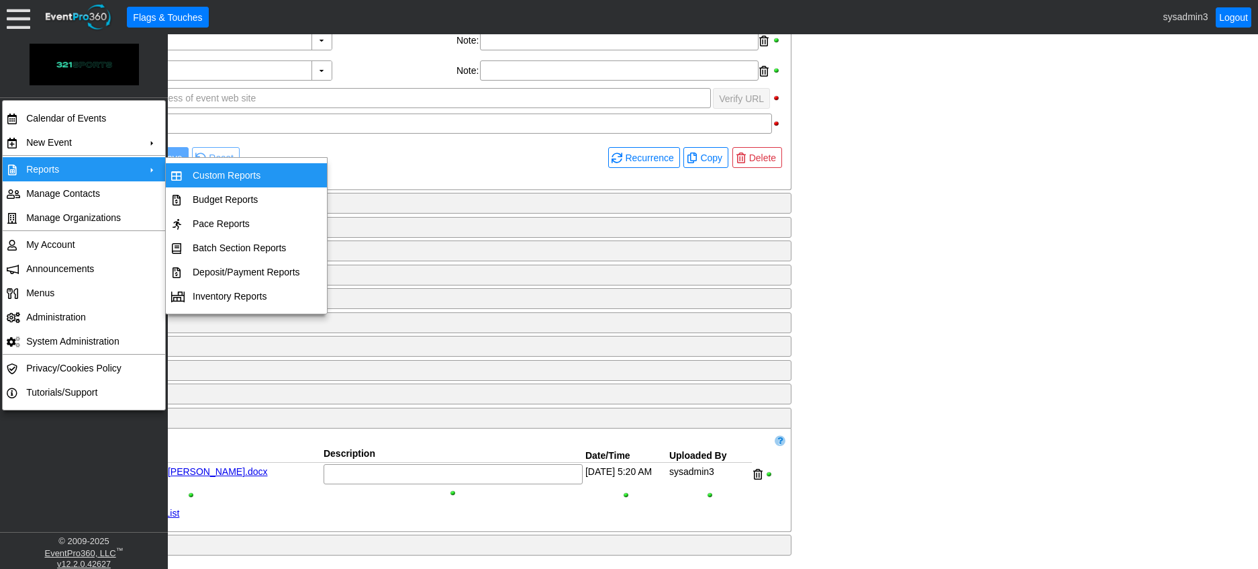
click at [240, 177] on td "Custom Reports" at bounding box center [246, 175] width 118 height 24
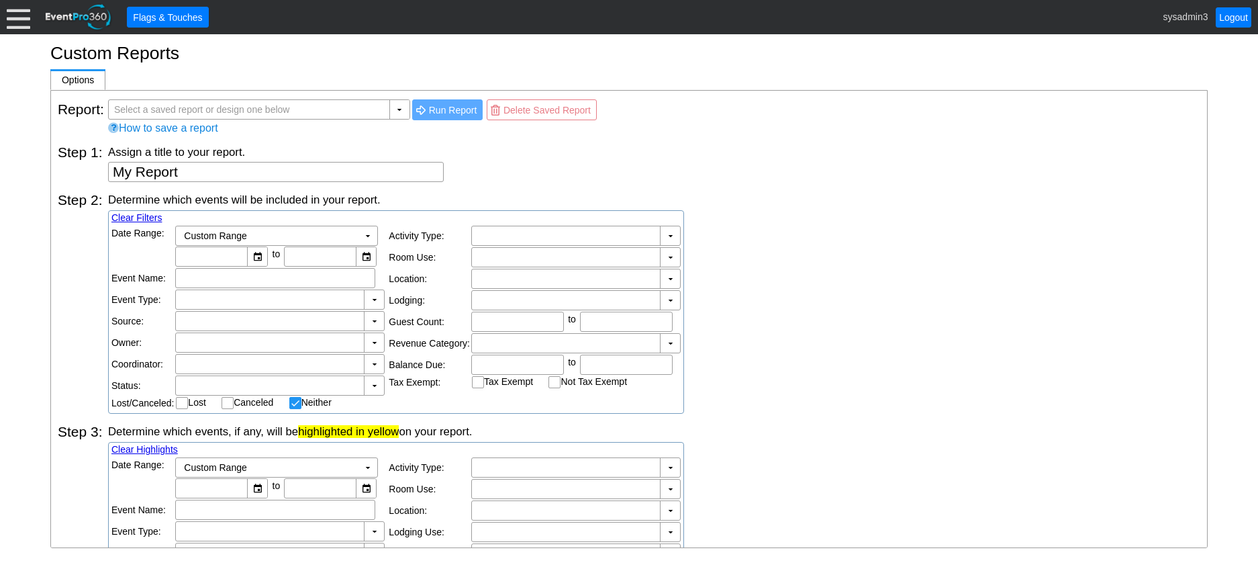
checkbox input "false"
click at [221, 170] on textarea "My Report" at bounding box center [276, 172] width 336 height 20
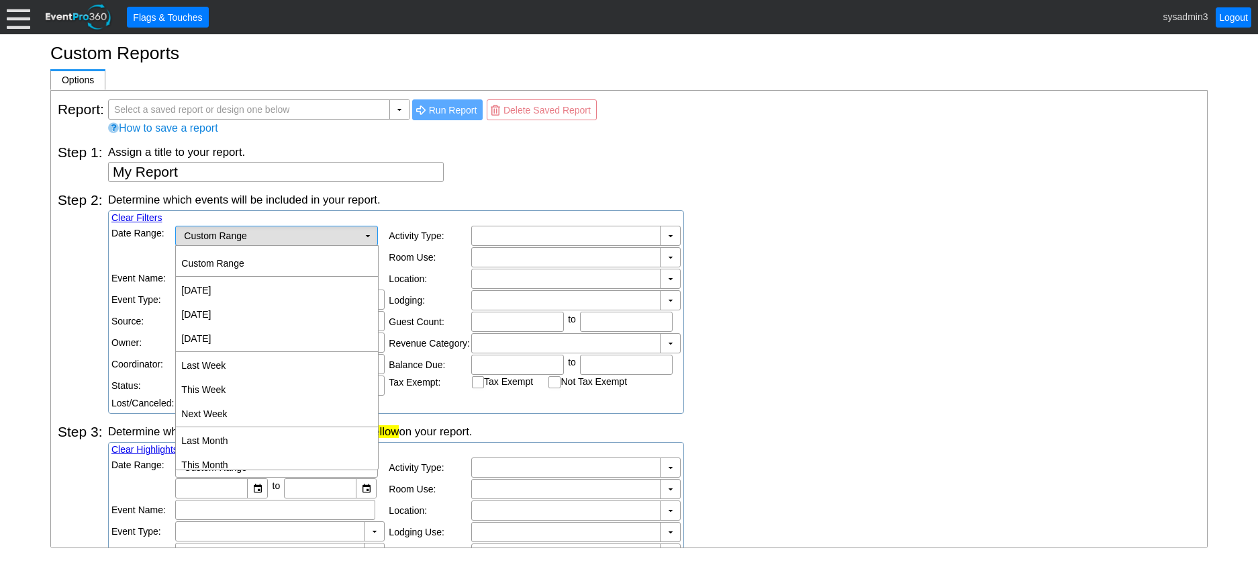
click at [364, 235] on td "▼" at bounding box center [368, 235] width 19 height 19
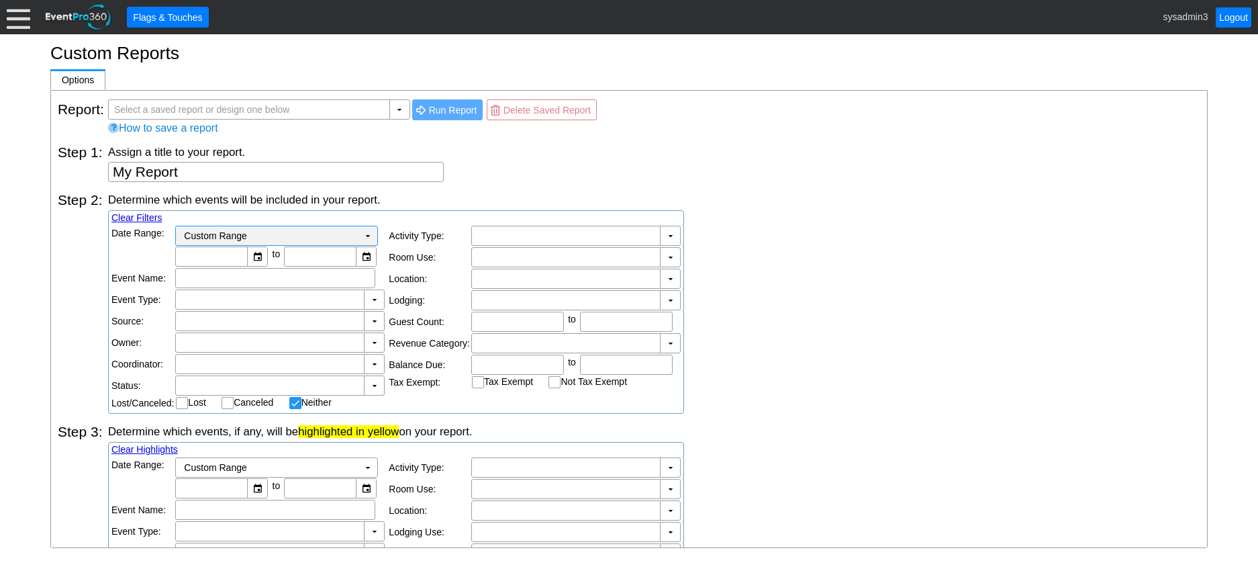
click at [367, 234] on td "▼" at bounding box center [368, 235] width 19 height 19
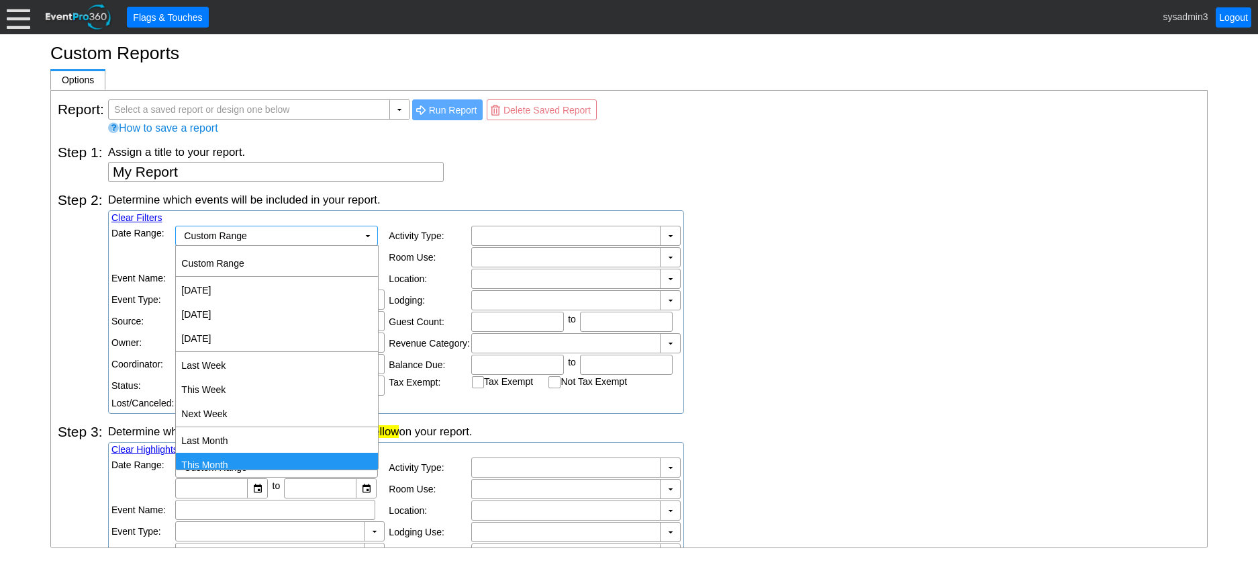
click at [228, 457] on td "This Month" at bounding box center [277, 464] width 202 height 24
type input "1/8/2025"
type input "31/8/2025"
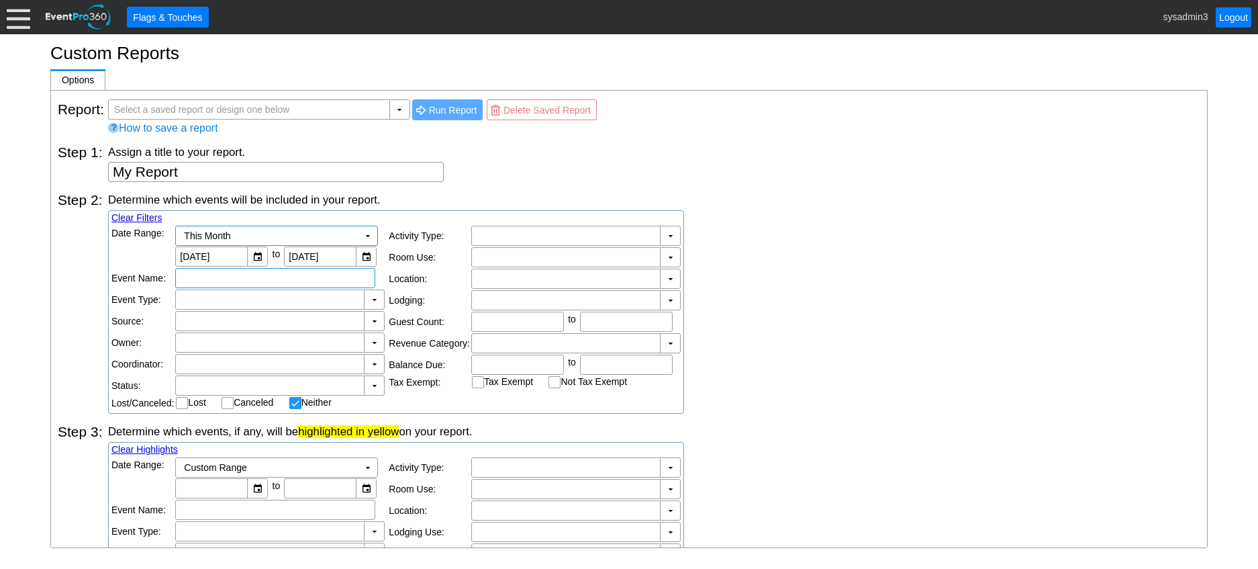
click at [208, 272] on input "text" at bounding box center [275, 278] width 191 height 19
click at [275, 282] on input "TEST 2" at bounding box center [275, 278] width 191 height 19
click at [365, 286] on input "TEST 2" at bounding box center [275, 278] width 191 height 19
type input "T"
click at [206, 277] on input "text" at bounding box center [275, 278] width 191 height 19
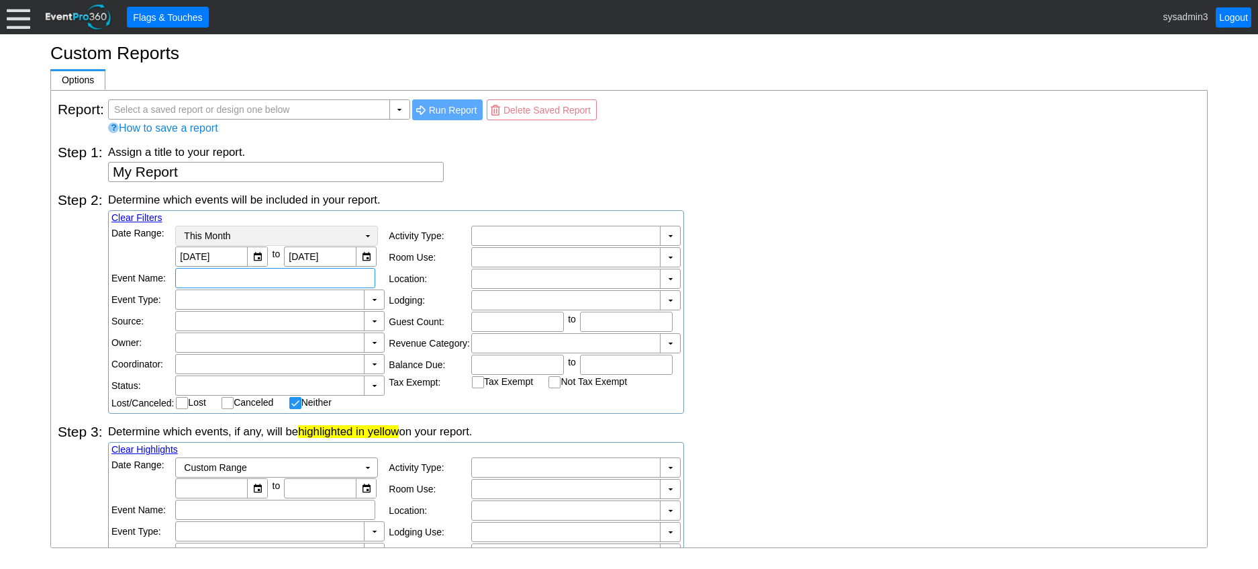
click at [368, 230] on td "▼" at bounding box center [368, 235] width 19 height 19
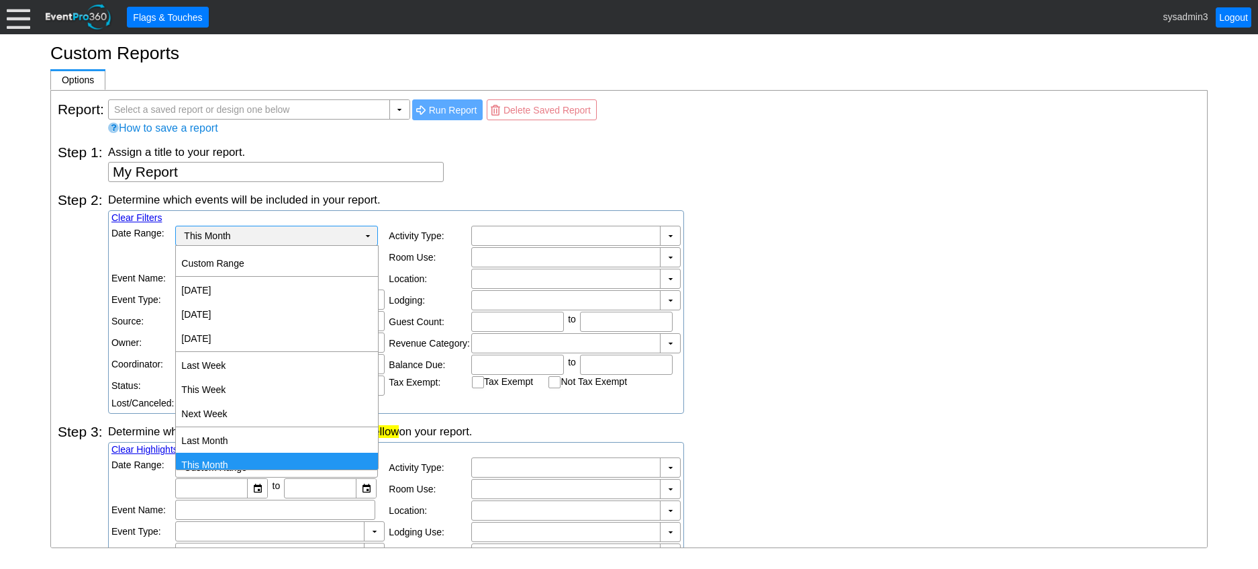
scroll to position [7, 0]
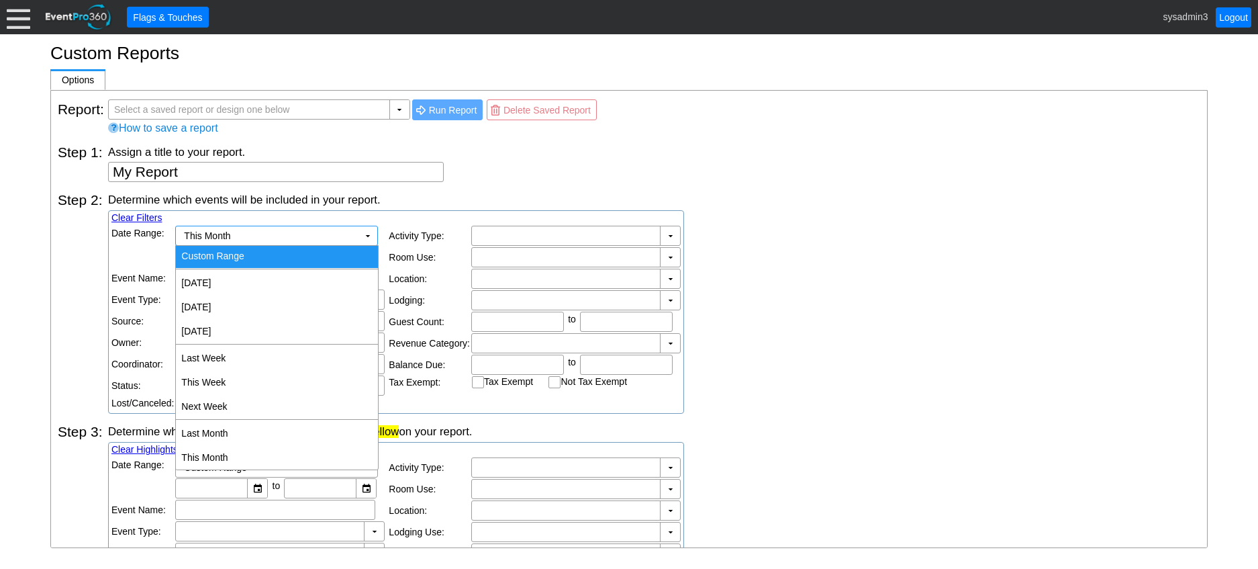
click at [588, 192] on div "Determine which events will be included in your report." at bounding box center [654, 199] width 1092 height 15
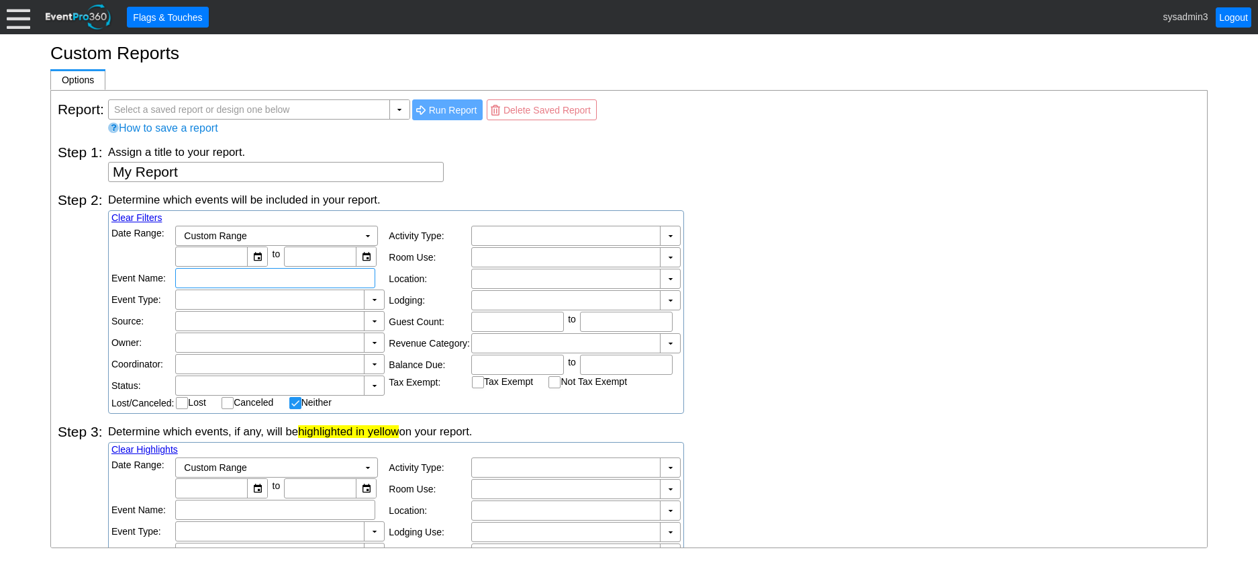
click at [244, 279] on input "text" at bounding box center [275, 278] width 191 height 19
checkbox input "false"
type input "test 2"
click at [243, 290] on td at bounding box center [270, 299] width 188 height 19
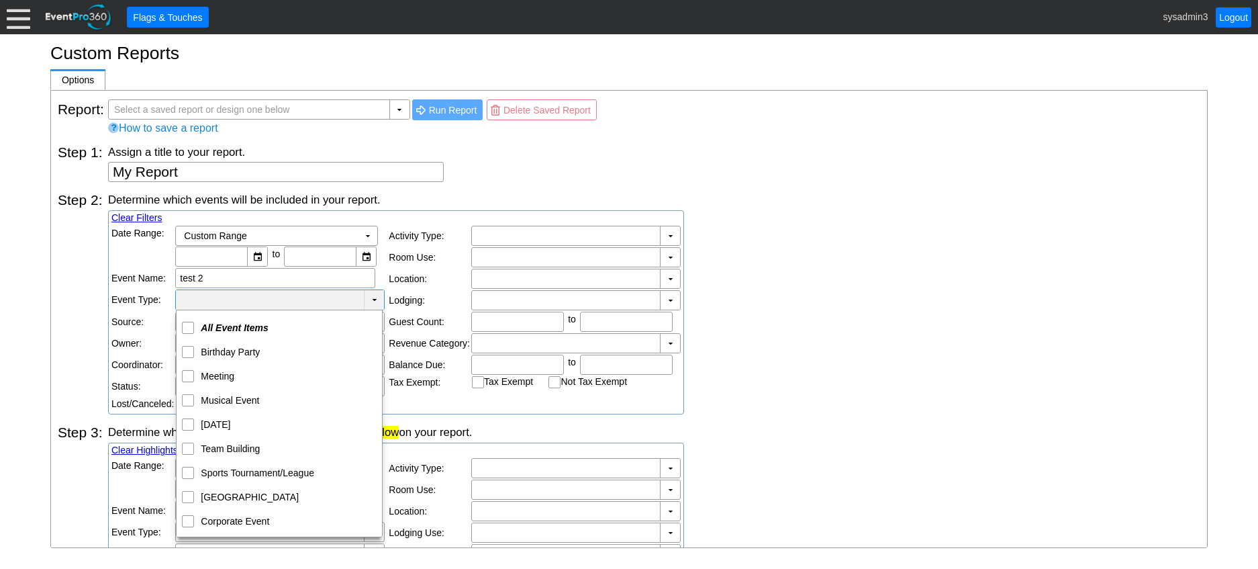
click at [755, 280] on div "Determine which events will be included in your report. Clear Filters Date Rang…" at bounding box center [654, 303] width 1092 height 222
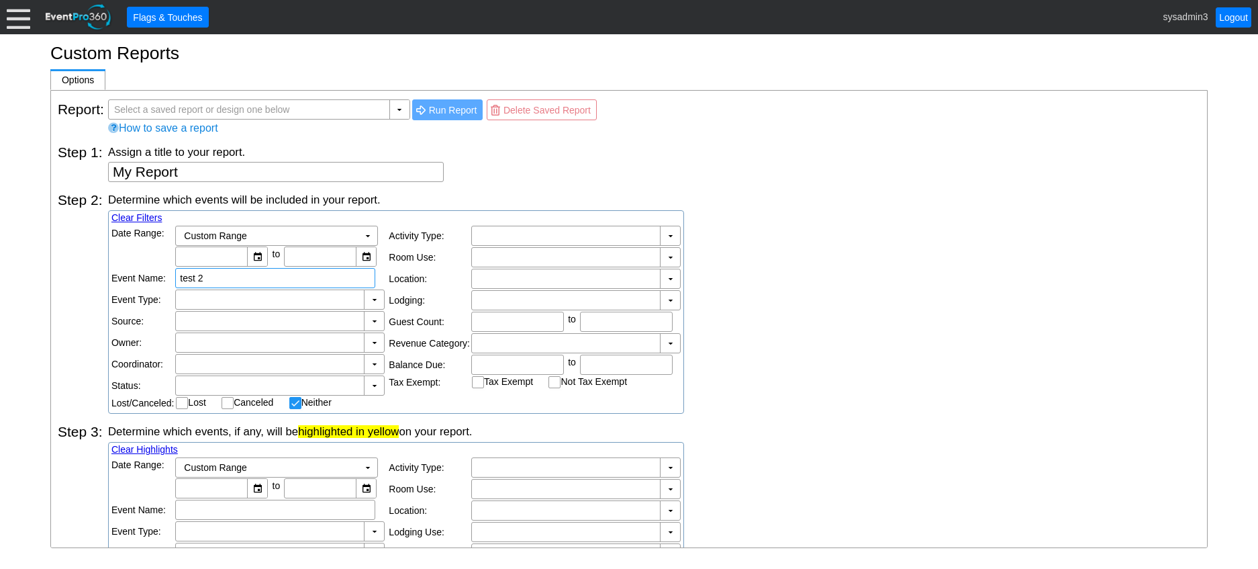
drag, startPoint x: 226, startPoint y: 270, endPoint x: 133, endPoint y: 271, distance: 92.7
click at [133, 271] on tr "Event Name: test 2" at bounding box center [247, 278] width 273 height 20
click at [365, 232] on td "▼" at bounding box center [368, 235] width 19 height 19
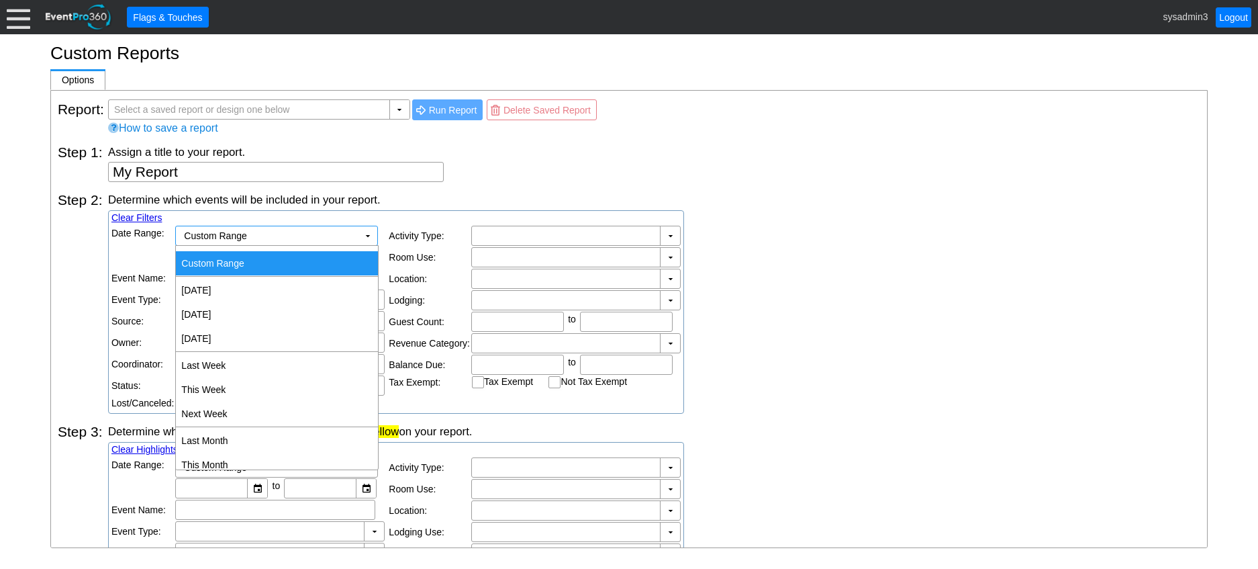
click at [687, 214] on div "Determine which events will be included in your report. Clear Filters Date Rang…" at bounding box center [654, 303] width 1092 height 222
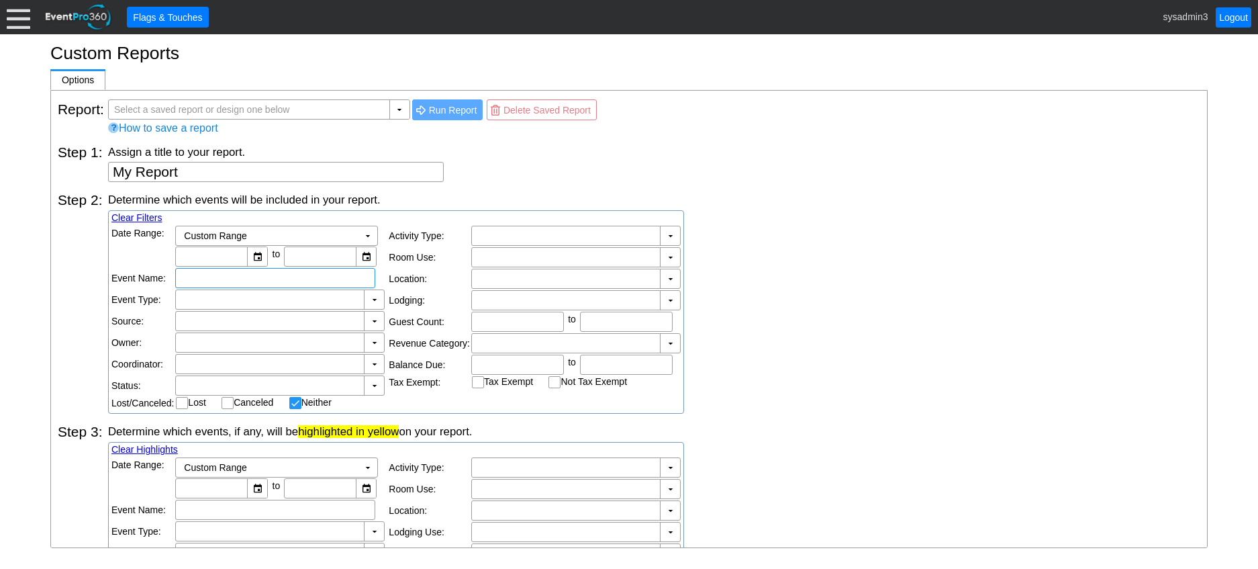
click at [201, 272] on input "text" at bounding box center [275, 278] width 191 height 19
type input "t"
type input "TEST"
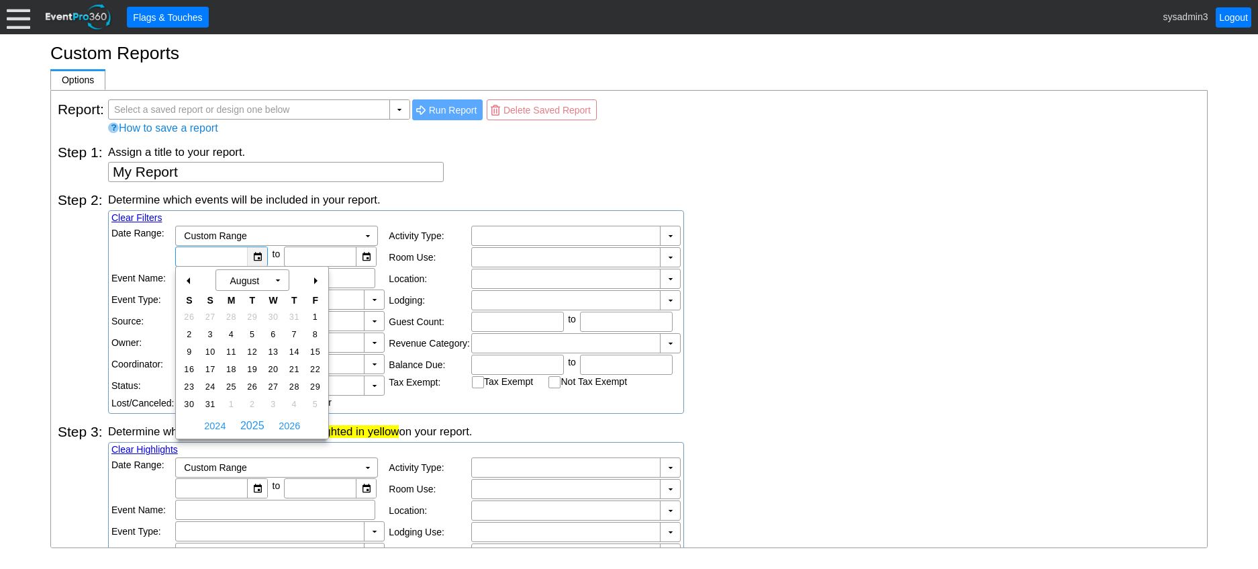
click at [258, 253] on div "▼" at bounding box center [257, 256] width 20 height 19
click at [207, 348] on span "10" at bounding box center [210, 352] width 15 height 12
type input "[DATE]"
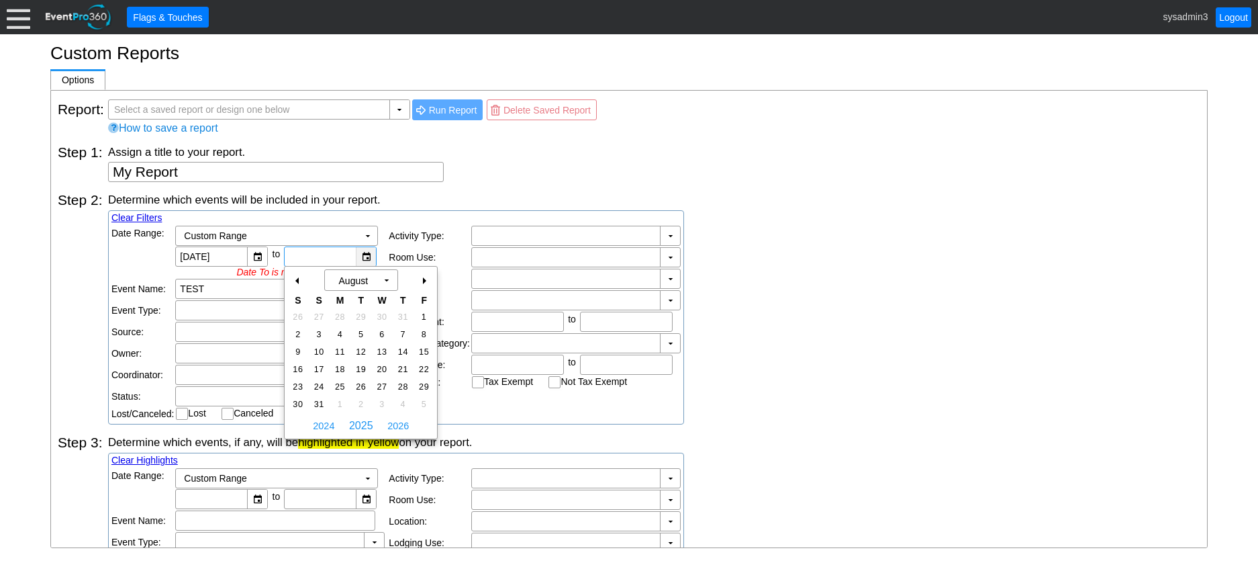
click at [362, 252] on div "▼" at bounding box center [366, 256] width 20 height 19
click at [318, 351] on span "10" at bounding box center [319, 352] width 15 height 12
type input "[DATE]"
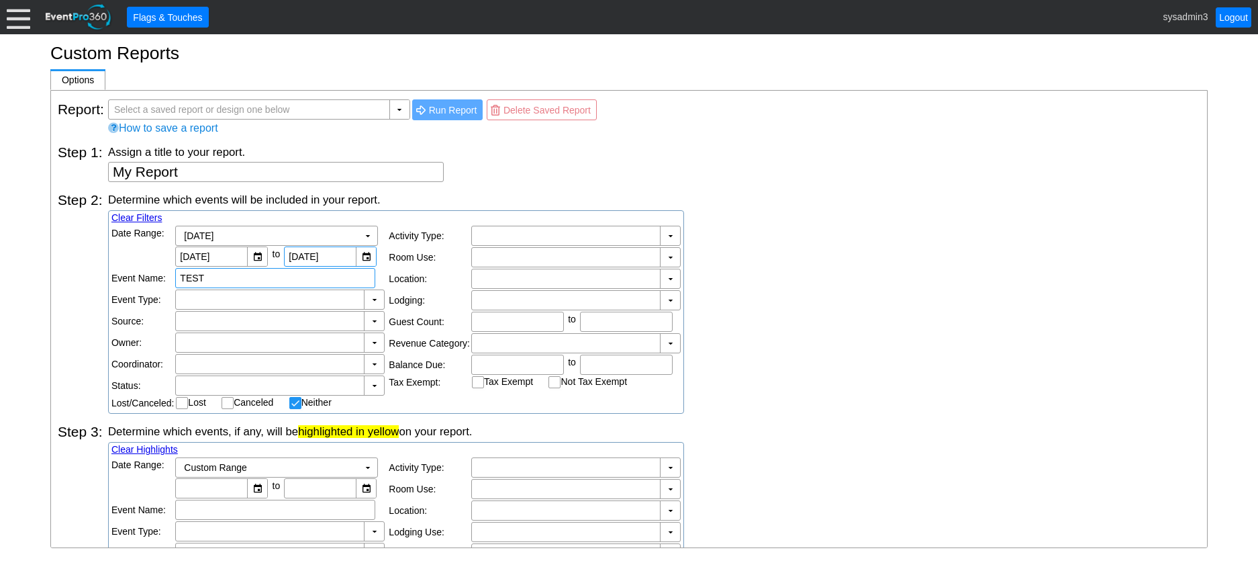
click at [239, 279] on input "TEST" at bounding box center [275, 278] width 191 height 19
type input "T"
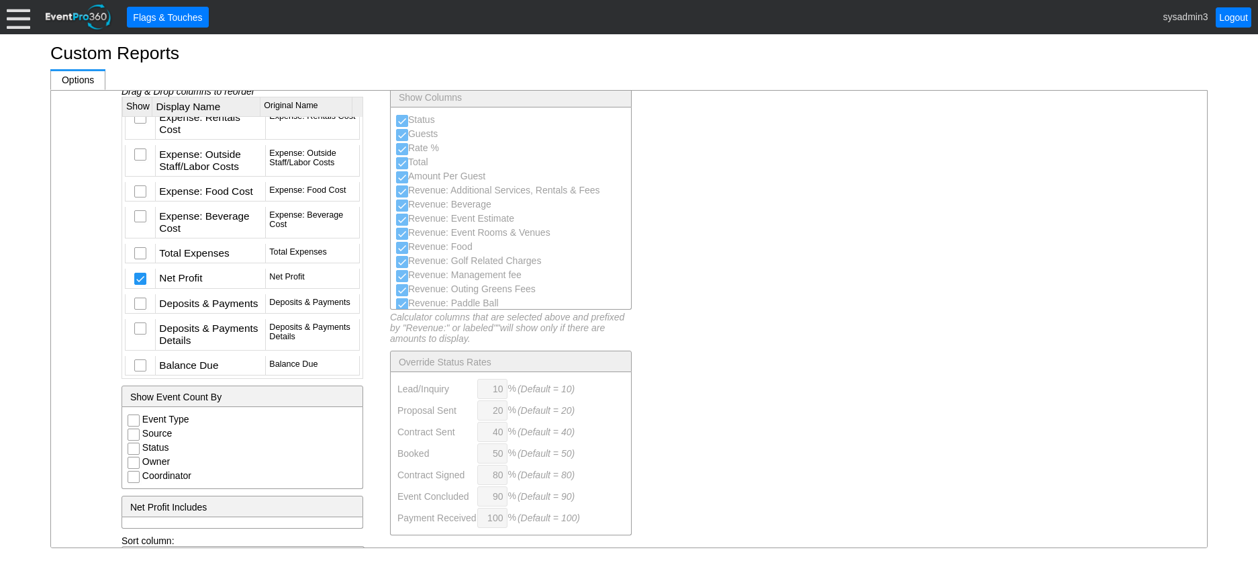
scroll to position [2632, 0]
click at [142, 250] on input "checkbox" at bounding box center [141, 254] width 13 height 13
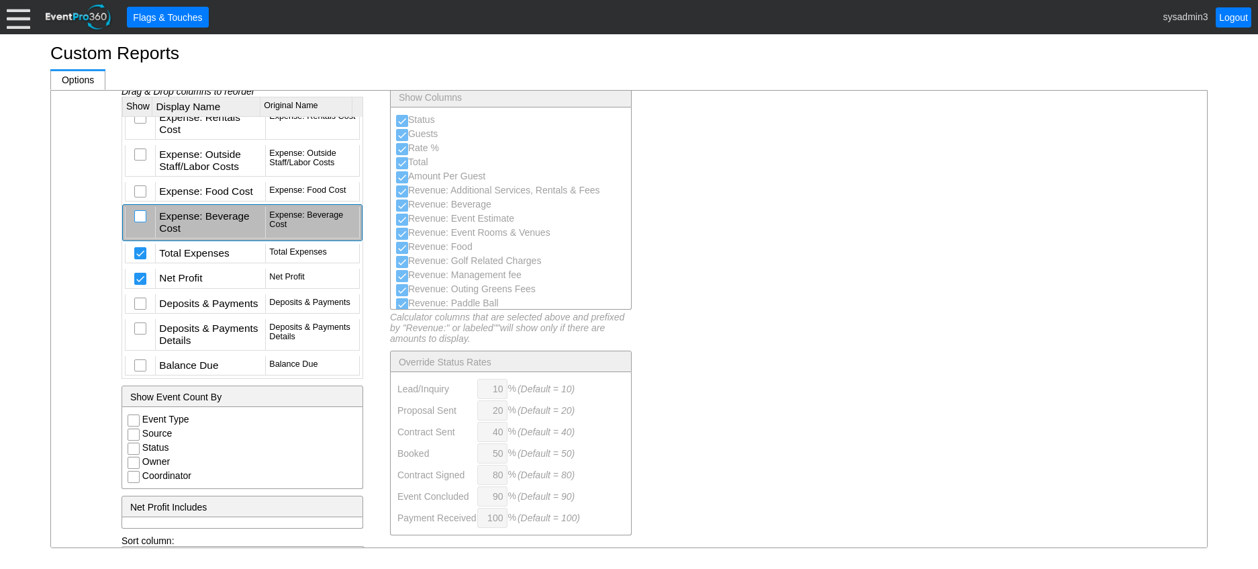
click at [140, 213] on input "checkbox" at bounding box center [141, 217] width 13 height 13
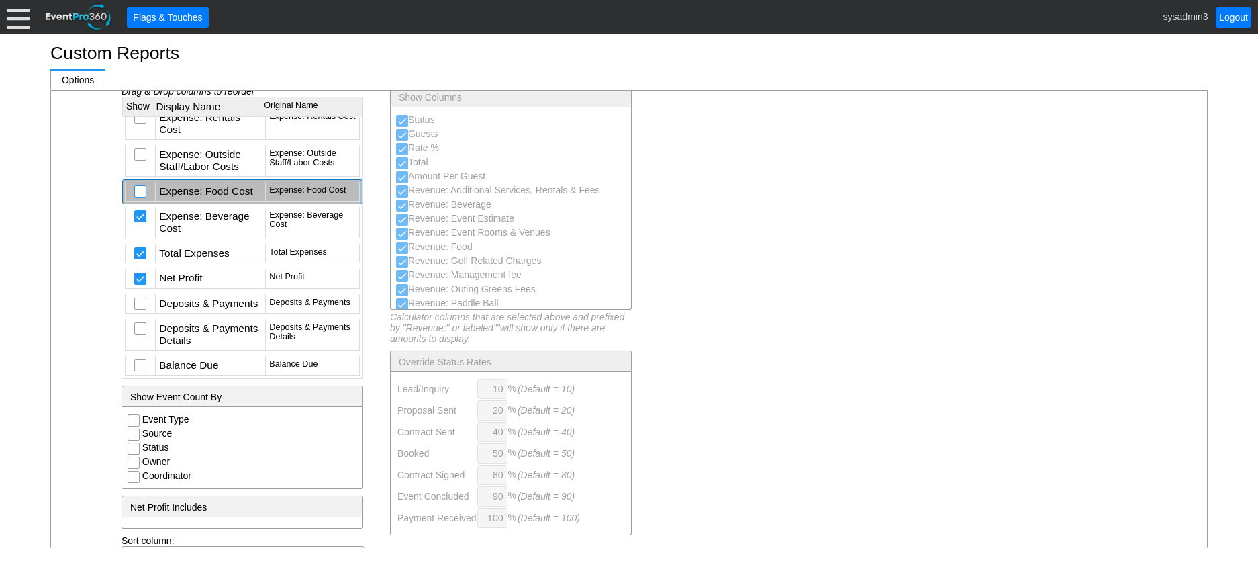
click at [140, 182] on td at bounding box center [140, 191] width 30 height 19
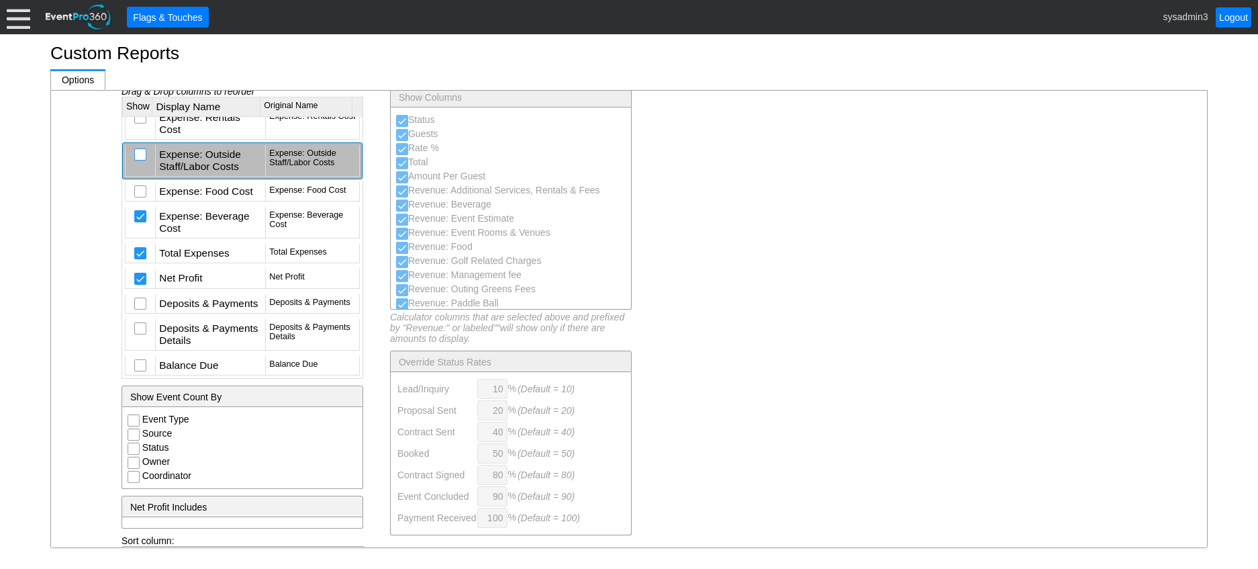
click at [141, 155] on input "checkbox" at bounding box center [141, 155] width 13 height 13
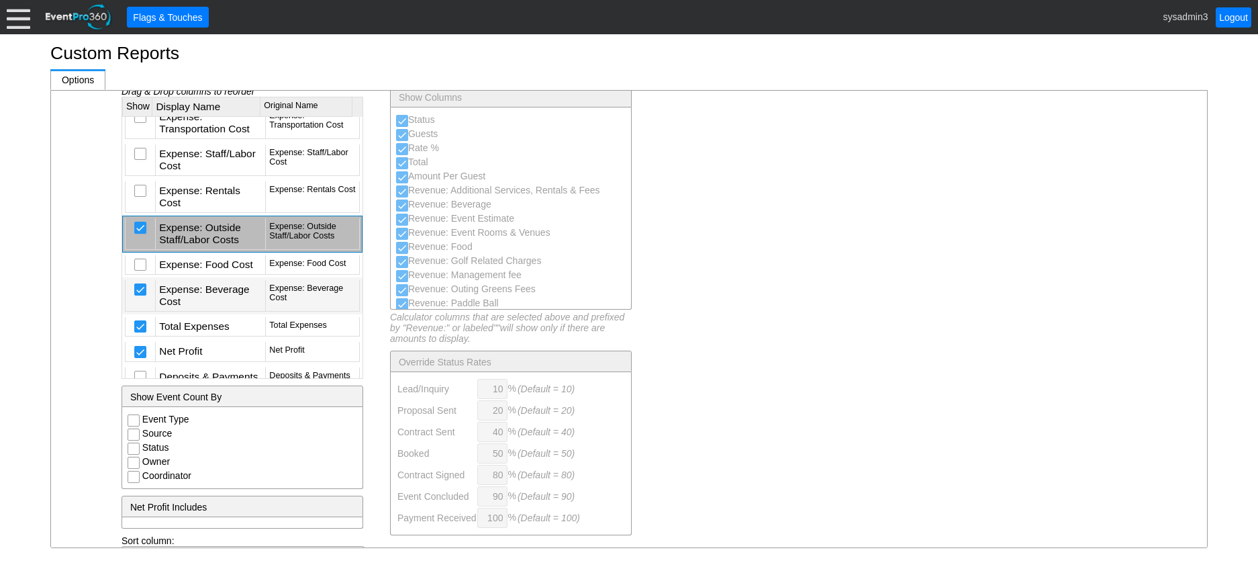
scroll to position [2497, 0]
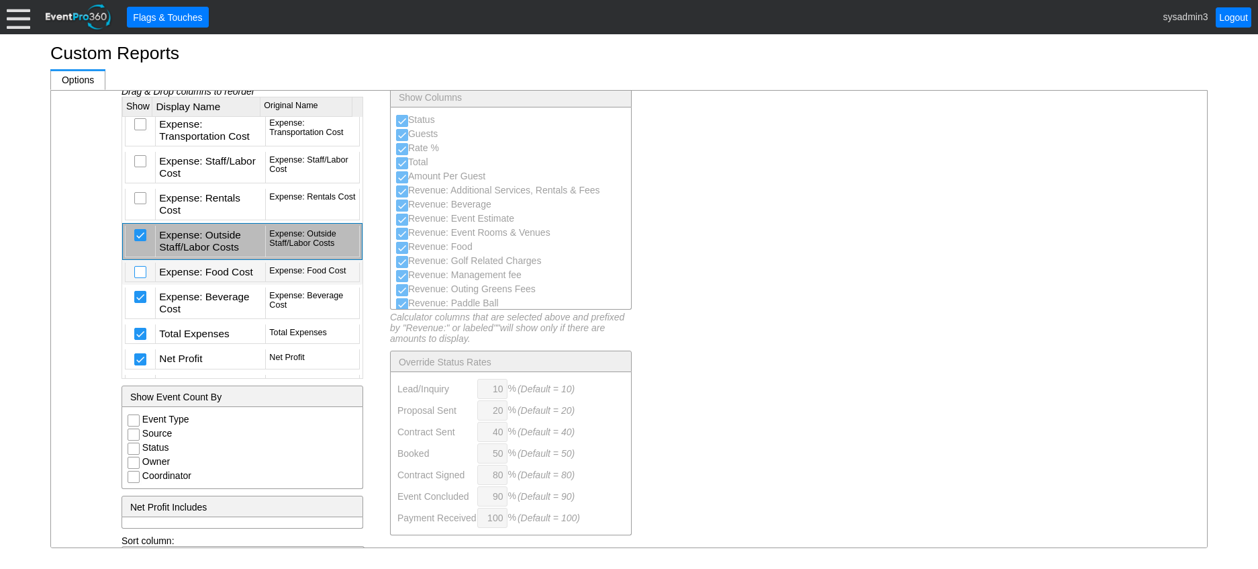
click at [144, 280] on input "checkbox" at bounding box center [141, 273] width 13 height 13
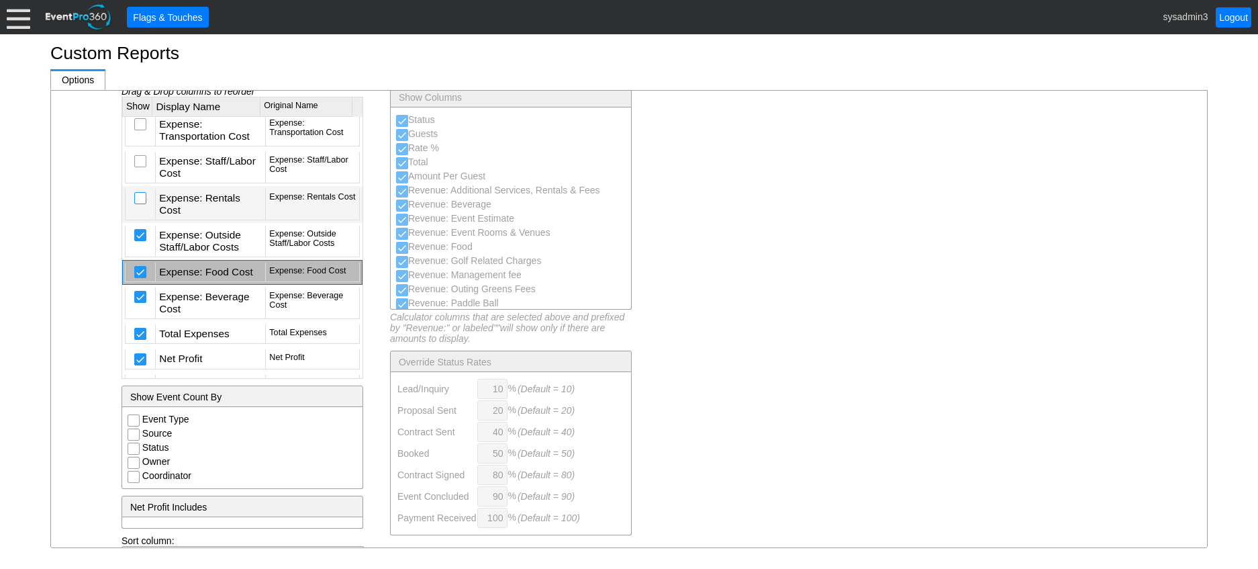
click at [140, 206] on input "checkbox" at bounding box center [141, 199] width 13 height 13
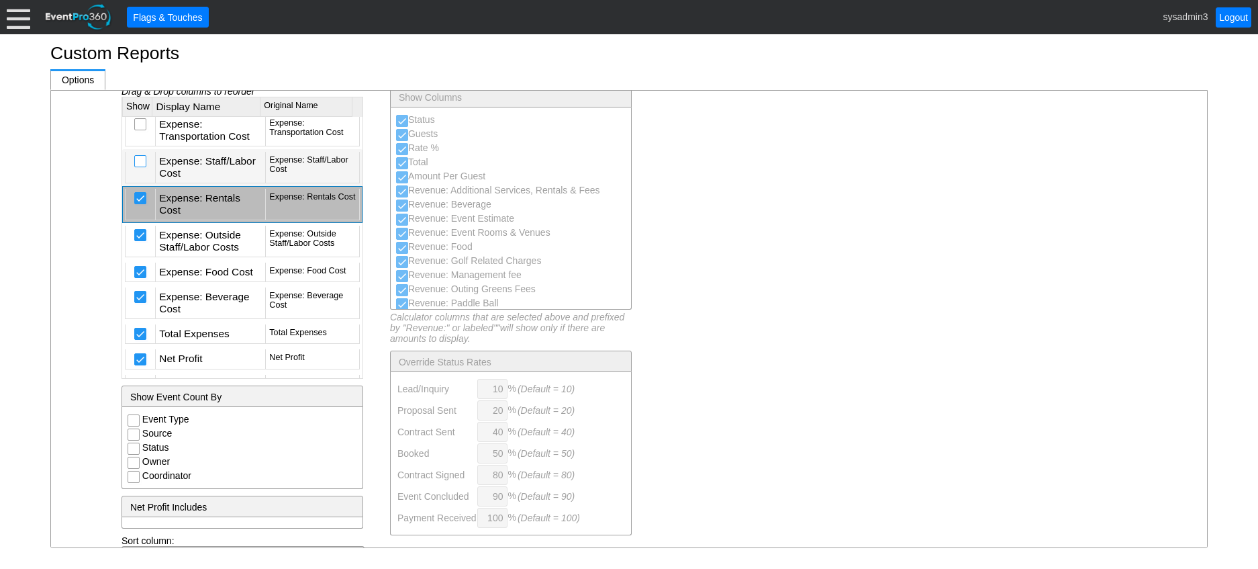
click at [142, 167] on div at bounding box center [140, 161] width 12 height 12
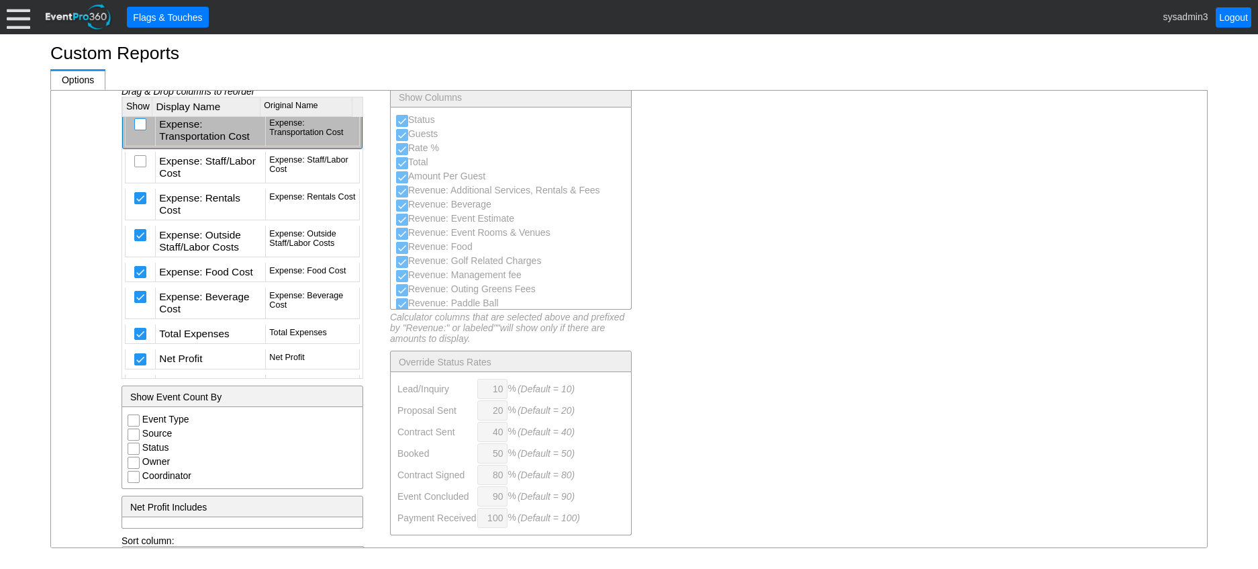
click at [143, 132] on input "checkbox" at bounding box center [141, 125] width 13 height 13
click at [142, 95] on input "checkbox" at bounding box center [141, 88] width 13 height 13
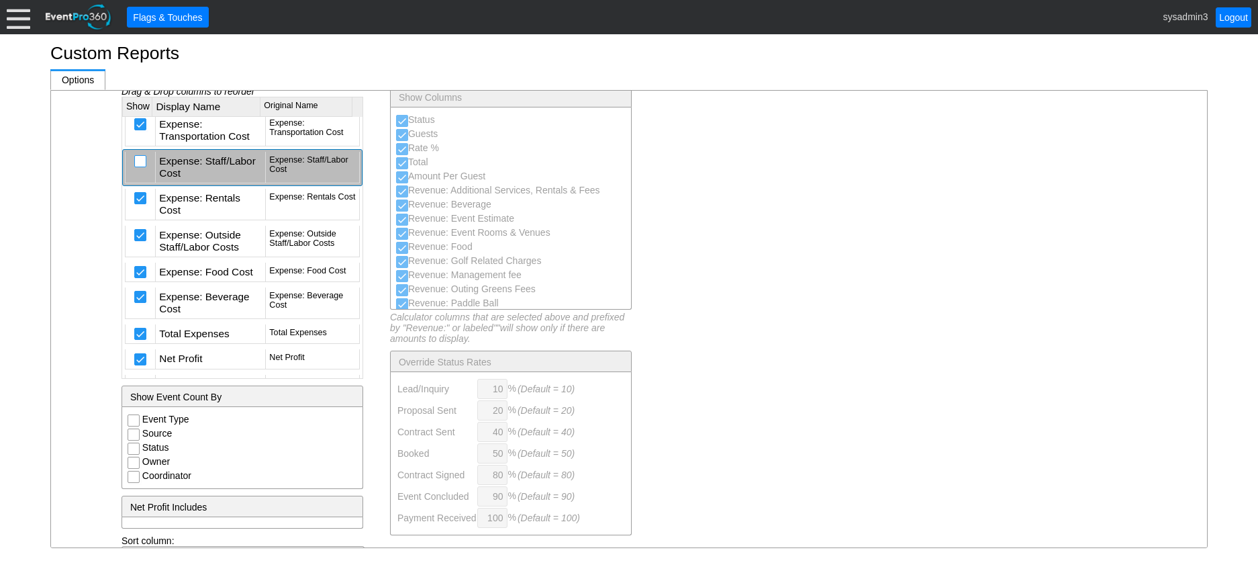
click at [146, 169] on input "checkbox" at bounding box center [141, 162] width 13 height 13
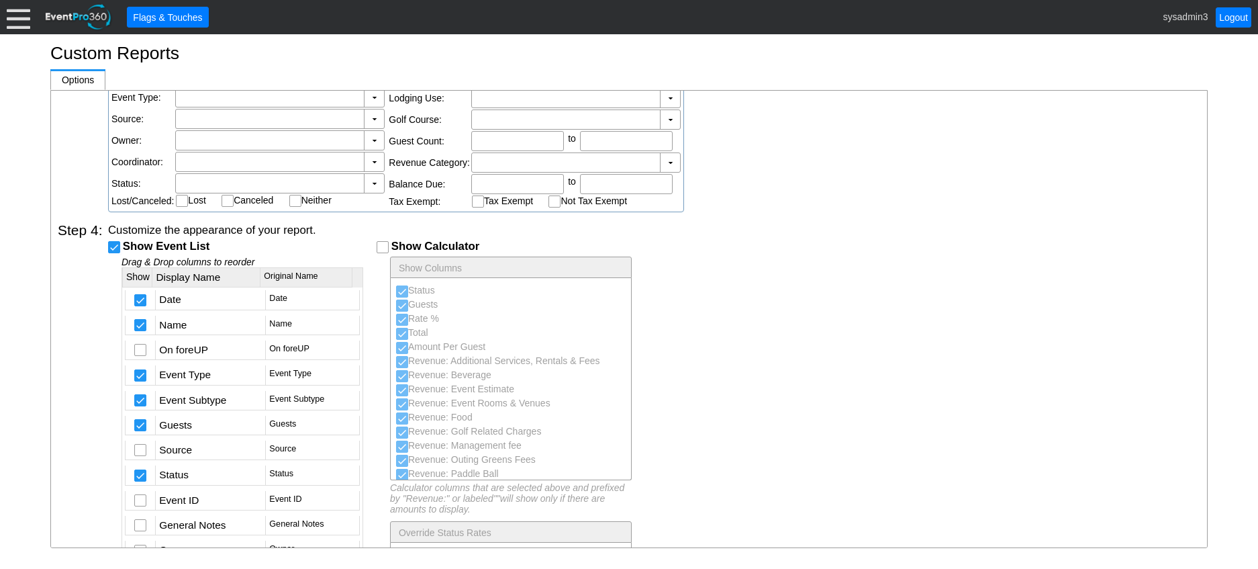
scroll to position [734, 0]
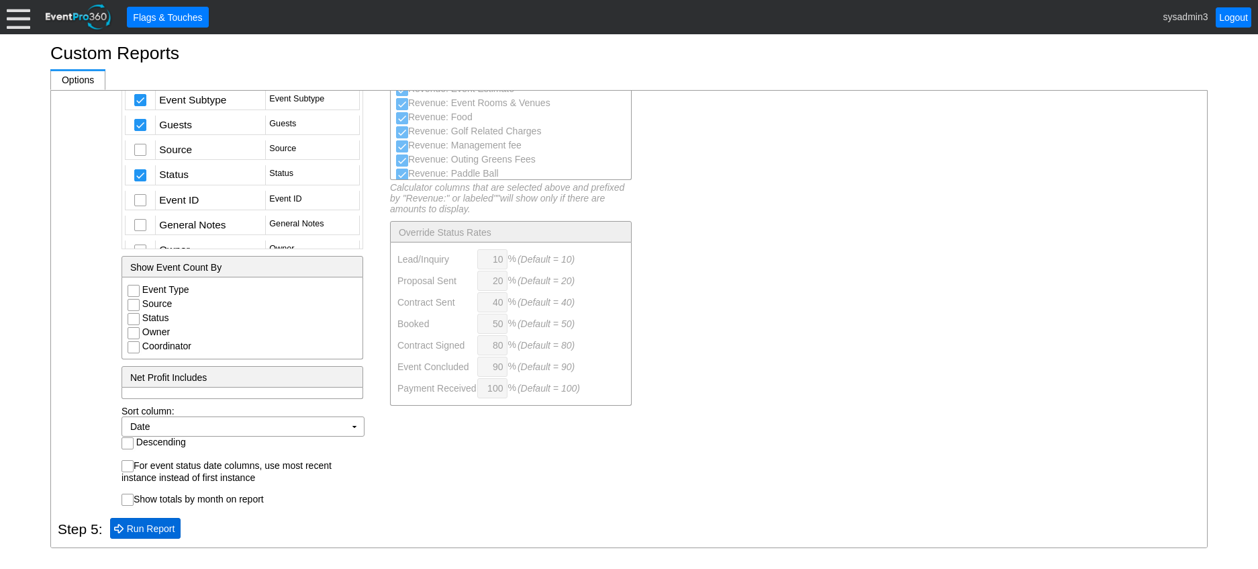
click at [144, 529] on span "Run Report" at bounding box center [151, 528] width 54 height 13
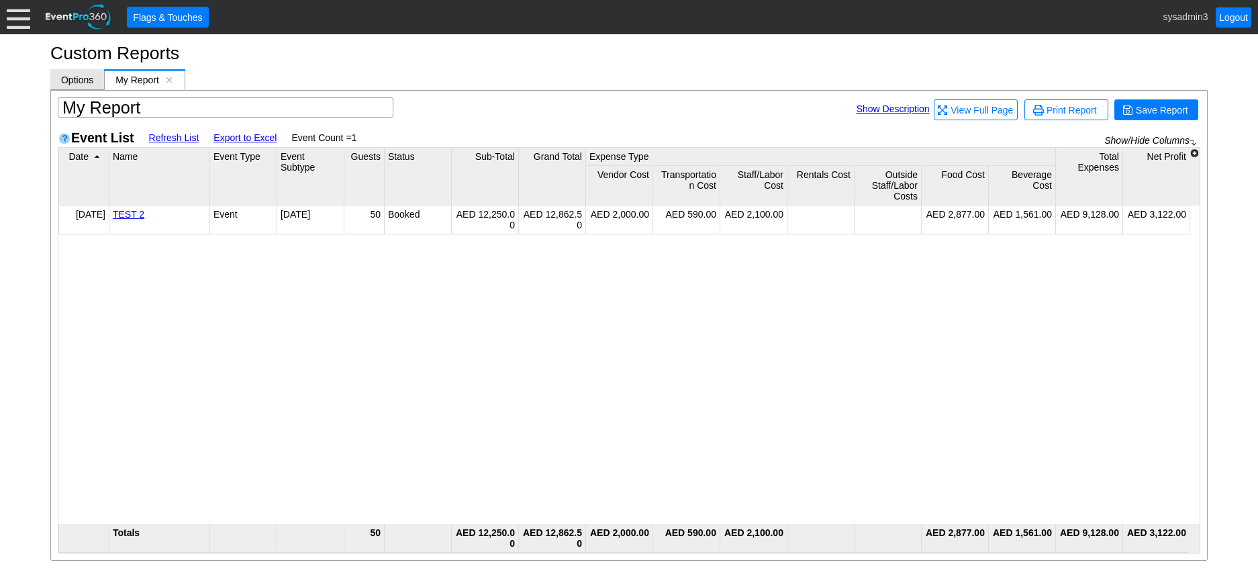
click at [75, 75] on span "Options" at bounding box center [77, 80] width 32 height 11
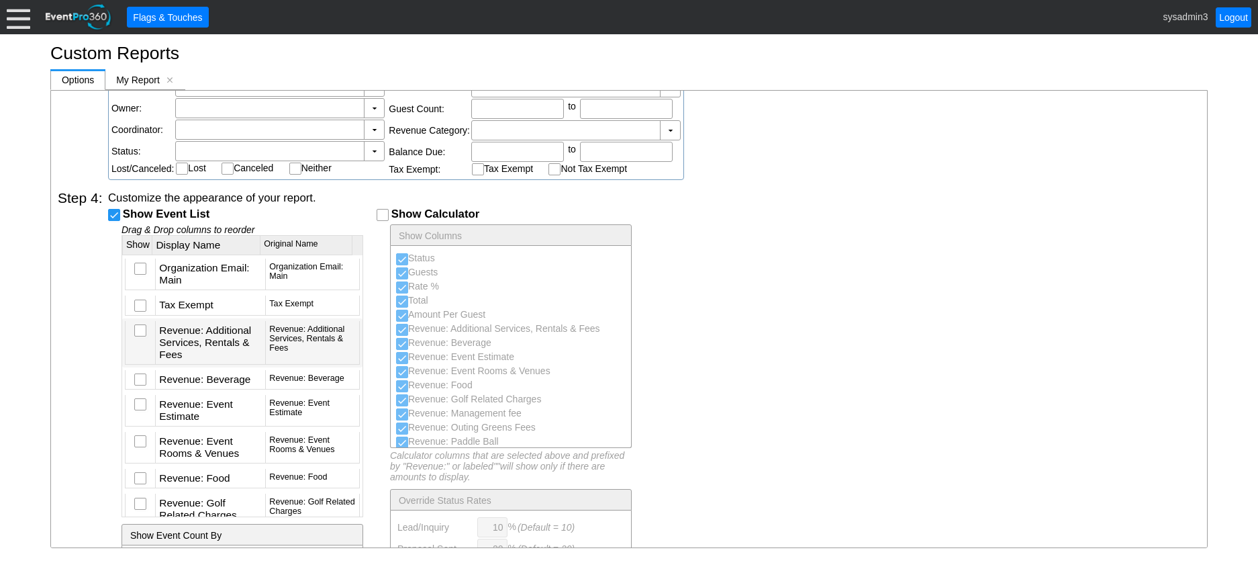
scroll to position [1880, 0]
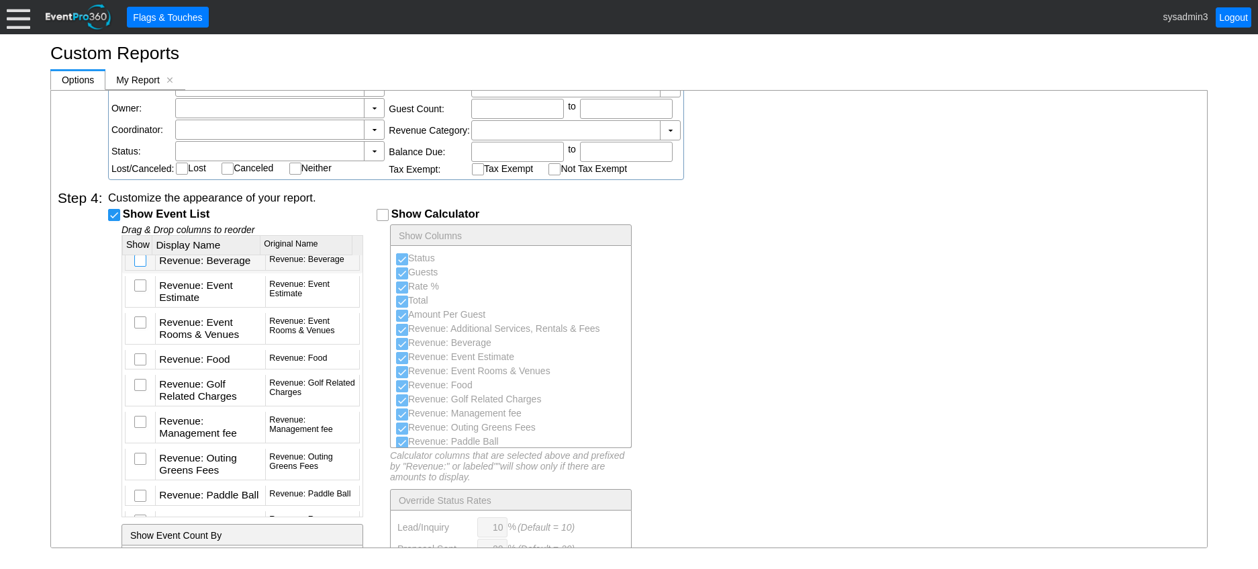
click at [145, 269] on input "checkbox" at bounding box center [141, 261] width 13 height 13
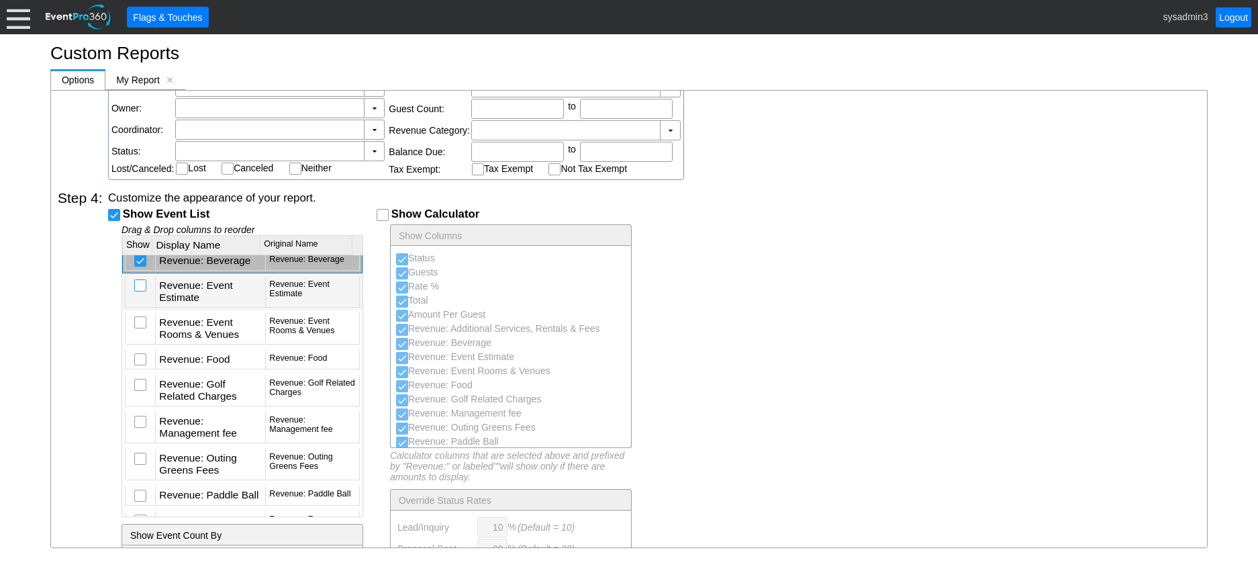
click at [142, 293] on input "checkbox" at bounding box center [141, 286] width 13 height 13
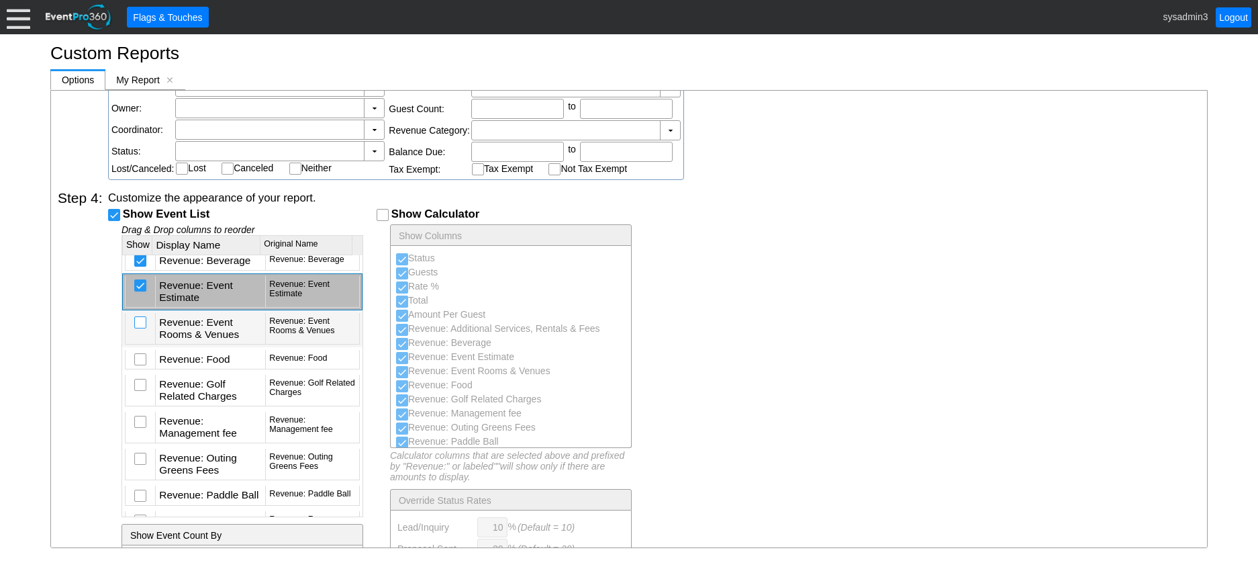
click at [138, 330] on input "checkbox" at bounding box center [141, 323] width 13 height 13
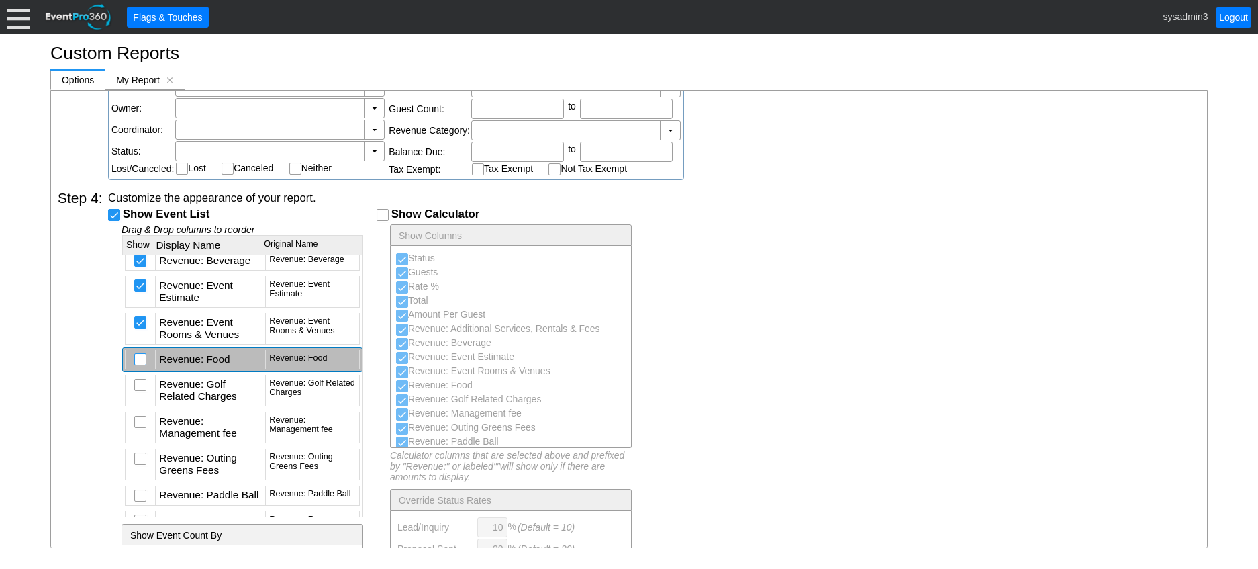
click at [141, 367] on input "checkbox" at bounding box center [141, 360] width 13 height 13
click at [139, 393] on input "checkbox" at bounding box center [141, 385] width 13 height 13
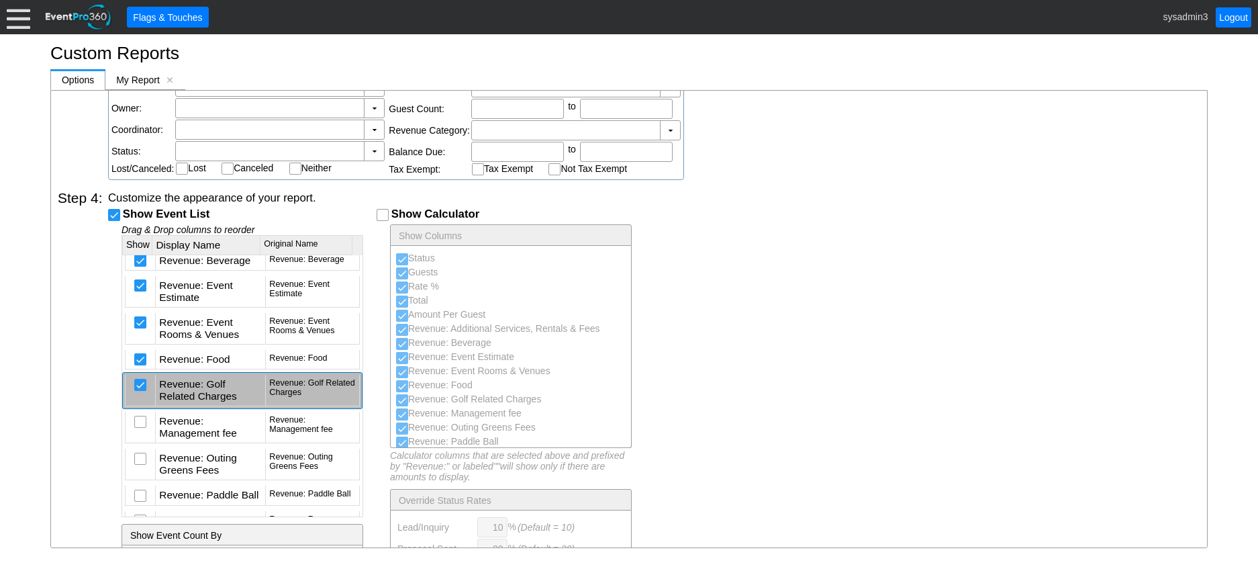
scroll to position [1947, 0]
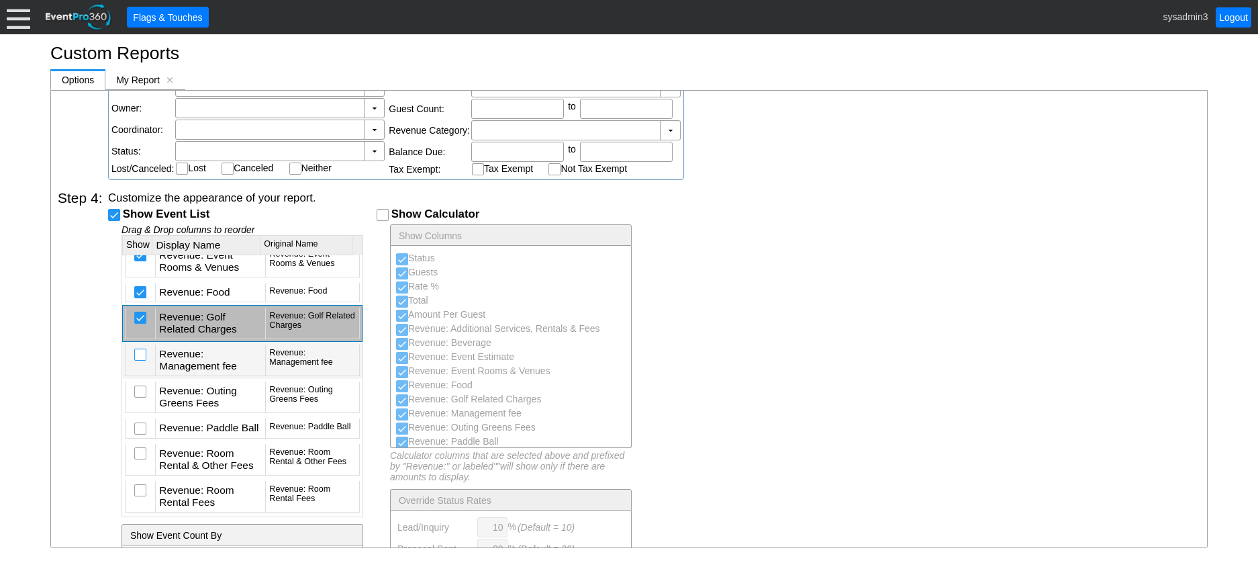
click at [140, 363] on input "checkbox" at bounding box center [141, 355] width 13 height 13
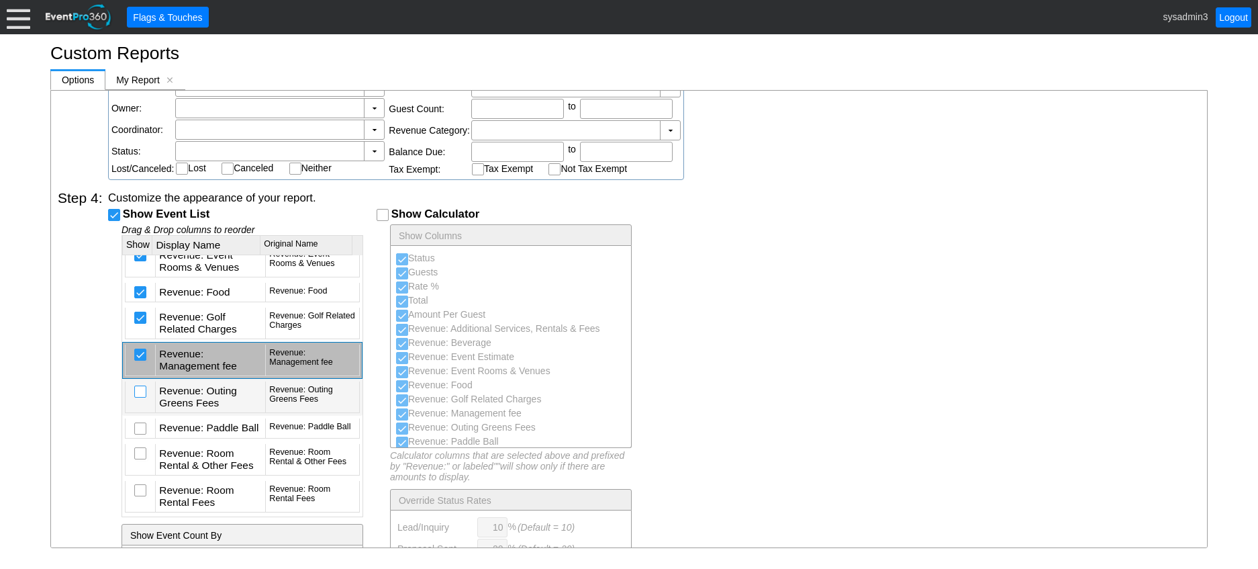
click at [141, 399] on input "checkbox" at bounding box center [141, 392] width 13 height 13
checkbox input "true"
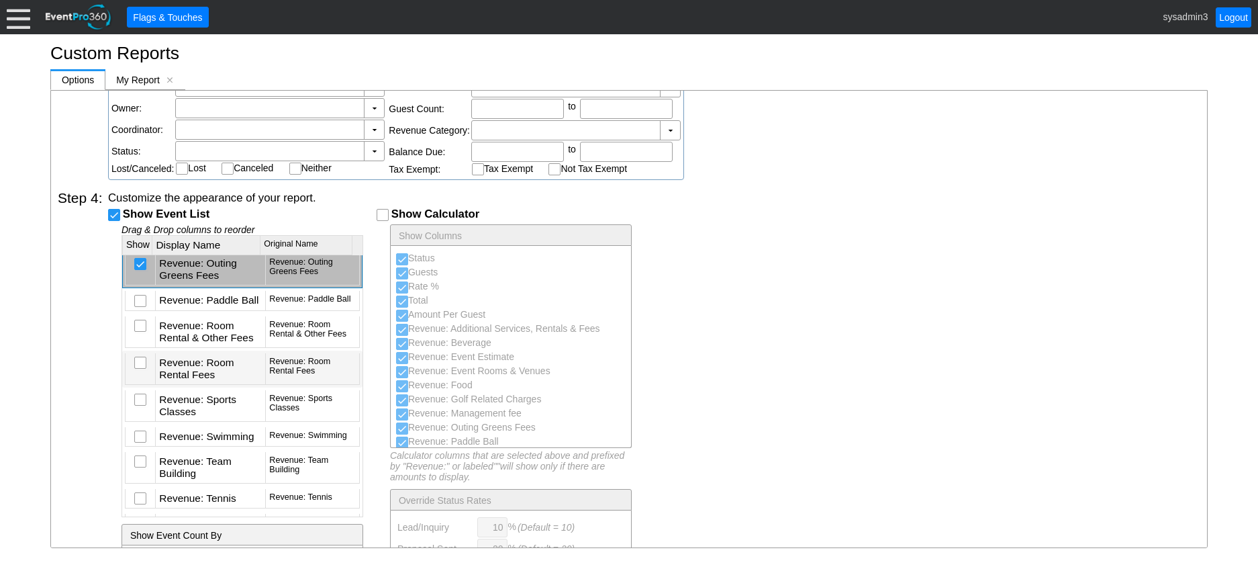
scroll to position [2081, 0]
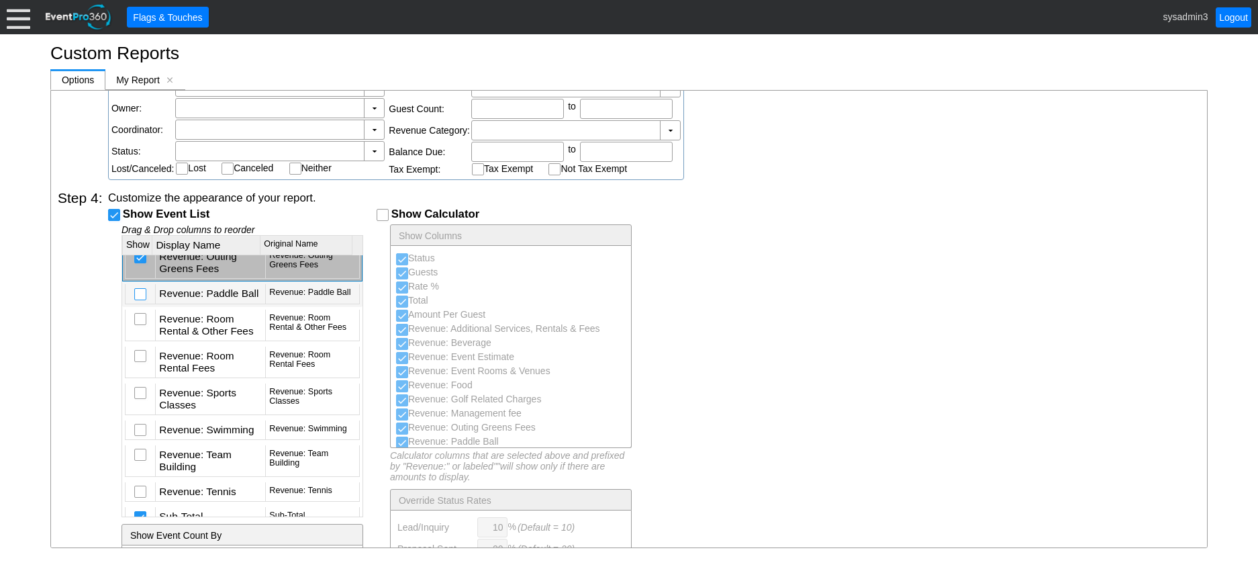
click at [140, 302] on input "checkbox" at bounding box center [141, 295] width 13 height 13
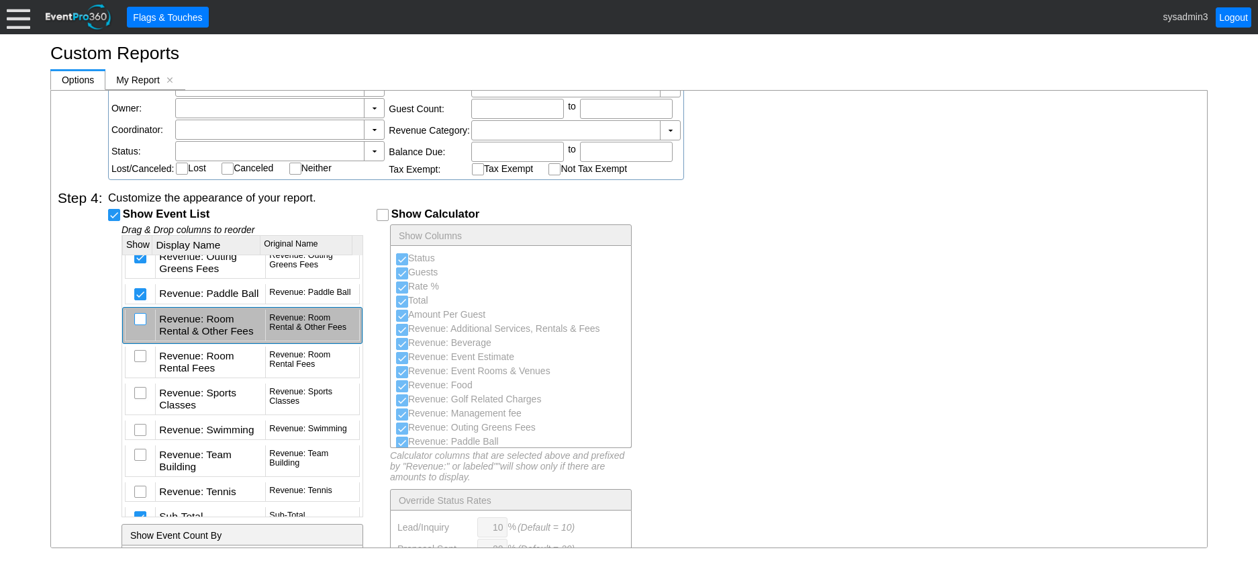
click at [140, 327] on input "checkbox" at bounding box center [141, 320] width 13 height 13
click at [140, 364] on input "checkbox" at bounding box center [141, 356] width 13 height 13
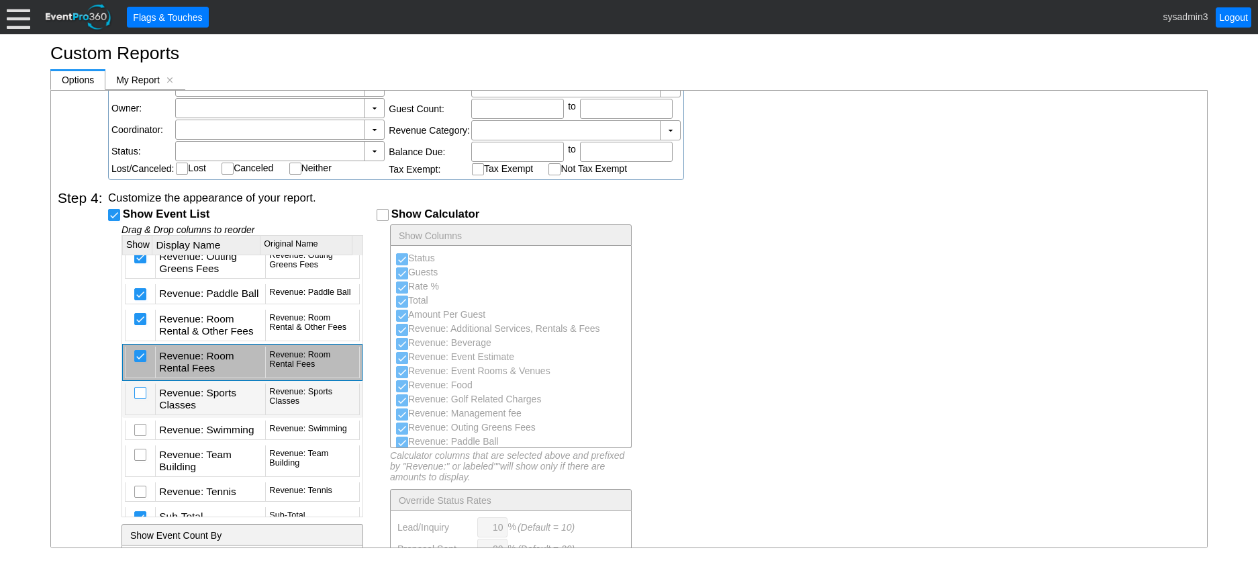
click at [143, 401] on input "checkbox" at bounding box center [141, 393] width 13 height 13
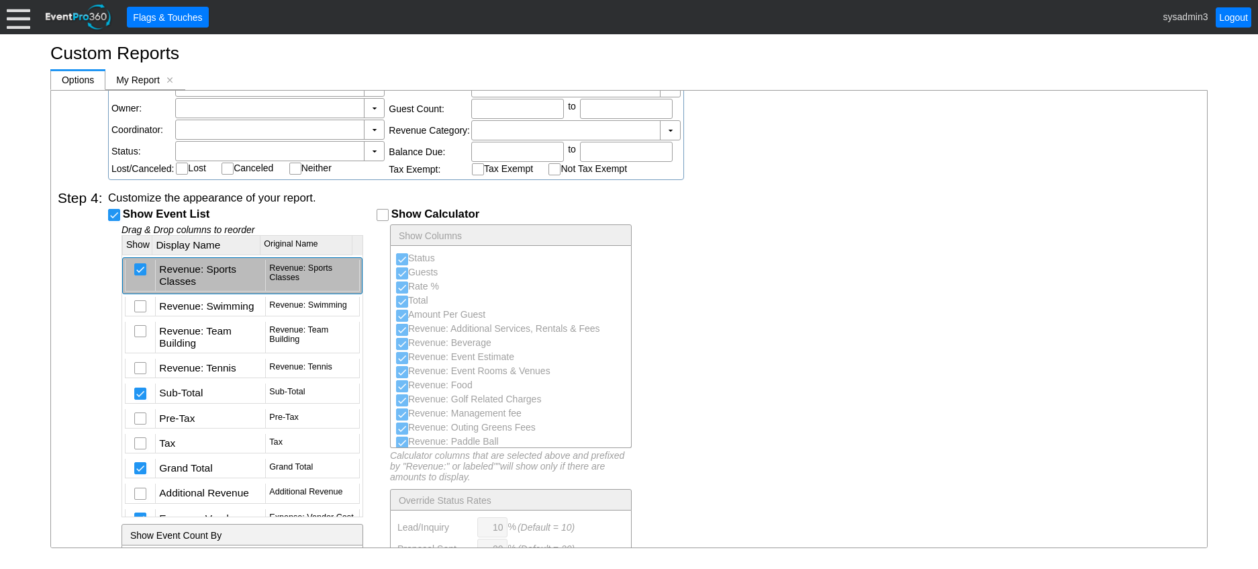
scroll to position [2215, 0]
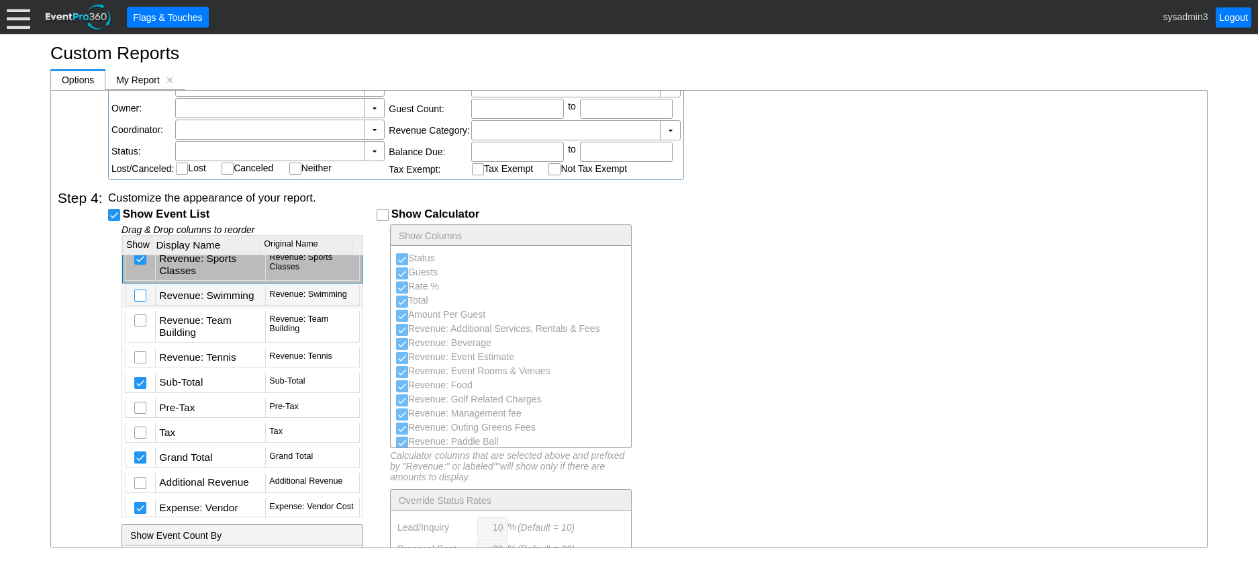
click at [141, 303] on input "checkbox" at bounding box center [141, 296] width 13 height 13
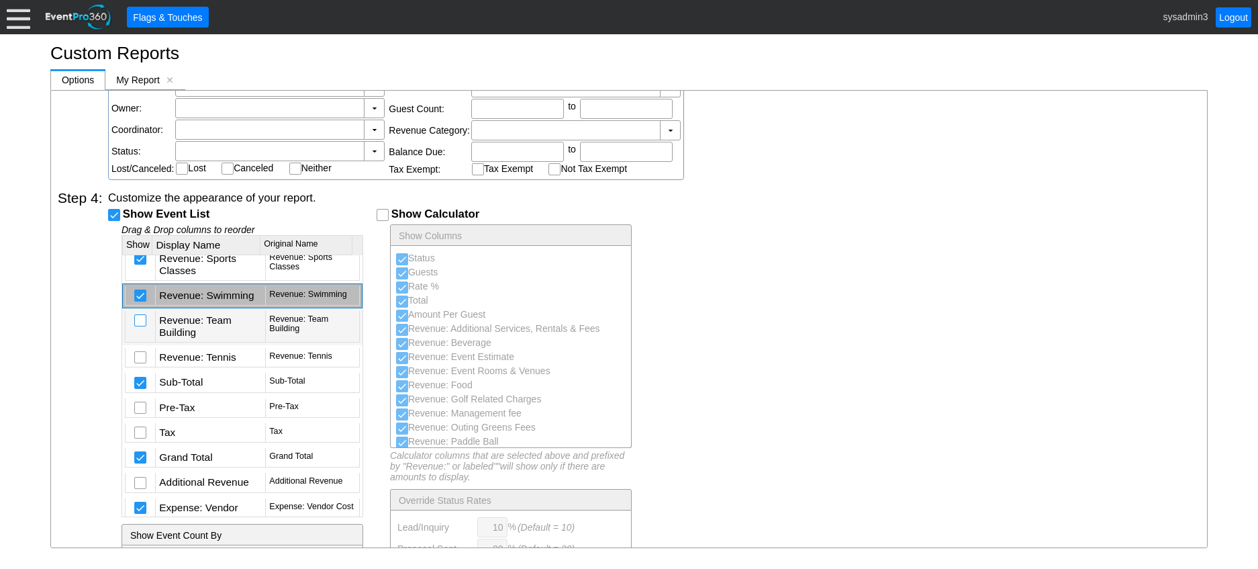
click at [144, 328] on input "checkbox" at bounding box center [141, 321] width 13 height 13
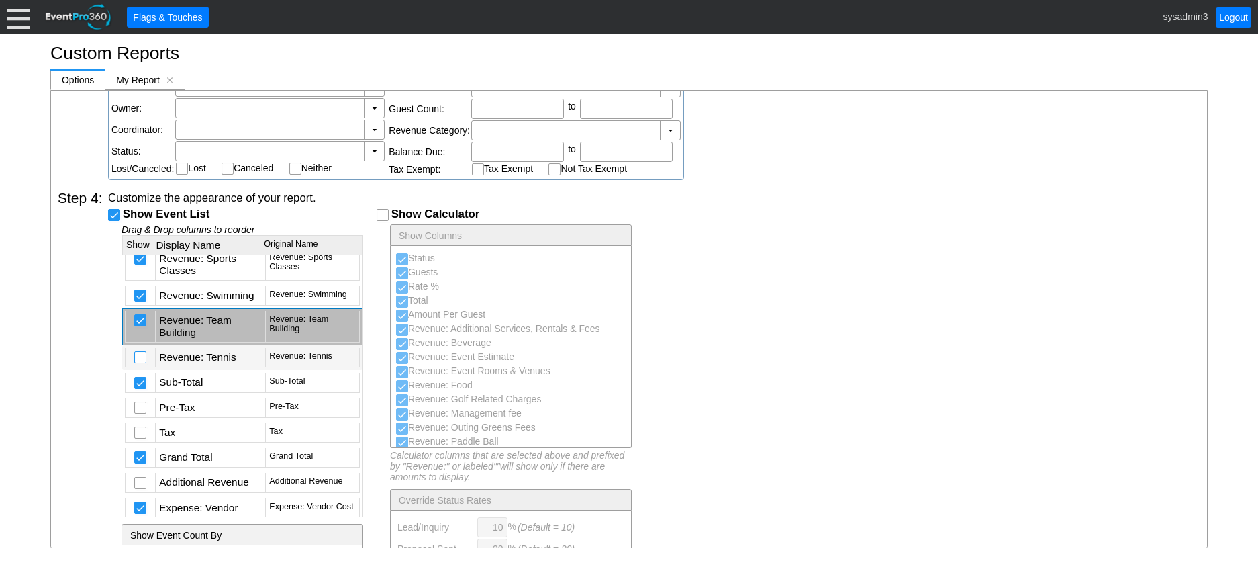
click at [145, 365] on input "checkbox" at bounding box center [141, 358] width 13 height 13
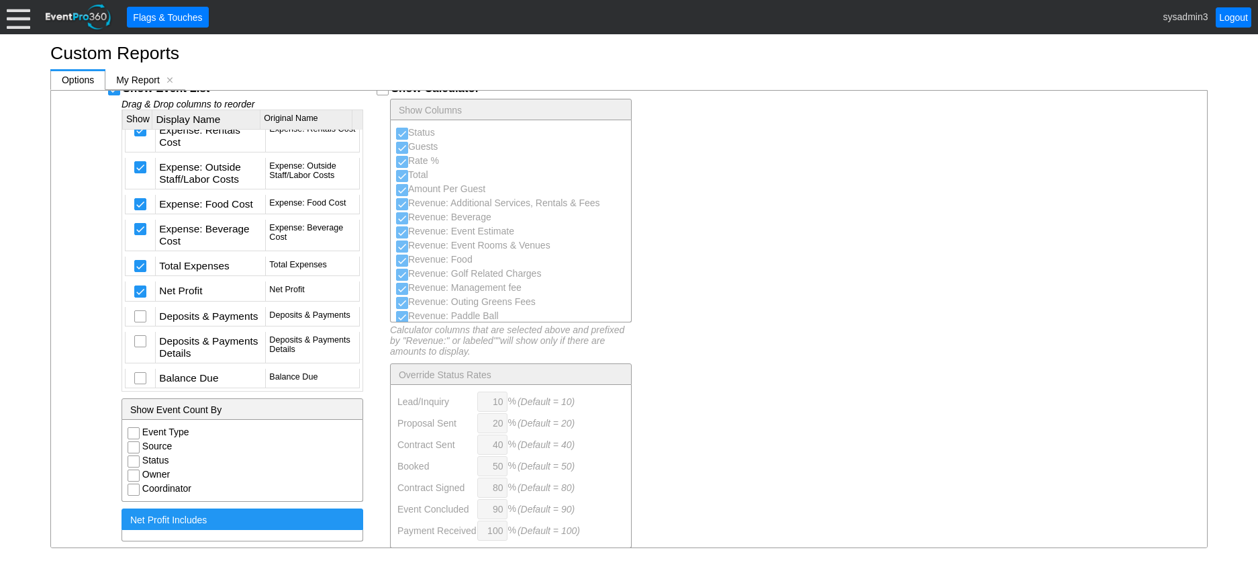
scroll to position [734, 0]
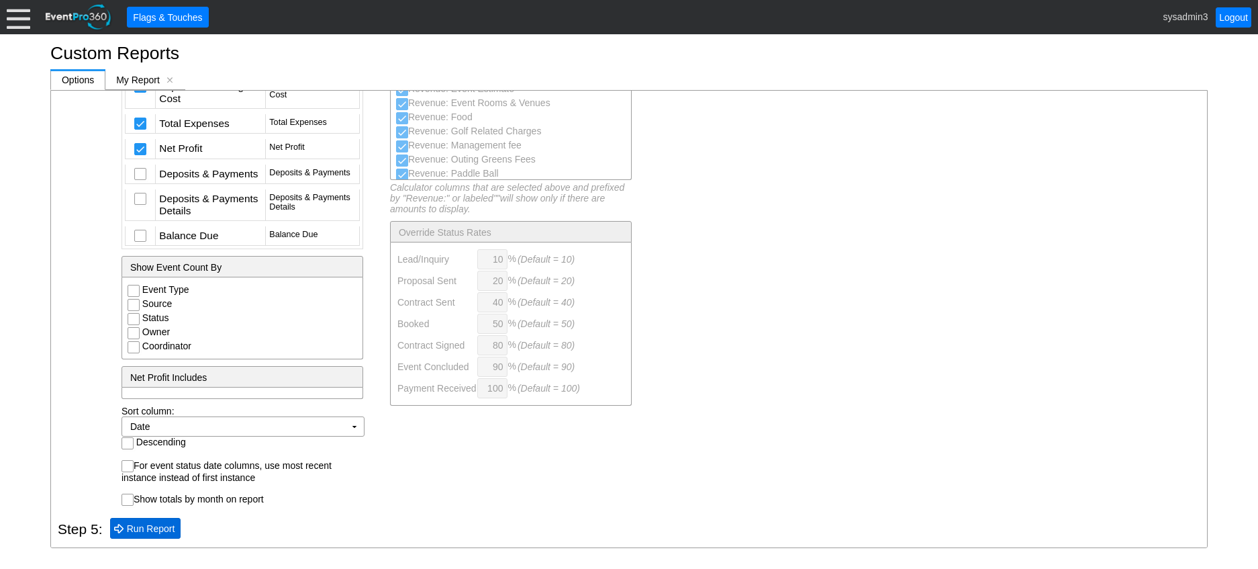
click at [147, 526] on span "Run Report" at bounding box center [151, 528] width 54 height 13
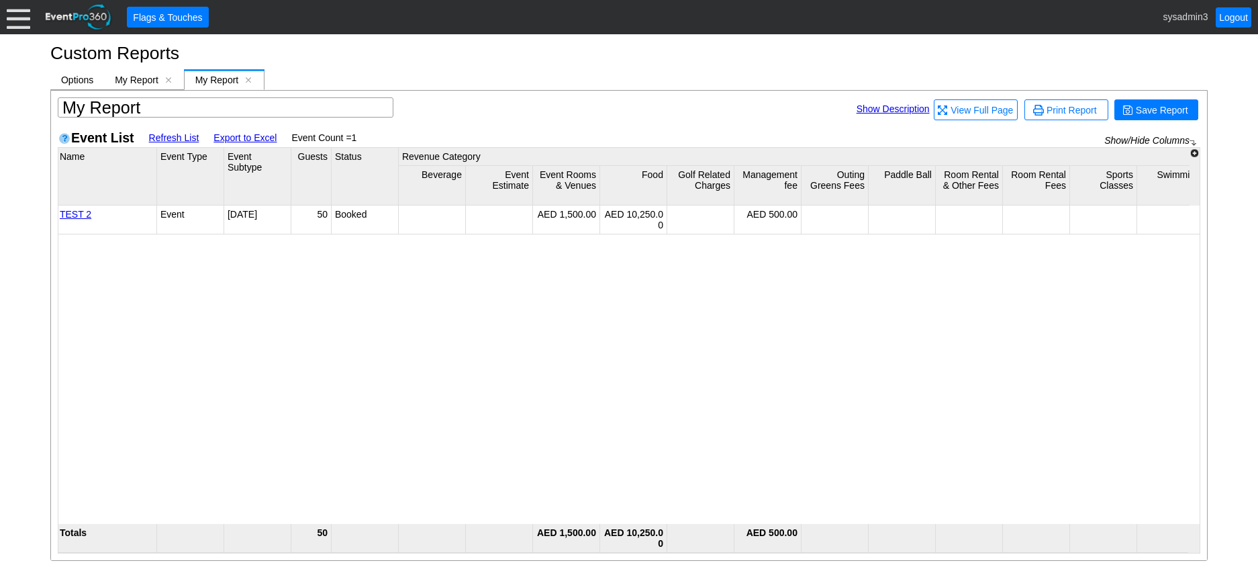
scroll to position [0, 64]
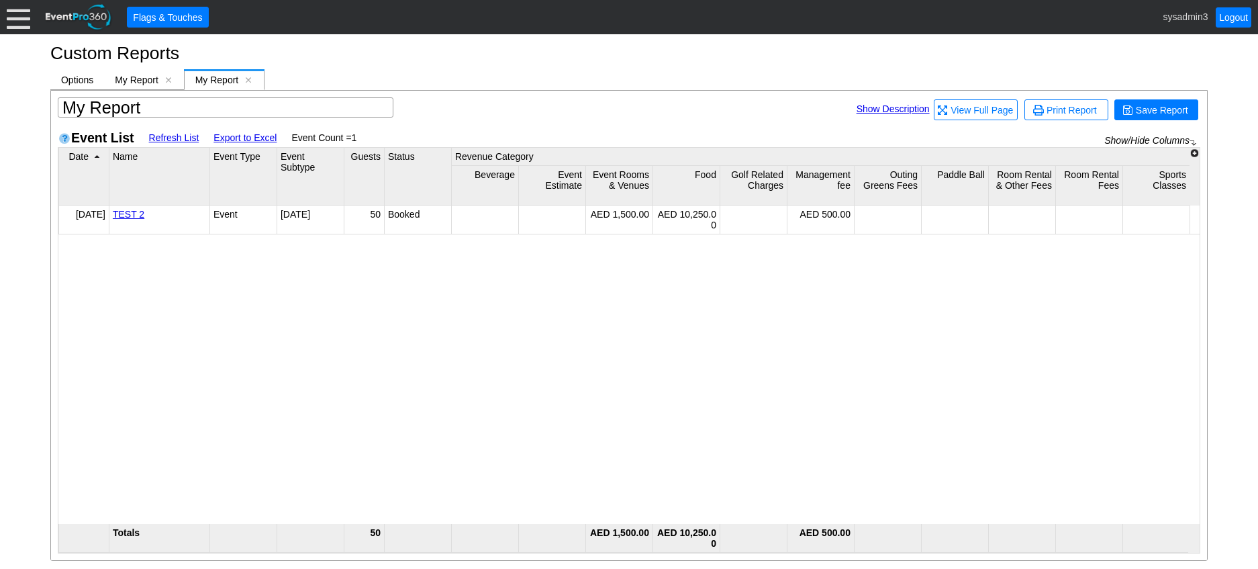
click at [227, 300] on div "10/8/2025 TEST 2 Event Community Day 50 Booked 1193355 System Administrator Sys…" at bounding box center [1094, 362] width 2072 height 315
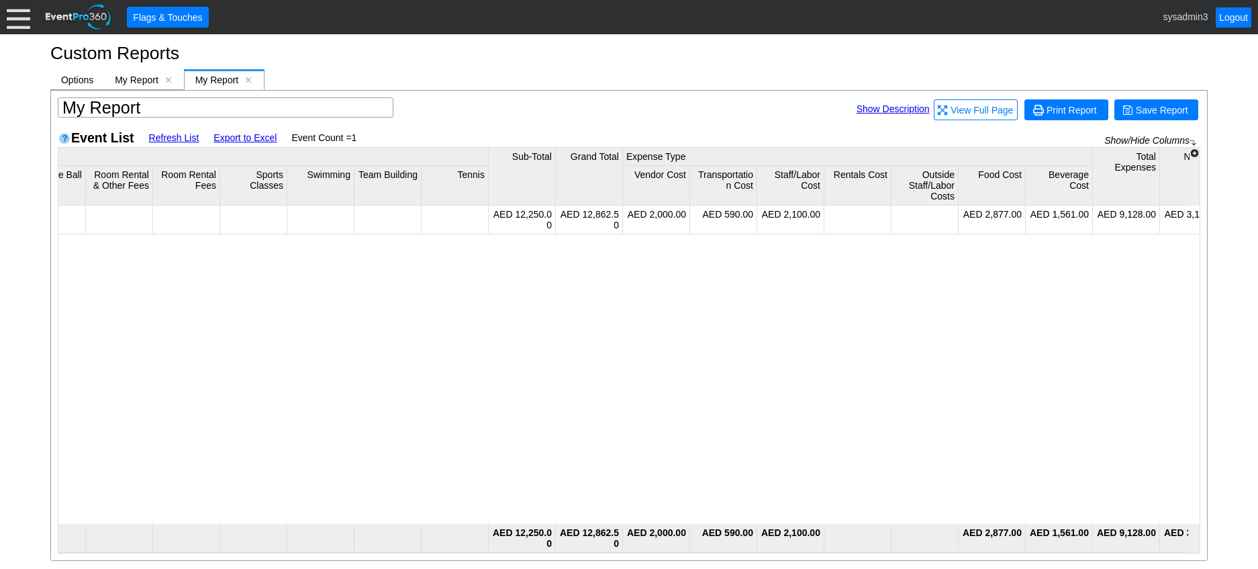
click at [1071, 112] on span "Print Report" at bounding box center [1072, 109] width 56 height 13
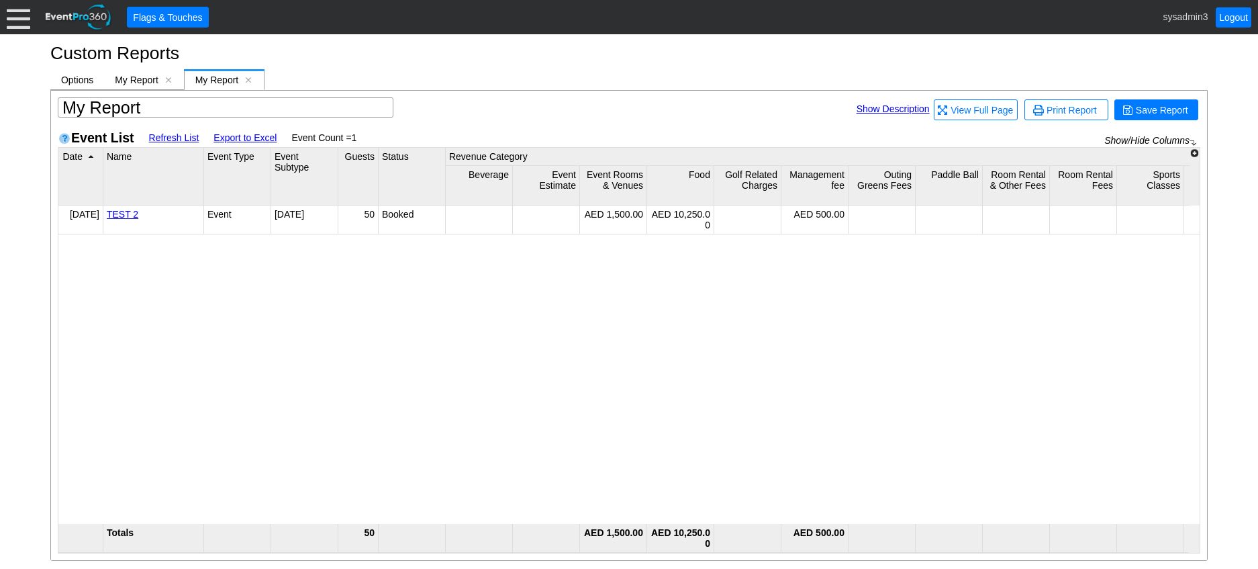
click at [238, 134] on link "Export to Excel" at bounding box center [244, 137] width 63 height 11
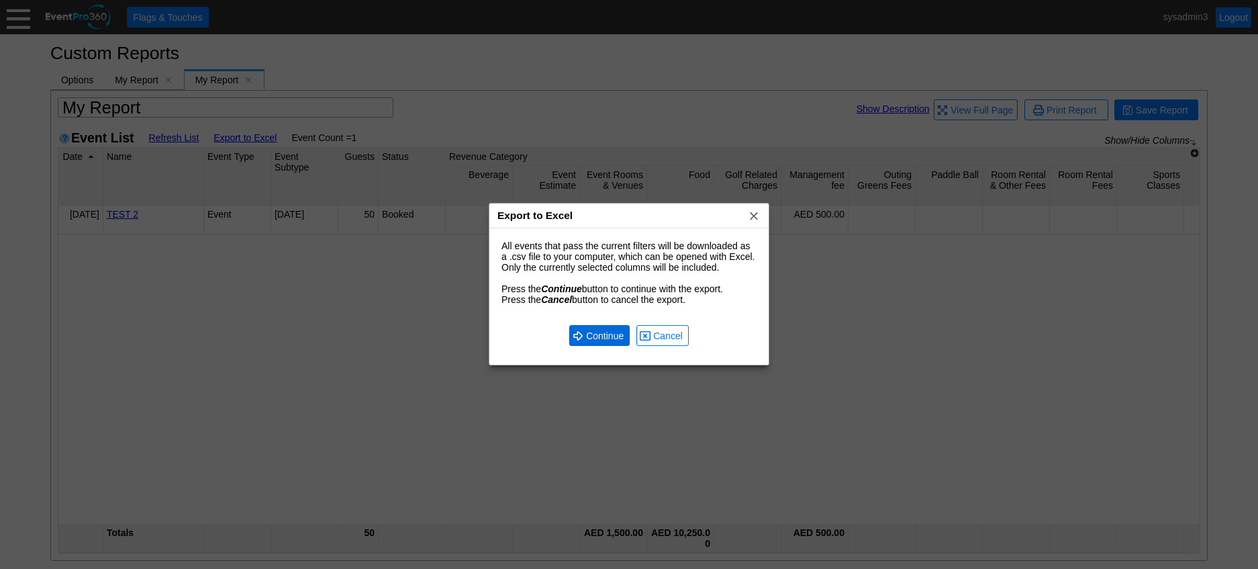
click at [612, 338] on span "Continue" at bounding box center [604, 335] width 43 height 13
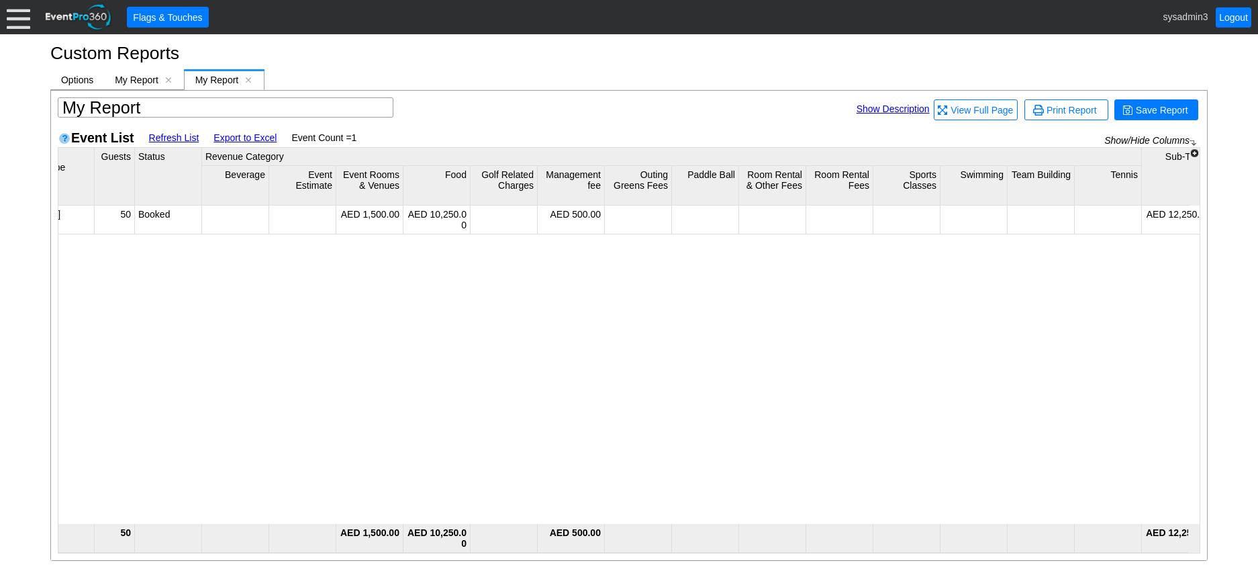
scroll to position [0, 295]
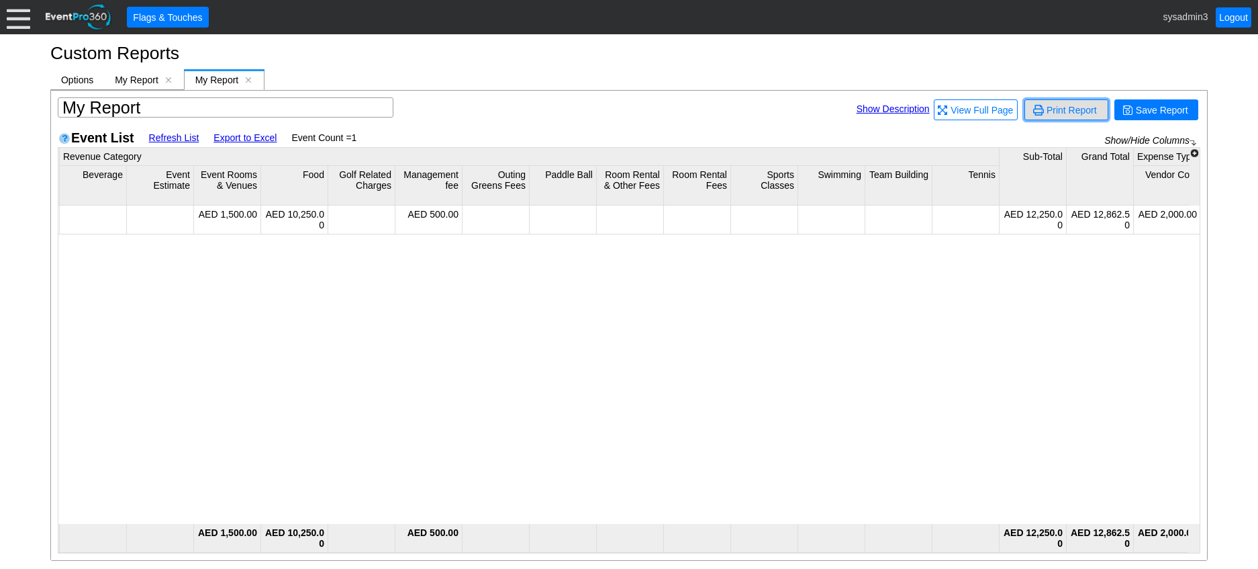
click at [1070, 112] on span "Print Report" at bounding box center [1072, 109] width 56 height 13
click at [226, 138] on link "Export to Excel" at bounding box center [244, 137] width 63 height 11
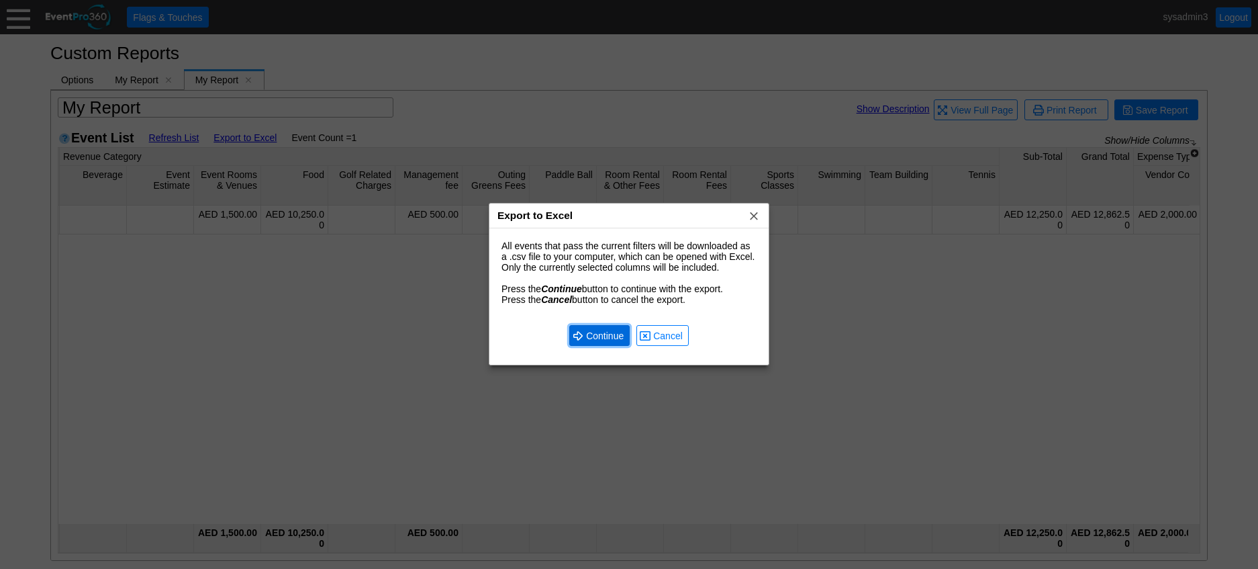
click at [621, 340] on span "Continue" at bounding box center [604, 335] width 43 height 13
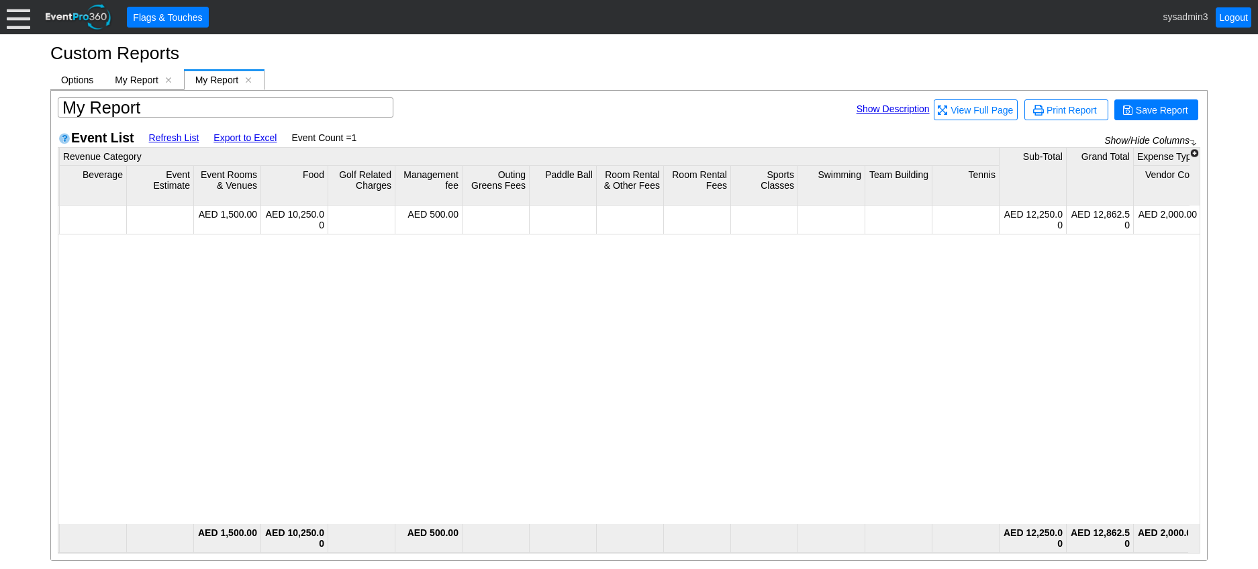
click at [237, 135] on link "Export to Excel" at bounding box center [244, 137] width 63 height 11
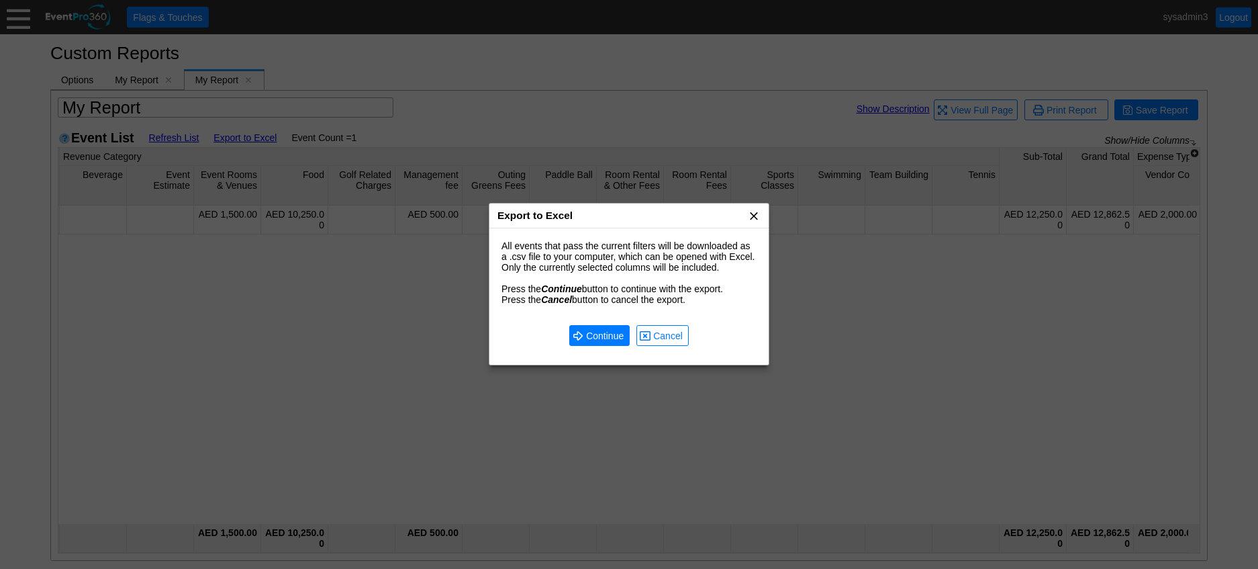
click at [752, 216] on span "x" at bounding box center [753, 215] width 13 height 13
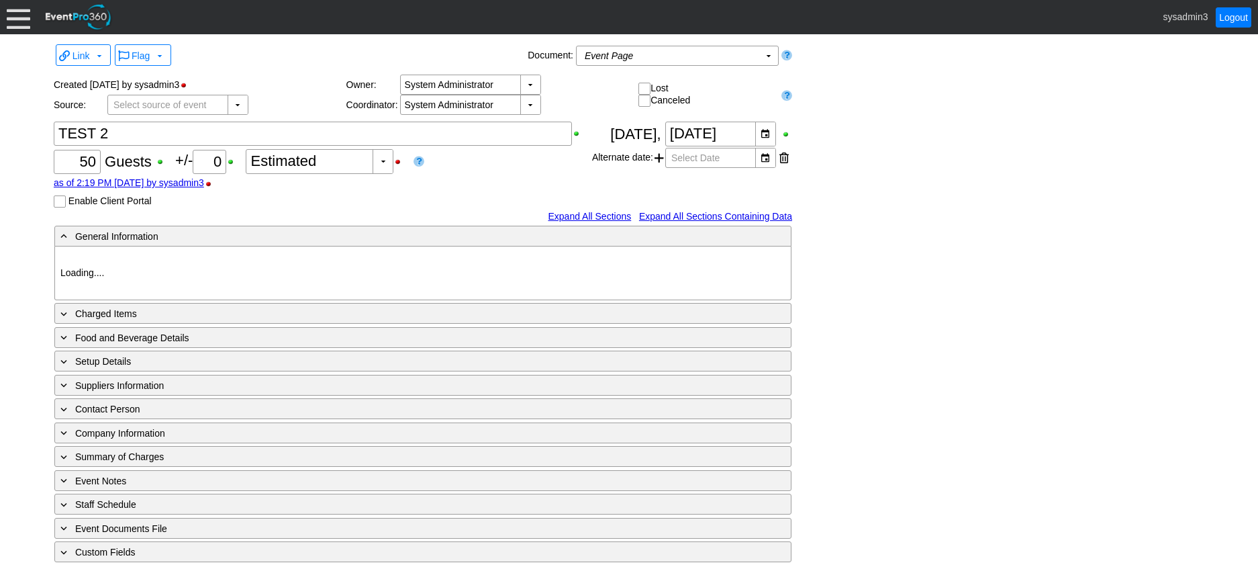
type input "321 Sports"
type input "[DATE]"
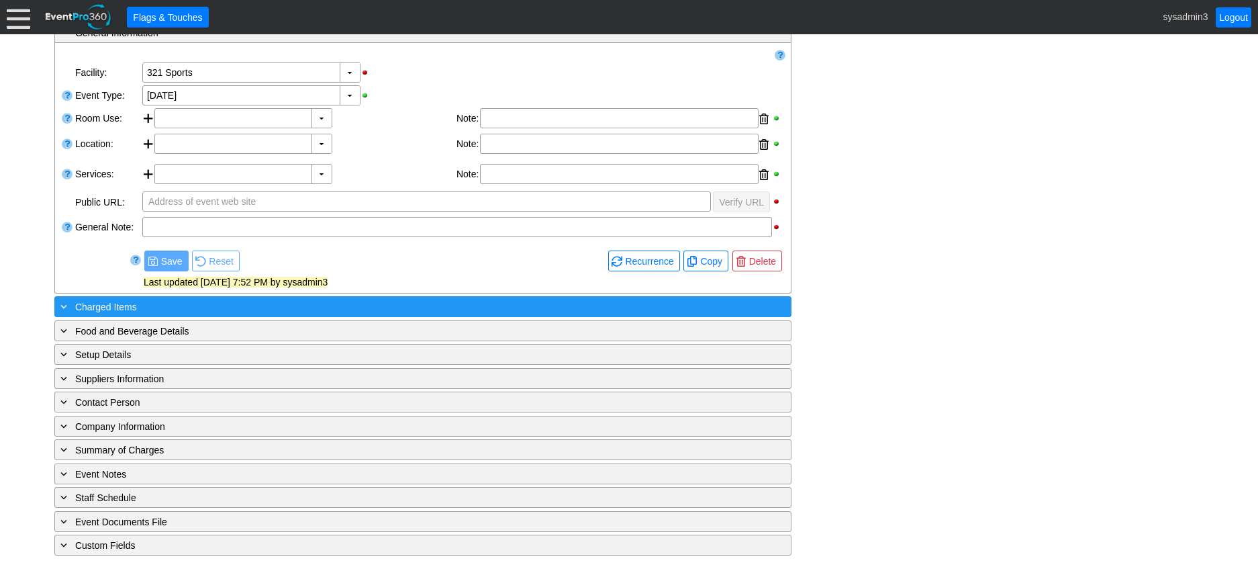
click at [201, 303] on div "+ Charged Items" at bounding box center [395, 306] width 675 height 15
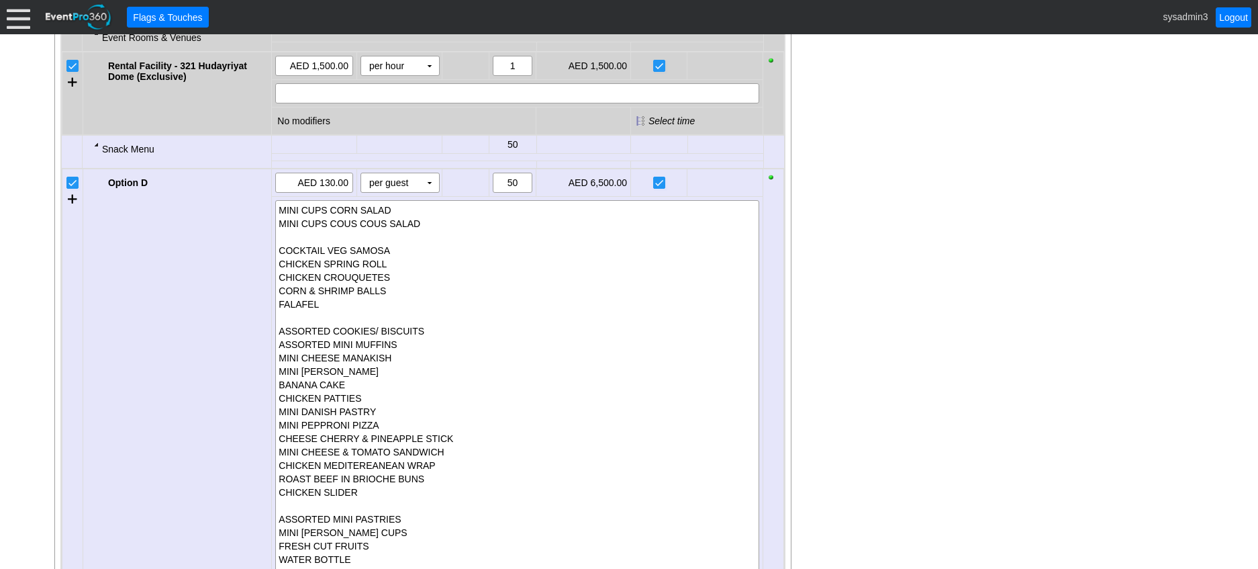
scroll to position [370, 0]
